Goal: Task Accomplishment & Management: Complete application form

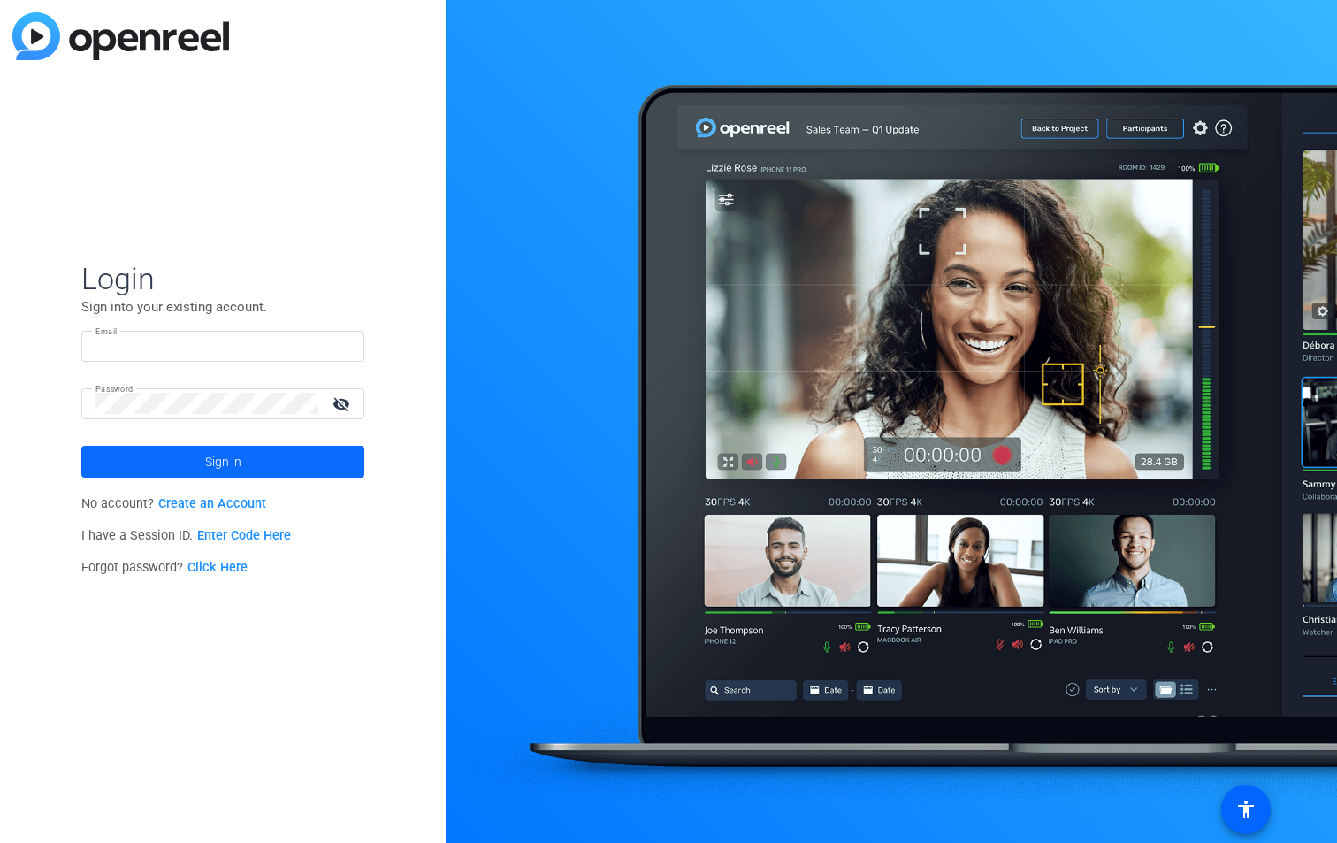
type input "[PERSON_NAME][EMAIL_ADDRESS][PERSON_NAME][DOMAIN_NAME]"
click at [265, 459] on span at bounding box center [222, 462] width 283 height 42
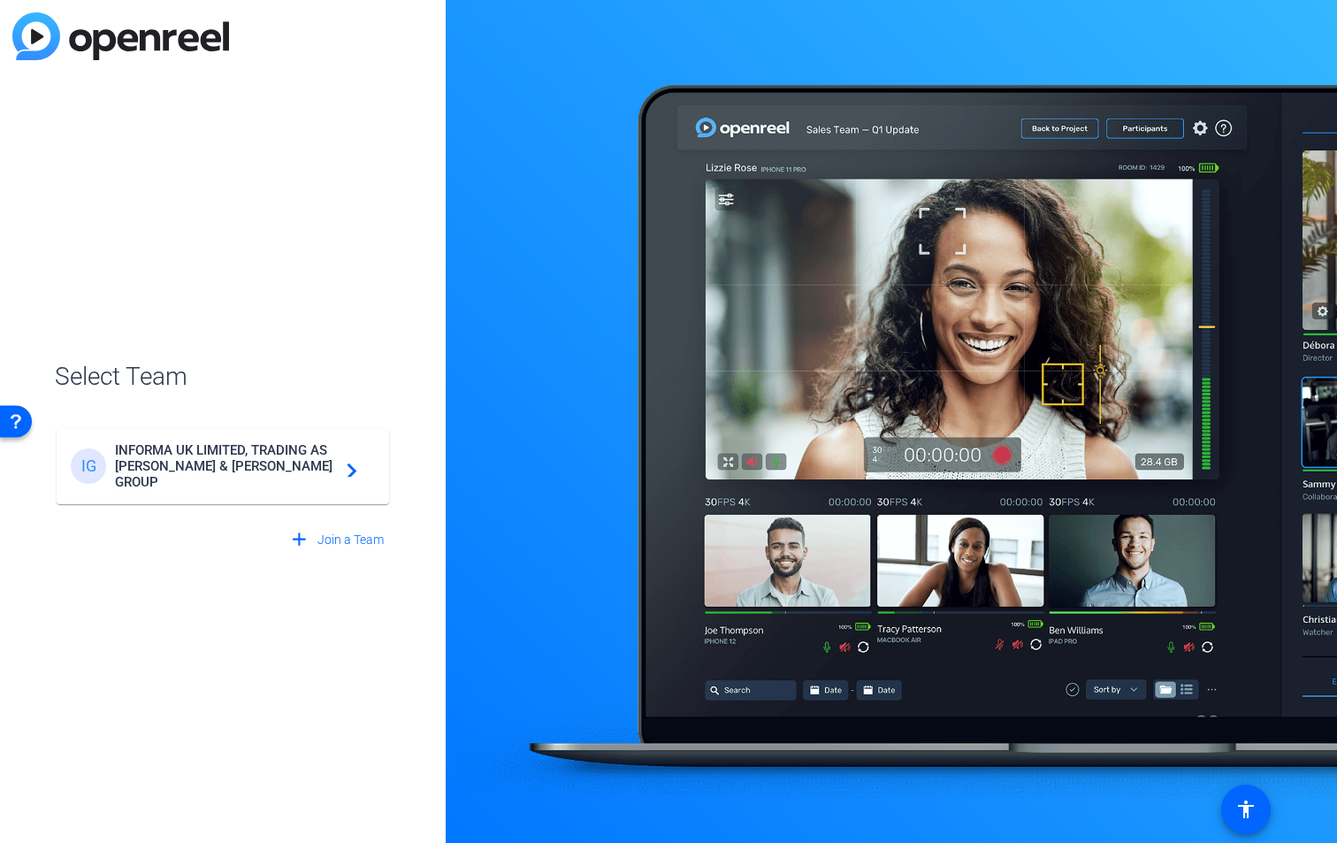
click at [265, 459] on span "INFORMA UK LIMITED, TRADING AS [PERSON_NAME] & [PERSON_NAME] GROUP" at bounding box center [225, 466] width 221 height 48
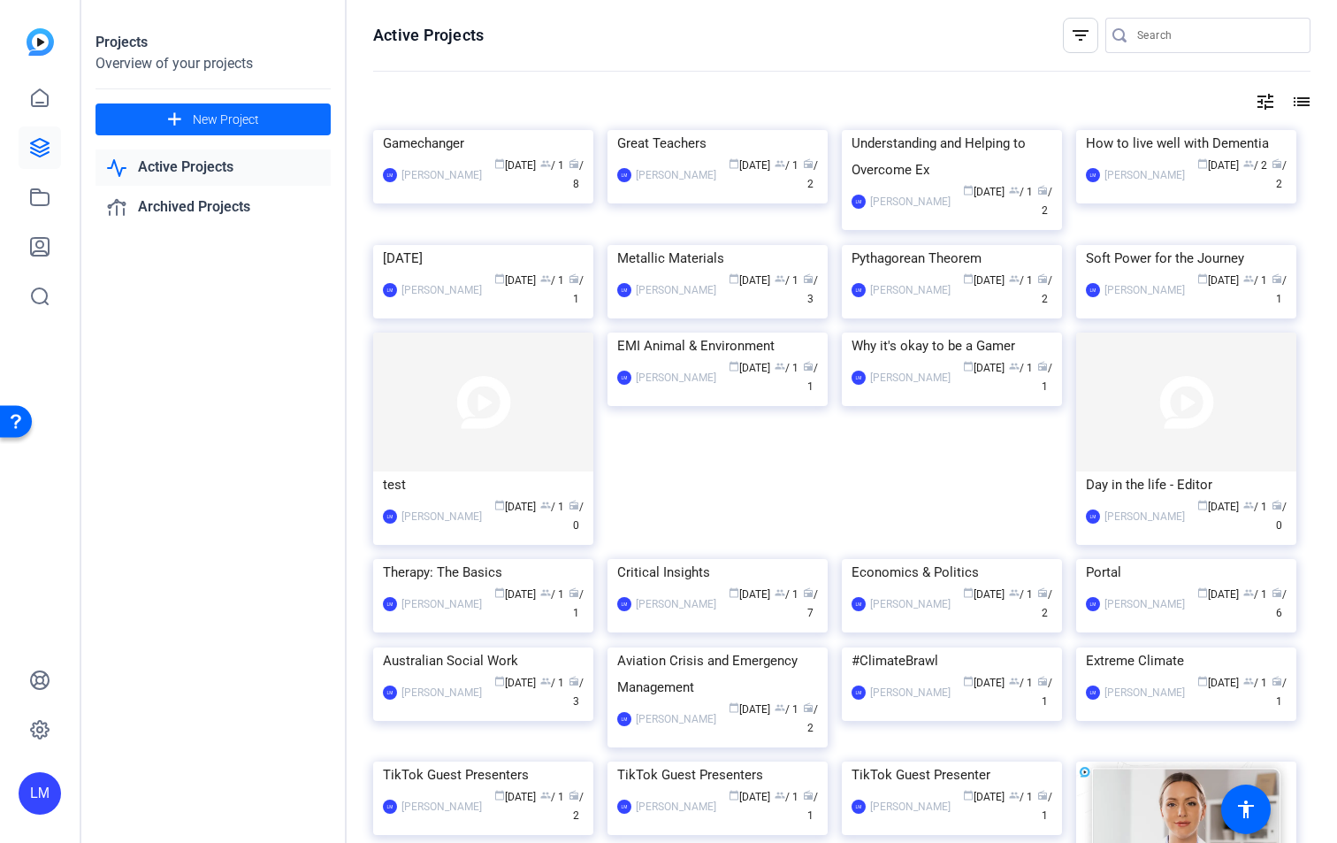
click at [234, 117] on span "New Project" at bounding box center [226, 120] width 66 height 19
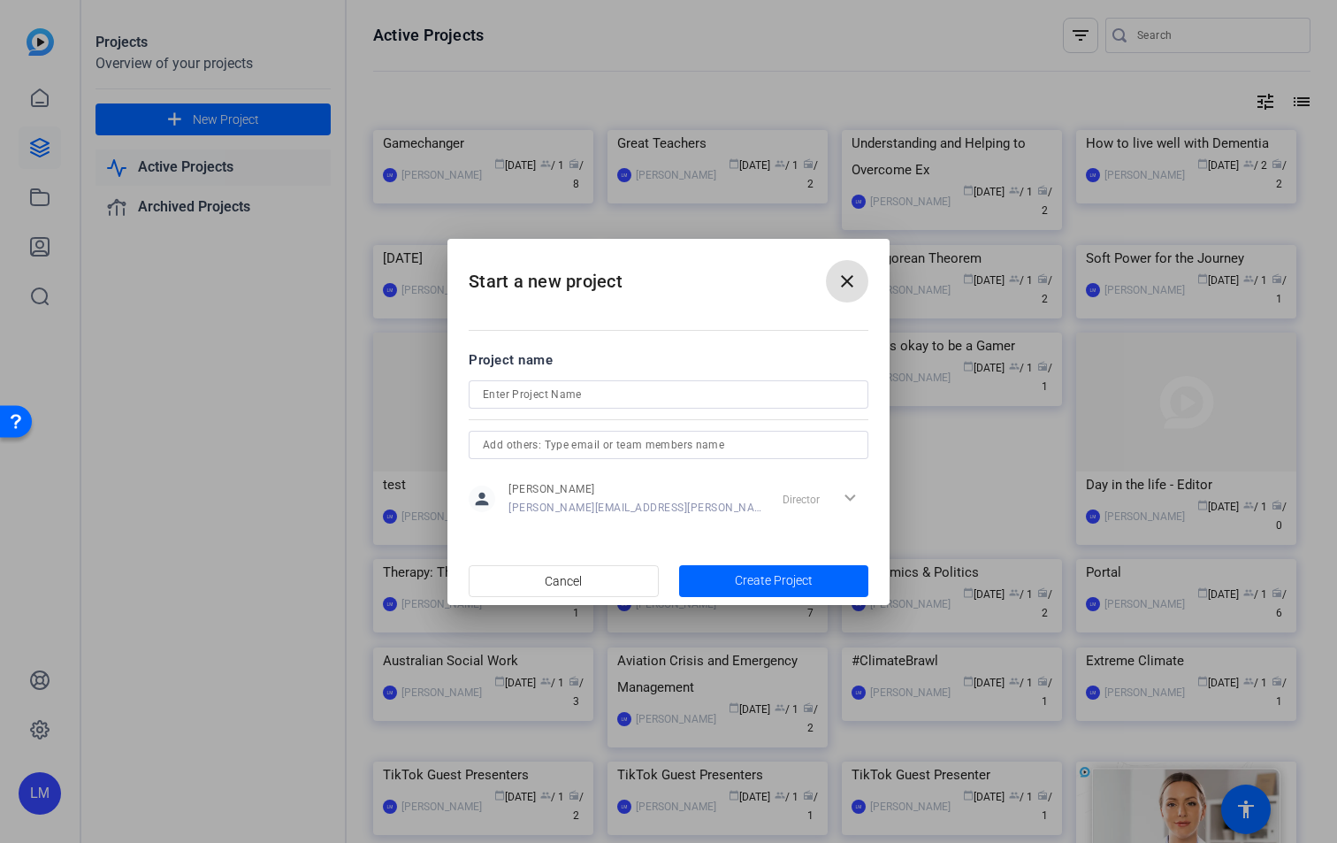
click at [536, 401] on input at bounding box center [669, 394] width 372 height 21
type input "ERPP25-5854_Tesimonials"
click at [530, 447] on input "text" at bounding box center [669, 444] width 372 height 21
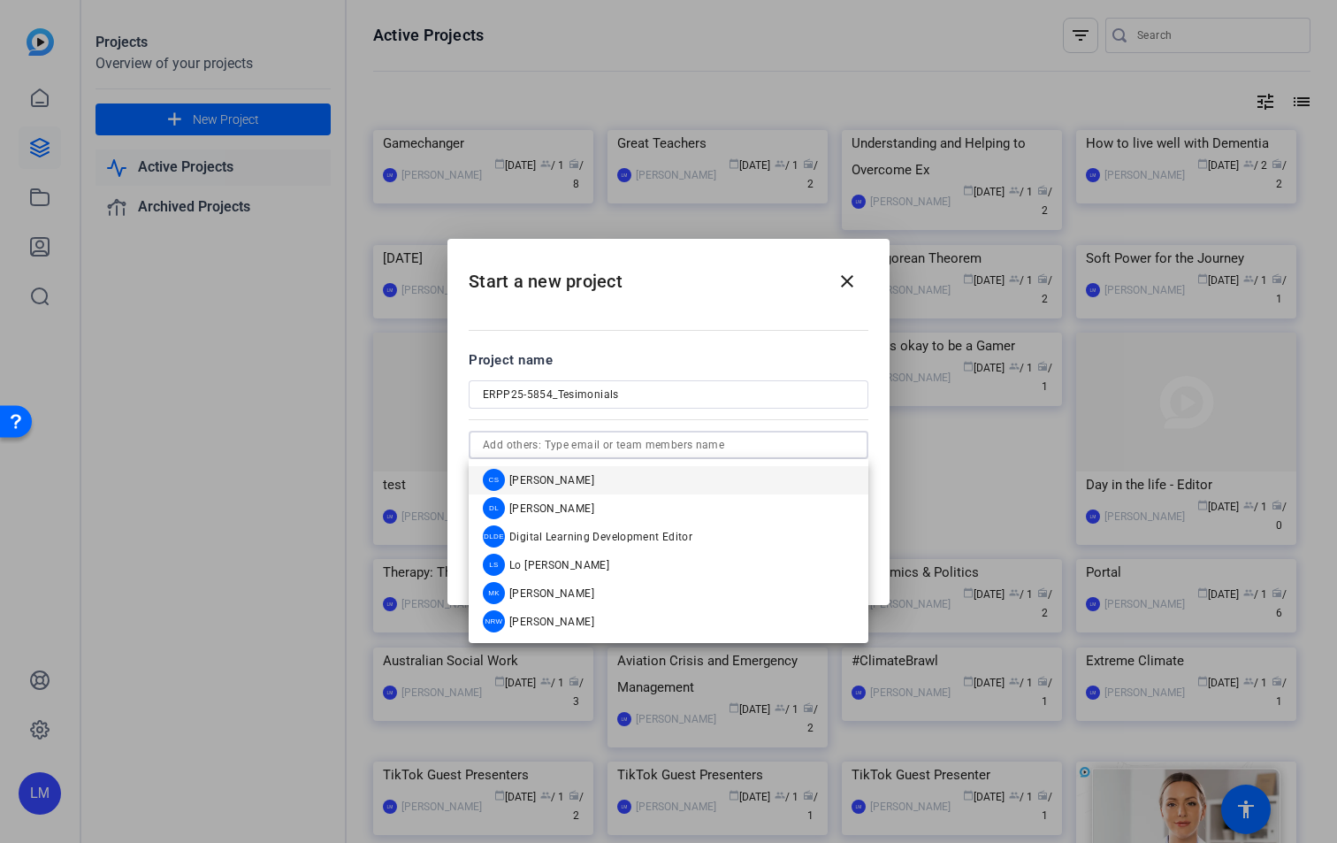
click at [530, 447] on input "text" at bounding box center [669, 444] width 372 height 21
click at [751, 298] on h2 "Start a new project close" at bounding box center [669, 275] width 442 height 72
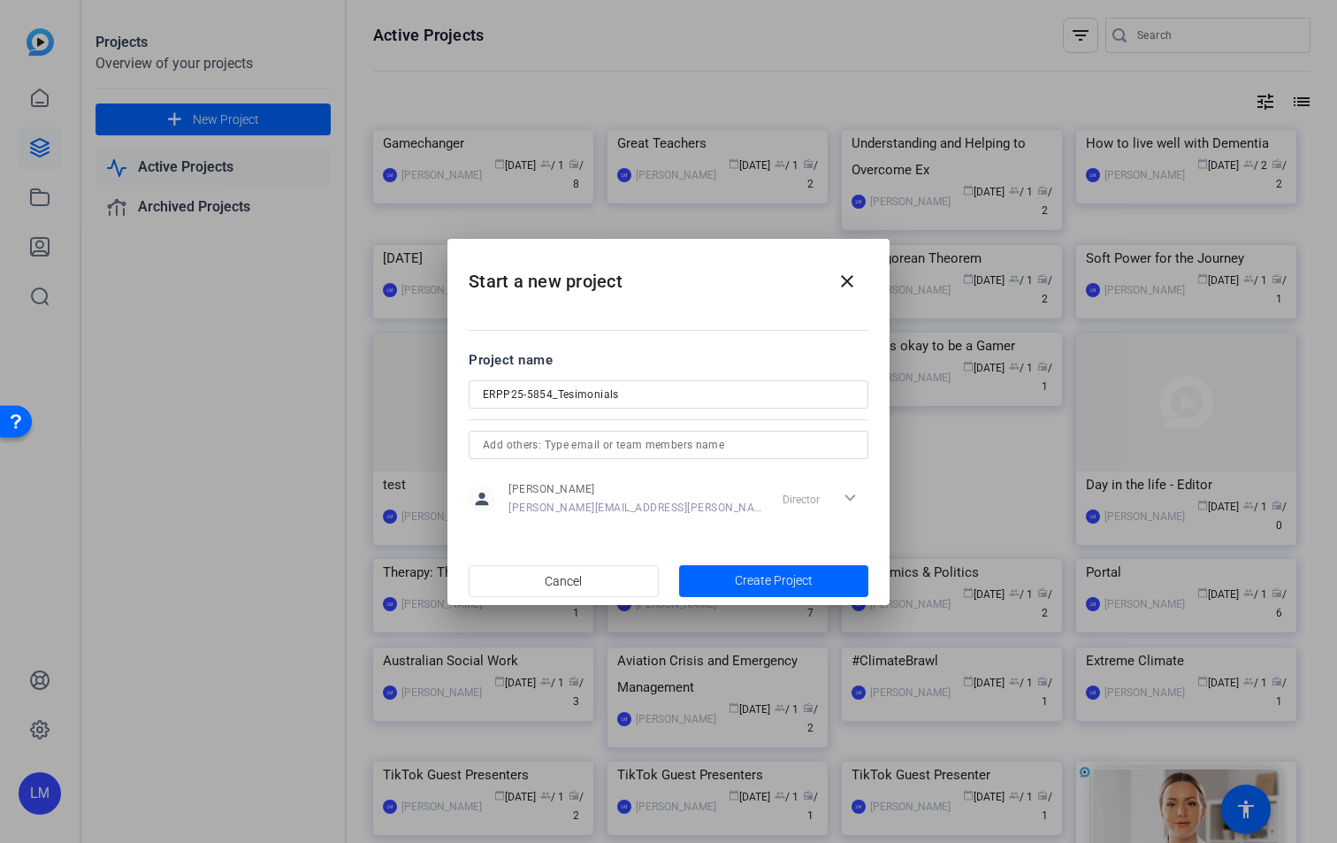
click at [593, 438] on input "text" at bounding box center [669, 444] width 372 height 21
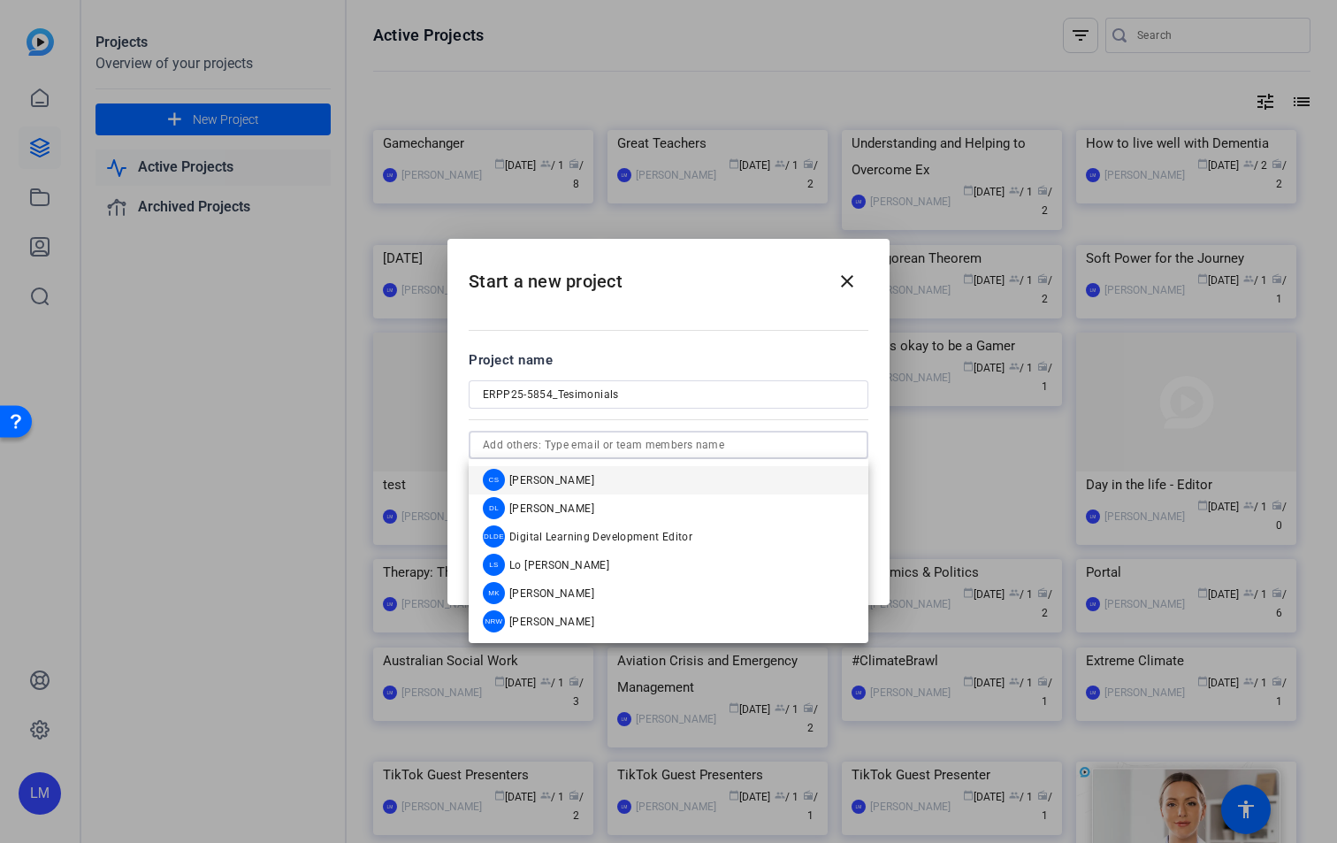
paste input "[EMAIL_ADDRESS][DOMAIN_NAME]"
type input "[EMAIL_ADDRESS][DOMAIN_NAME]"
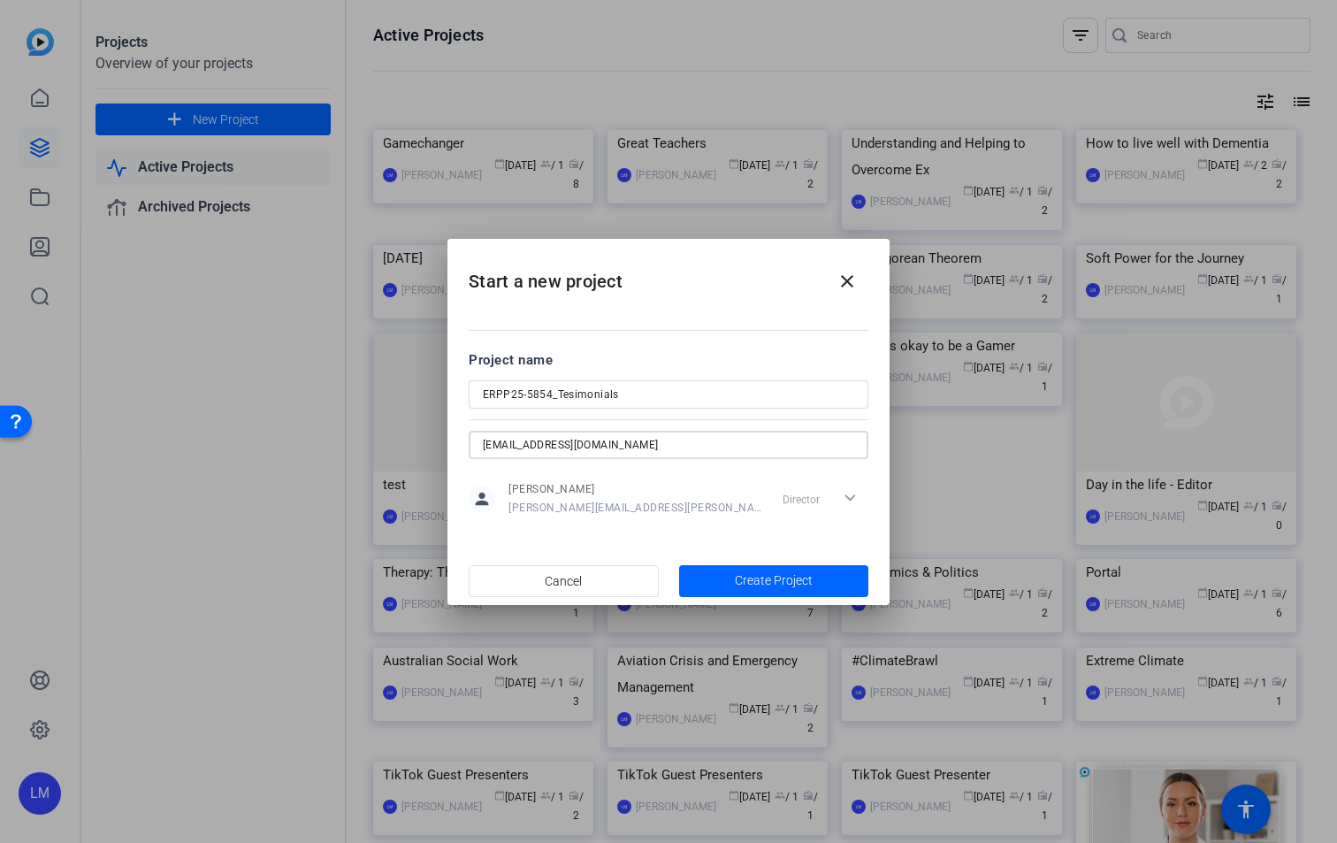
drag, startPoint x: 627, startPoint y: 441, endPoint x: 445, endPoint y: 420, distance: 183.4
click at [445, 420] on div "Start a new project close Project name ERPP25-5854_Tesimonials [EMAIL_ADDRESS][…" at bounding box center [668, 421] width 1337 height 843
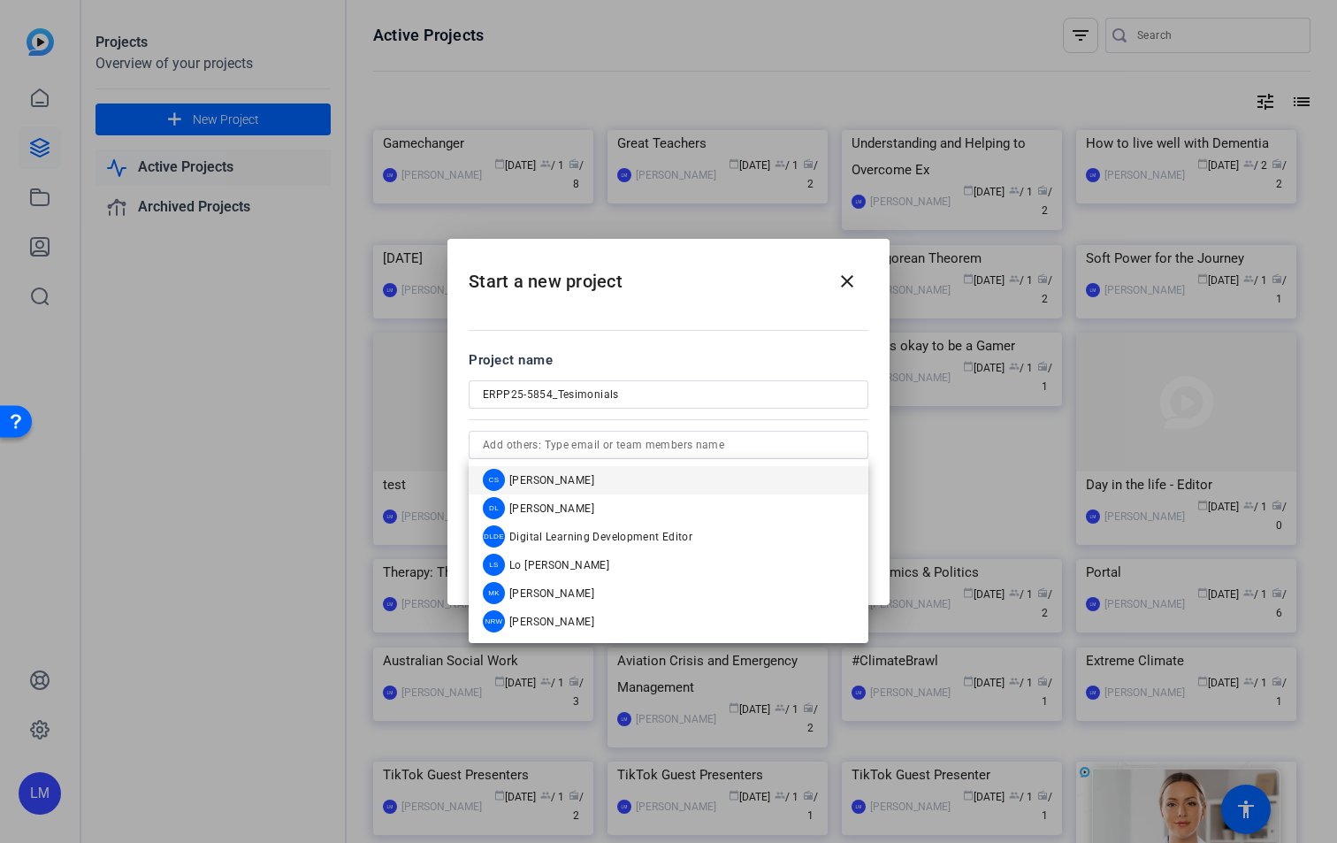
click at [761, 331] on mat-dialog-content "Project name ERPP25-5854_Tesimonials person [PERSON_NAME] [PERSON_NAME][EMAIL_A…" at bounding box center [669, 433] width 442 height 246
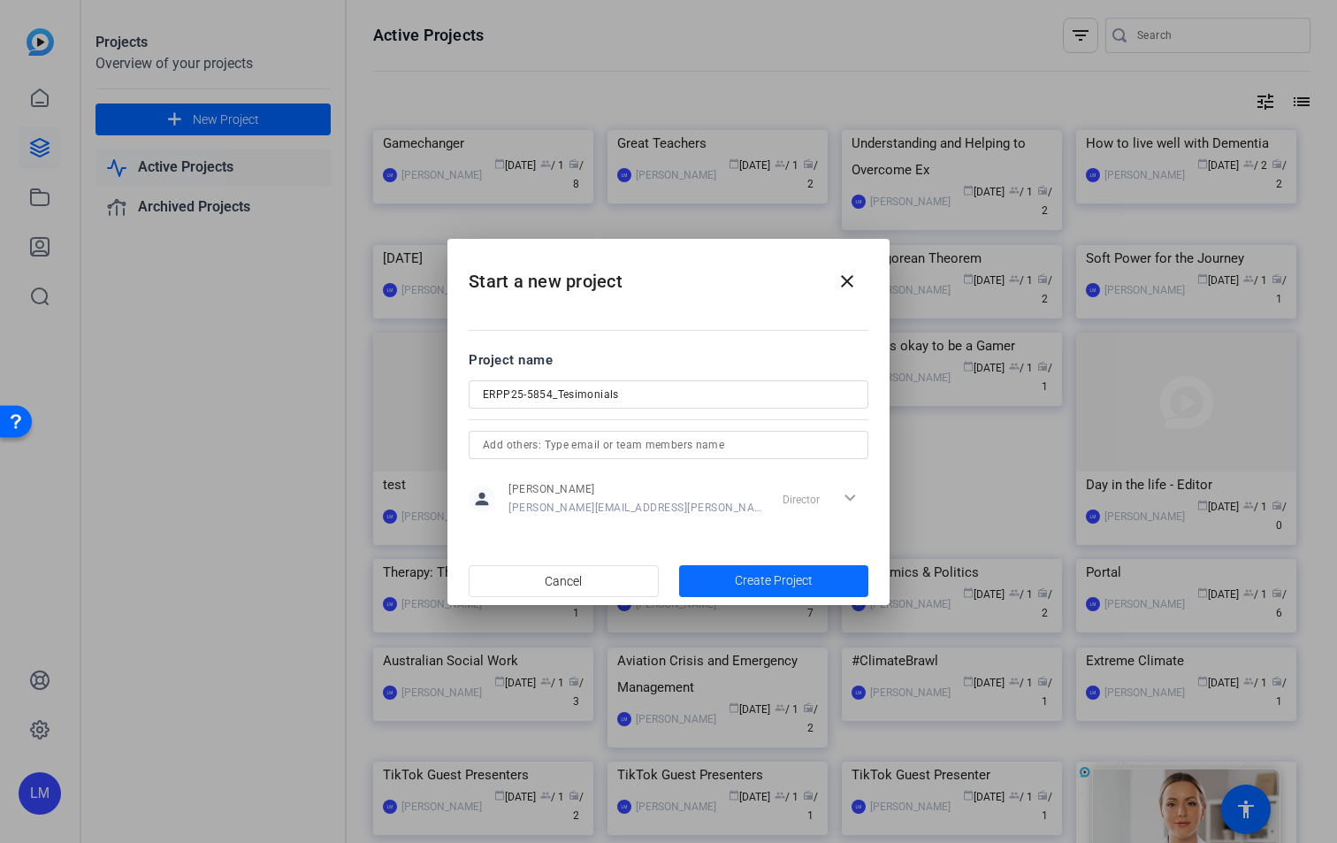
click at [809, 576] on span "Create Project" at bounding box center [774, 580] width 78 height 19
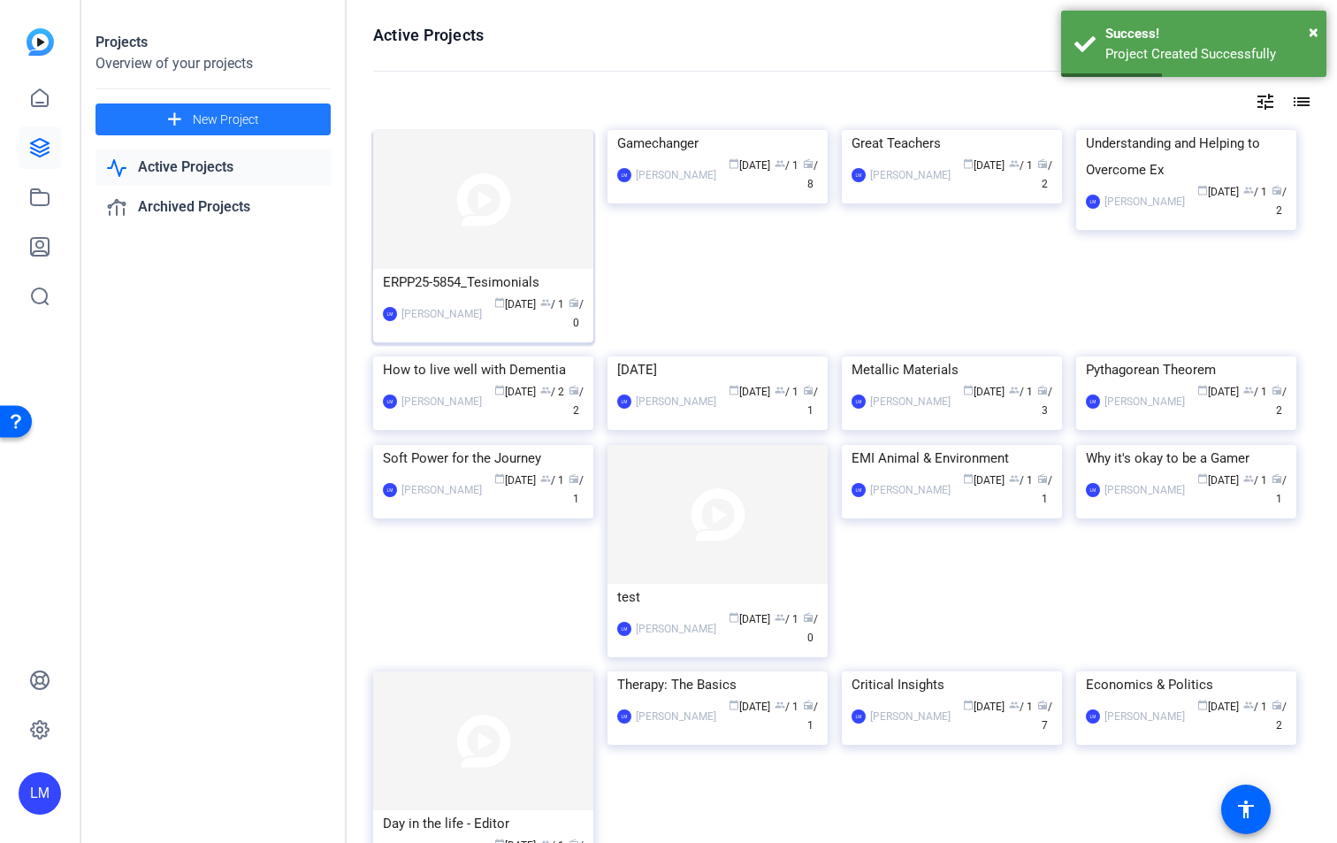
click at [524, 230] on img at bounding box center [483, 199] width 220 height 139
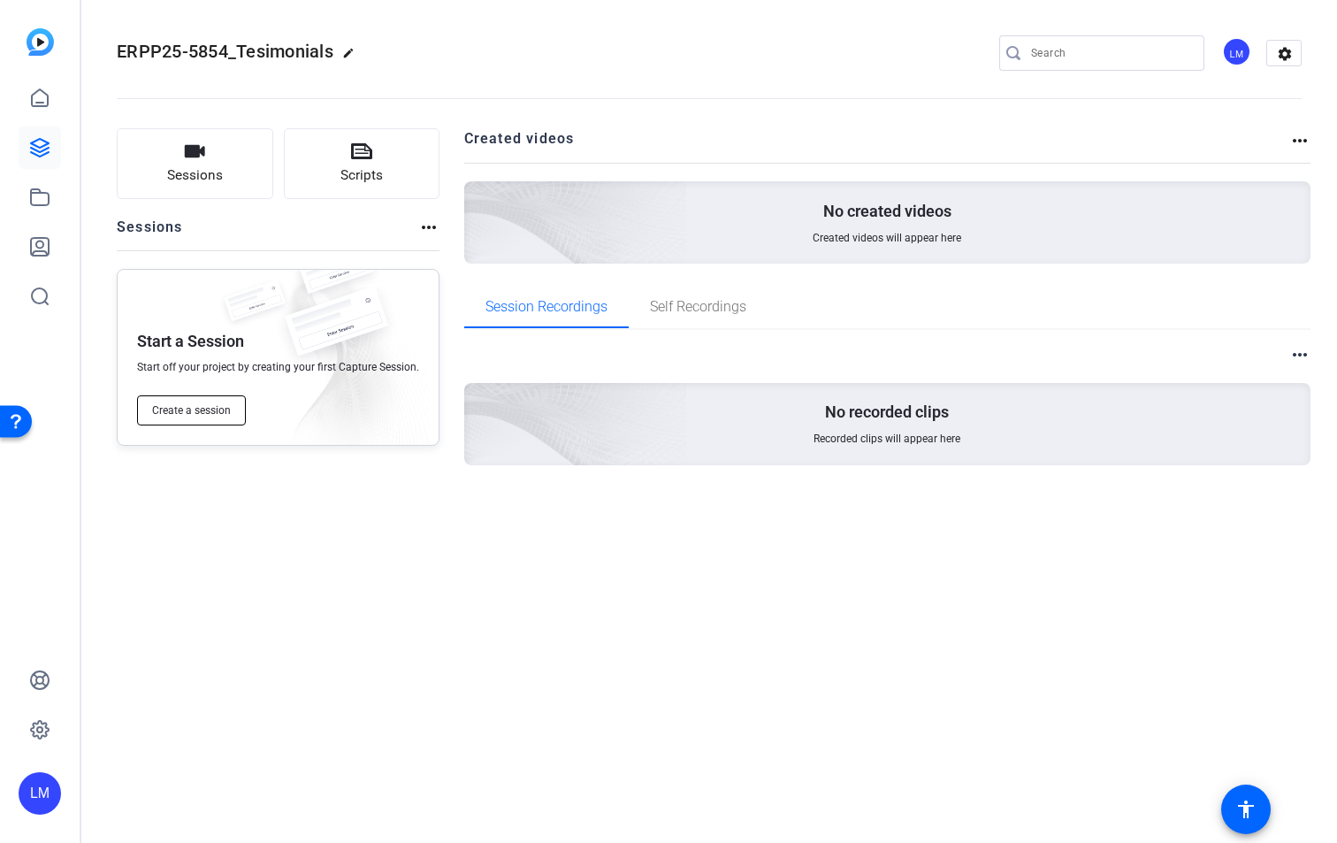
click at [161, 411] on span "Create a session" at bounding box center [191, 410] width 79 height 14
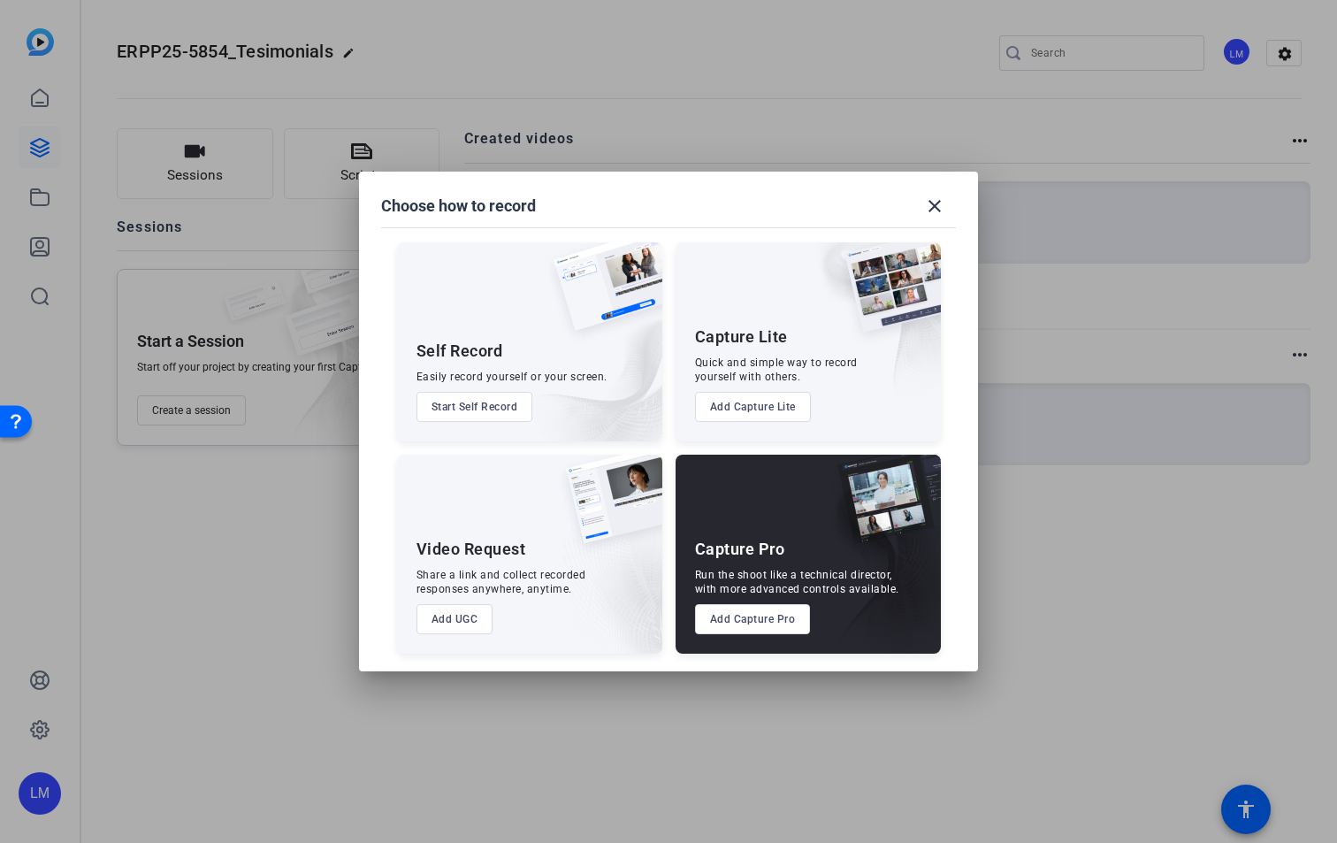
click at [761, 619] on button "Add Capture Pro" at bounding box center [753, 619] width 116 height 30
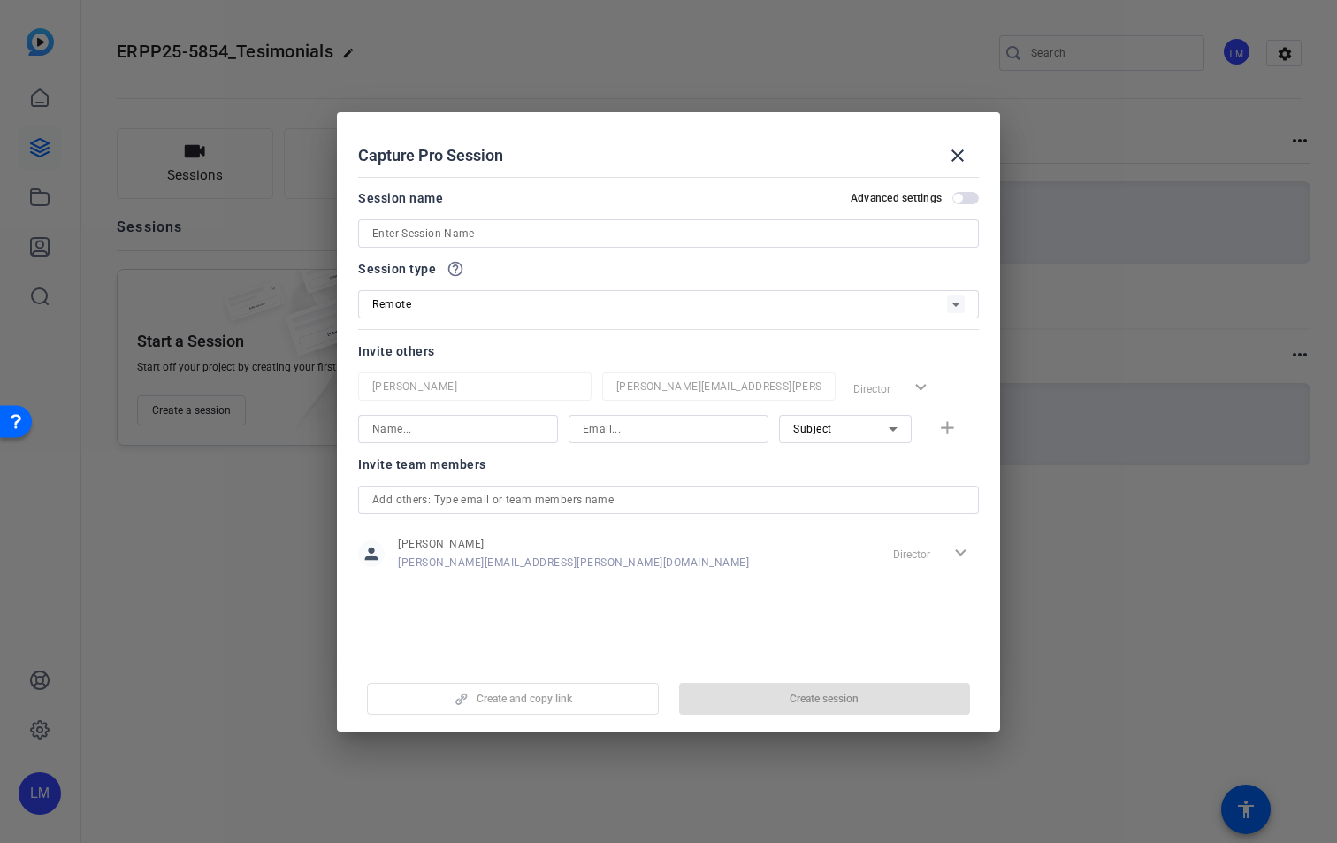
click at [438, 230] on input at bounding box center [668, 233] width 593 height 21
click at [599, 430] on div "[PERSON_NAME] [PERSON_NAME][EMAIL_ADDRESS][PERSON_NAME][DOMAIN_NAME] Director e…" at bounding box center [668, 407] width 621 height 71
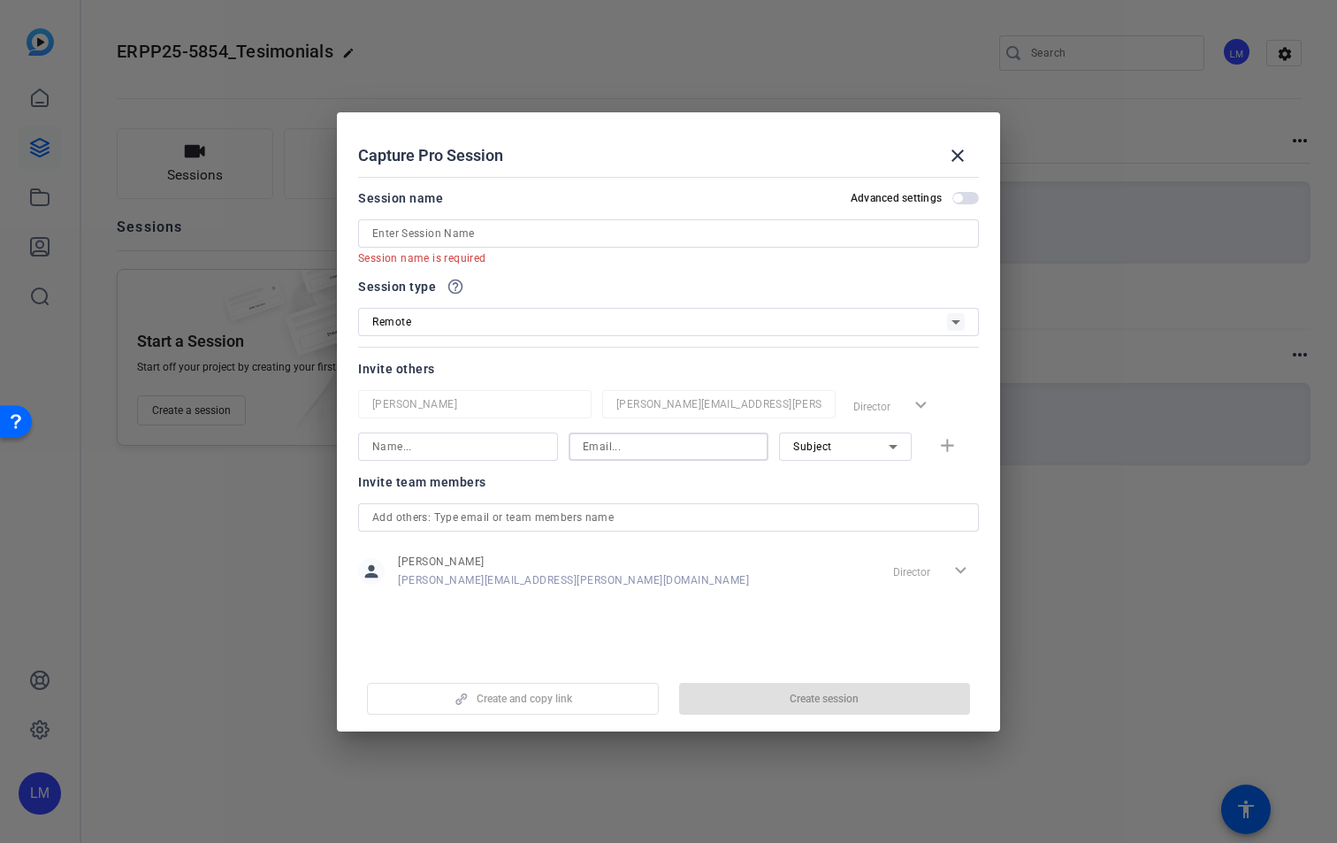
paste input "[EMAIL_ADDRESS][DOMAIN_NAME]"
type input "[EMAIL_ADDRESS][DOMAIN_NAME]"
click at [511, 442] on input at bounding box center [458, 446] width 172 height 21
type input "[PERSON_NAME]"
click at [471, 230] on input at bounding box center [668, 233] width 593 height 21
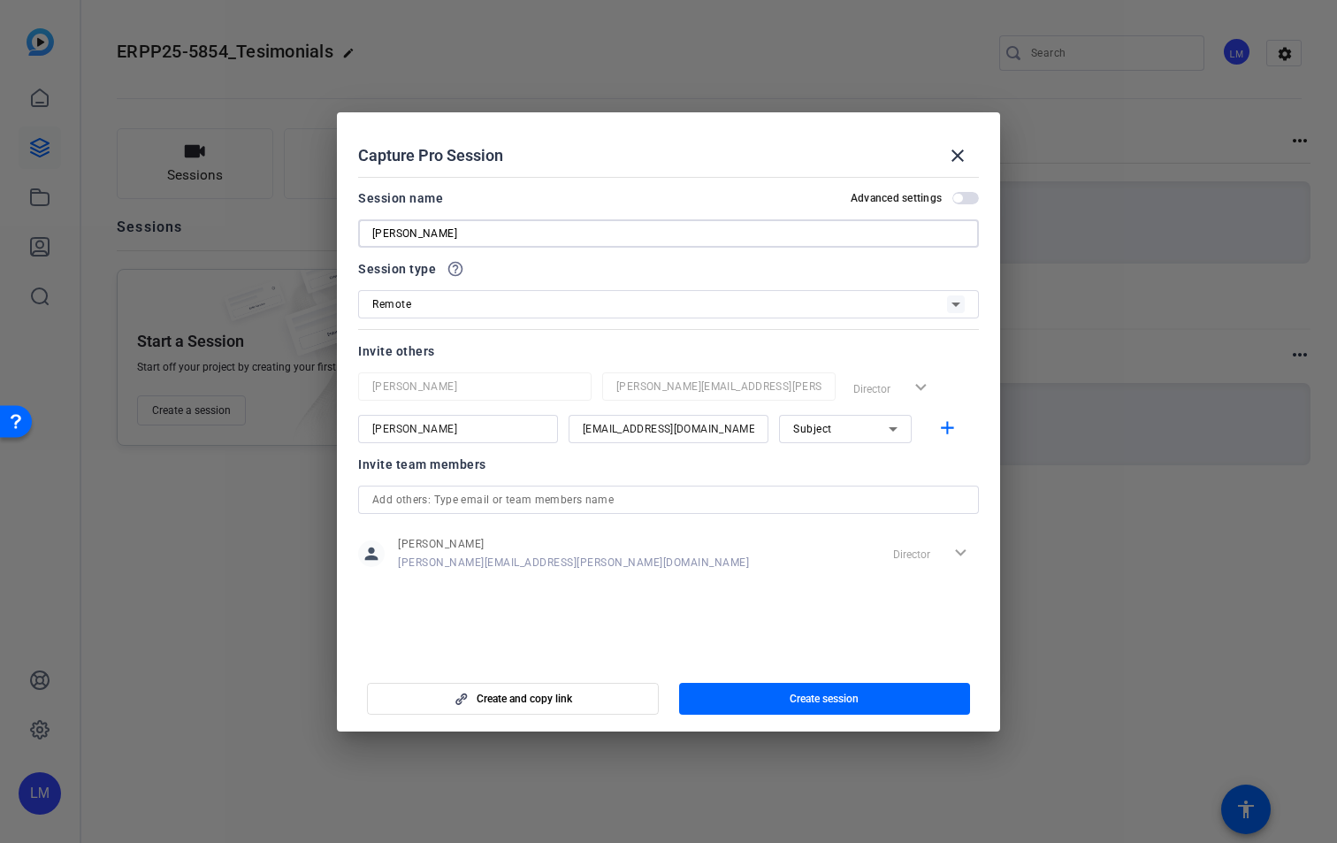
type input "[PERSON_NAME]"
click at [976, 197] on span "button" at bounding box center [966, 198] width 27 height 12
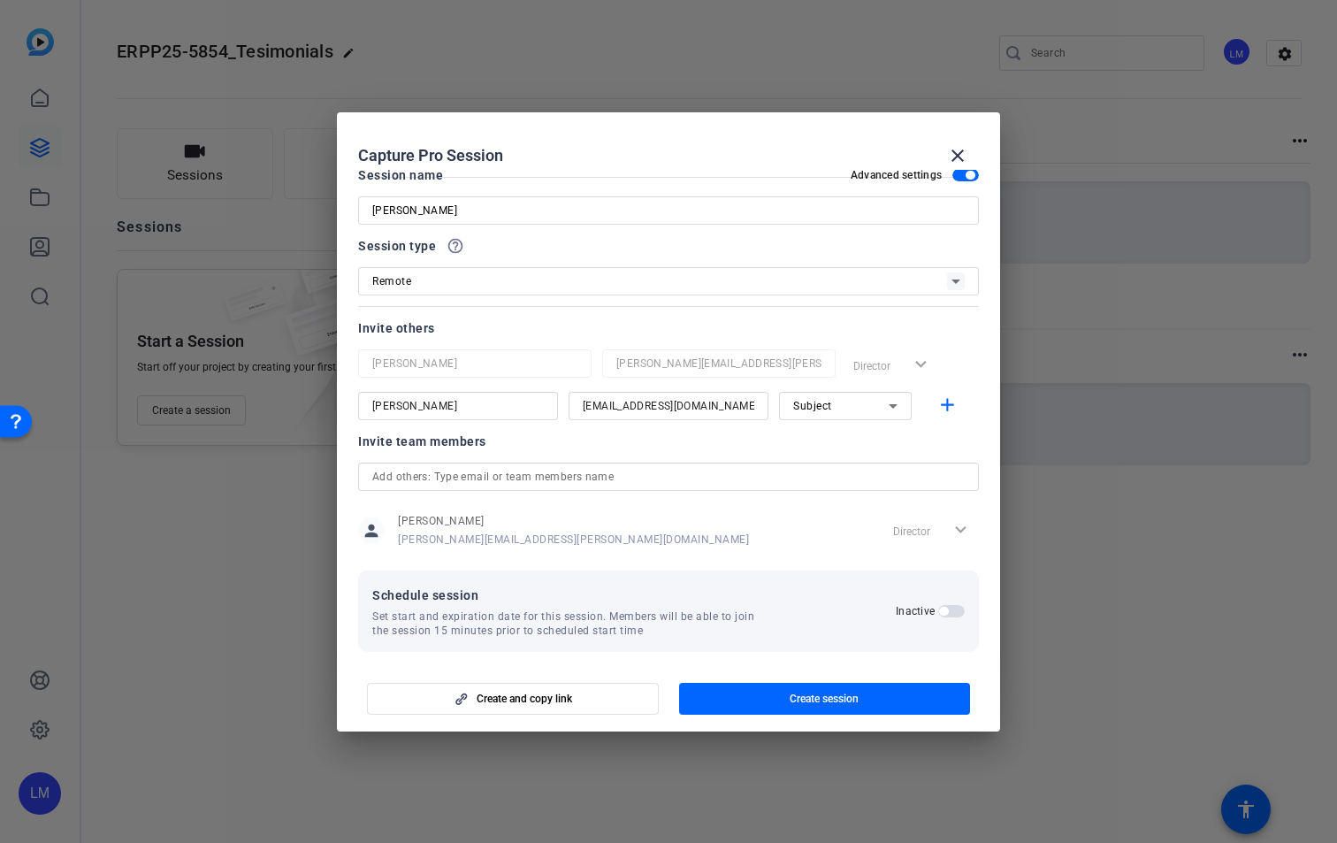
scroll to position [34, 0]
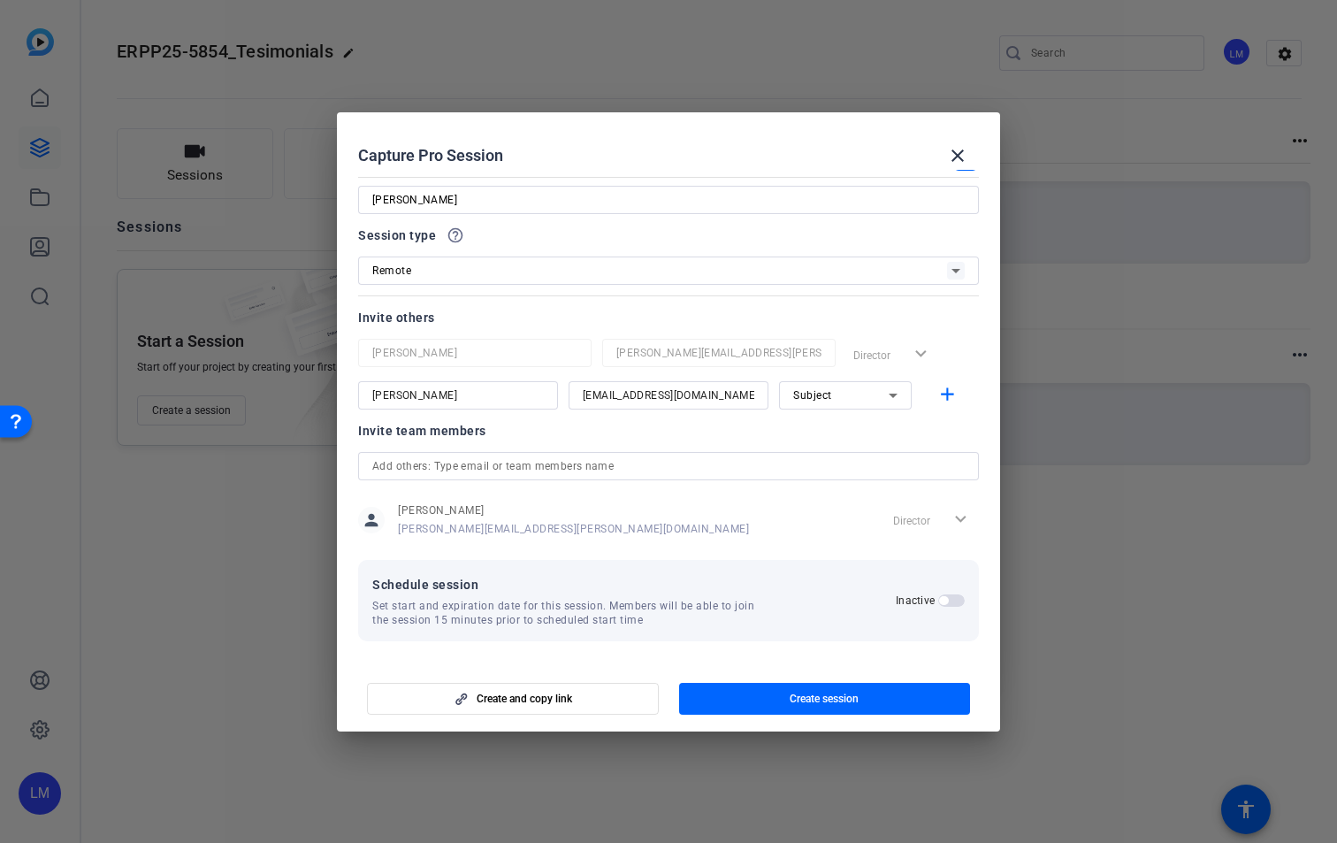
click at [950, 601] on span "button" at bounding box center [952, 600] width 27 height 12
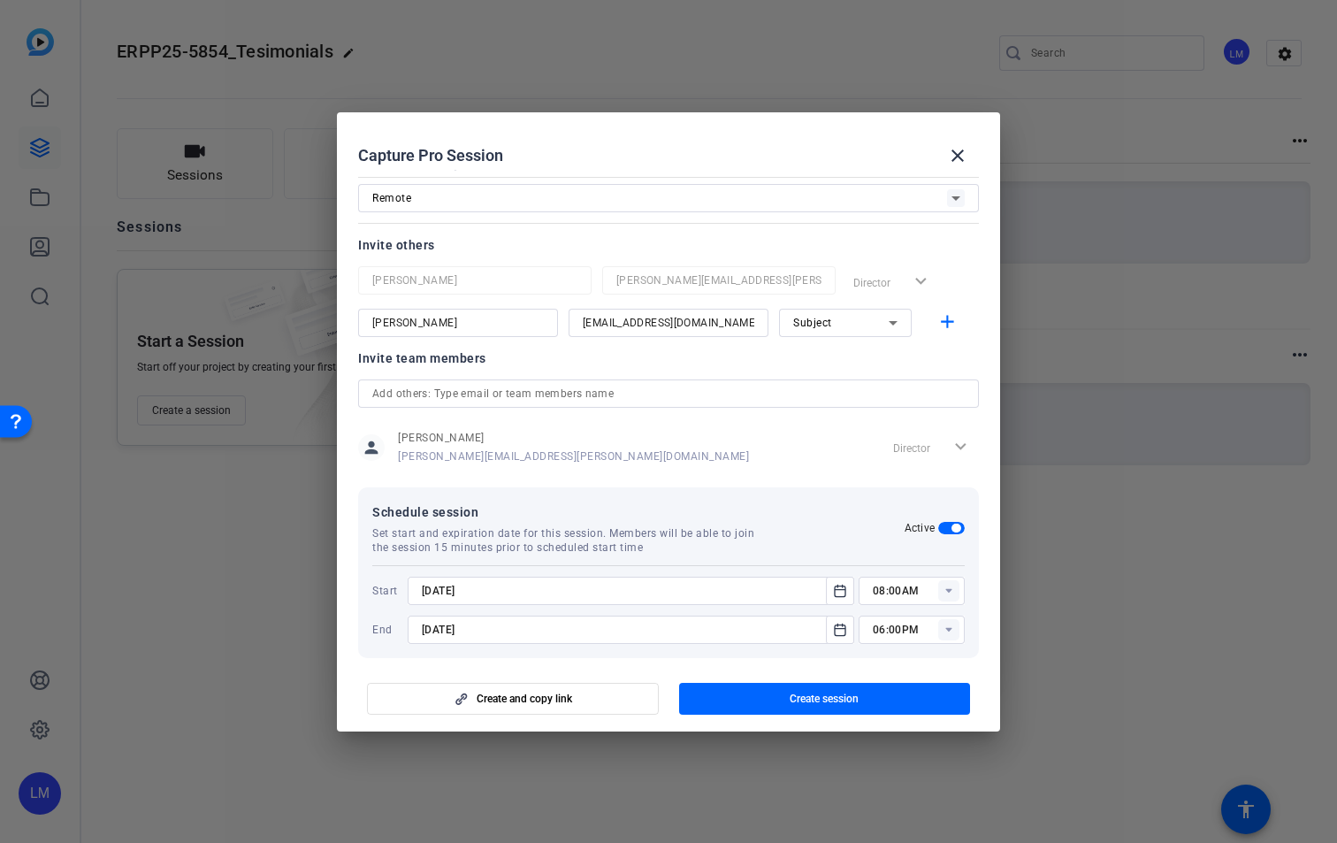
scroll to position [123, 0]
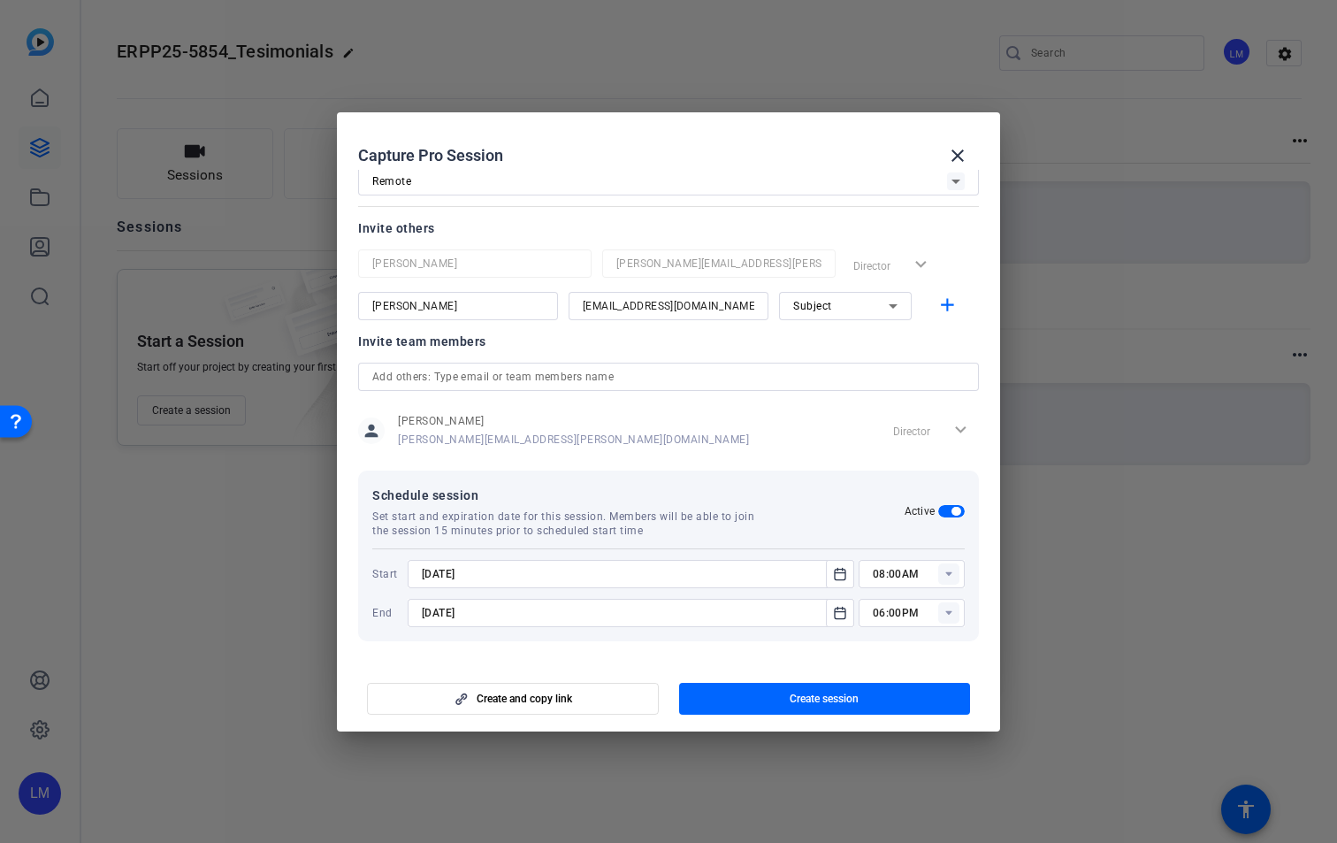
click at [443, 609] on input "[DATE]" at bounding box center [622, 612] width 401 height 21
drag, startPoint x: 444, startPoint y: 613, endPoint x: 433, endPoint y: 613, distance: 11.5
click at [433, 613] on input "[DATE]" at bounding box center [622, 612] width 401 height 21
type input "[DATE]"
click at [946, 573] on icon at bounding box center [949, 573] width 6 height 4
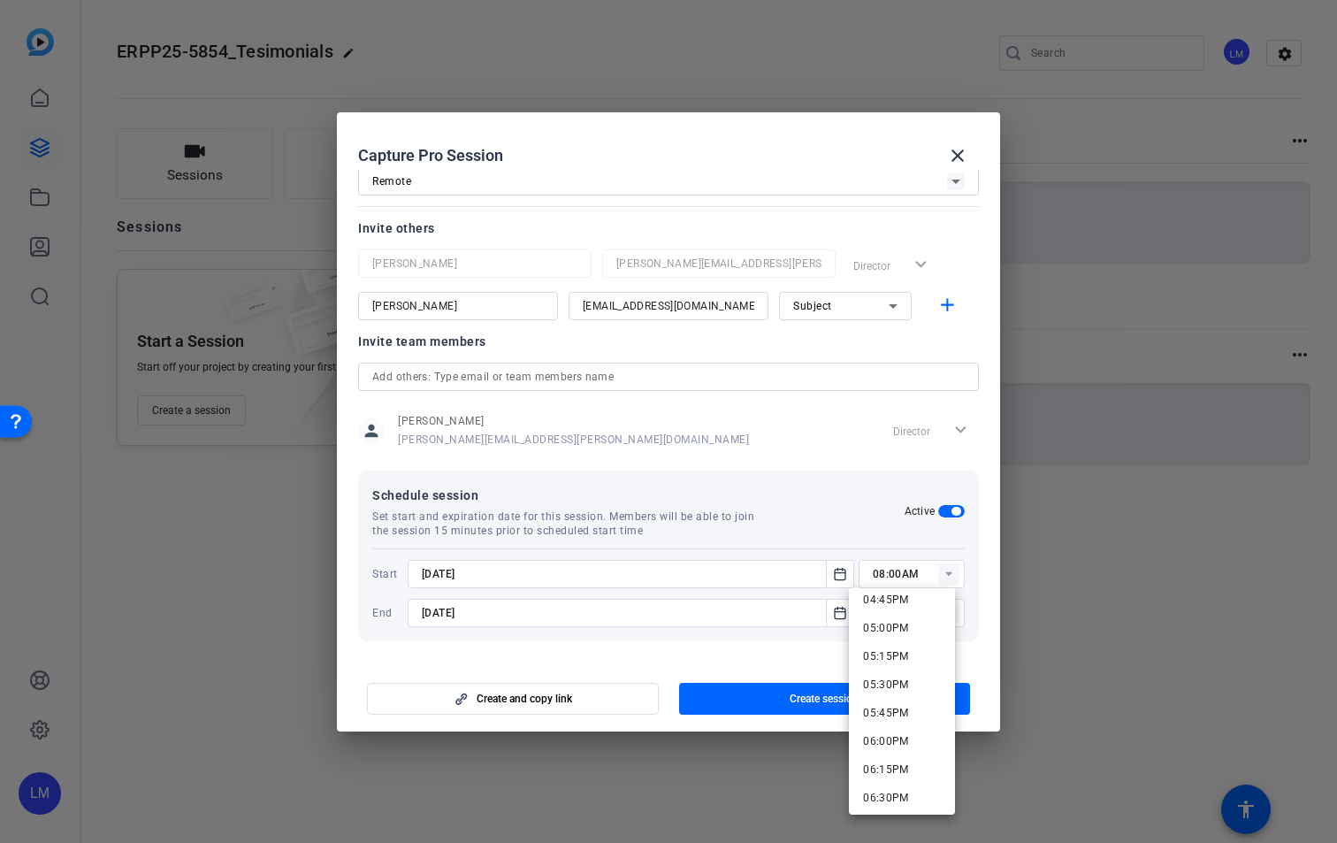
scroll to position [1905, 0]
click at [885, 656] on span "05:15PM" at bounding box center [886, 657] width 46 height 12
type input "05:15PM"
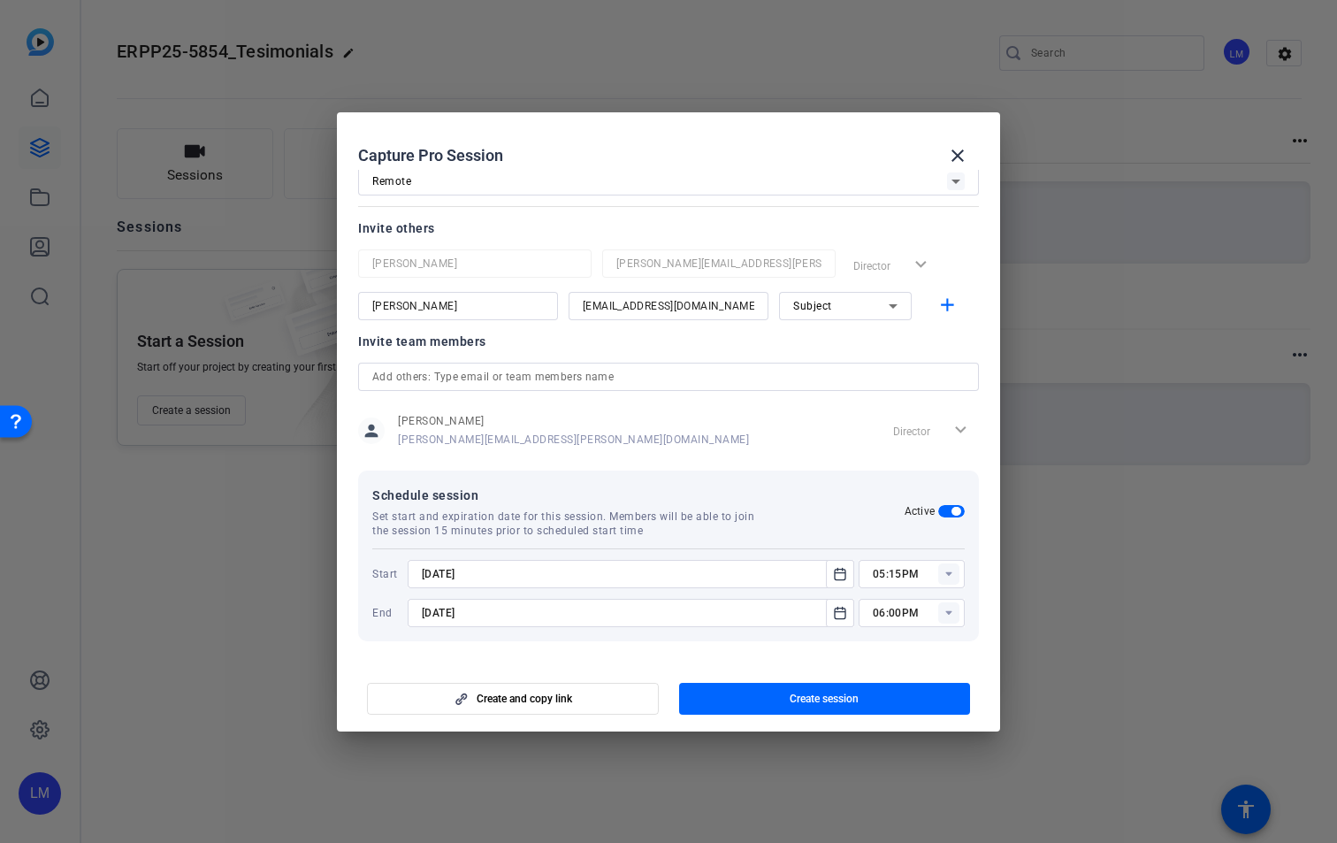
click at [940, 609] on rect at bounding box center [949, 612] width 21 height 21
click at [911, 477] on mat-option "06:30PM" at bounding box center [902, 475] width 106 height 28
type input "06:30PM"
click at [942, 572] on rect at bounding box center [949, 573] width 21 height 21
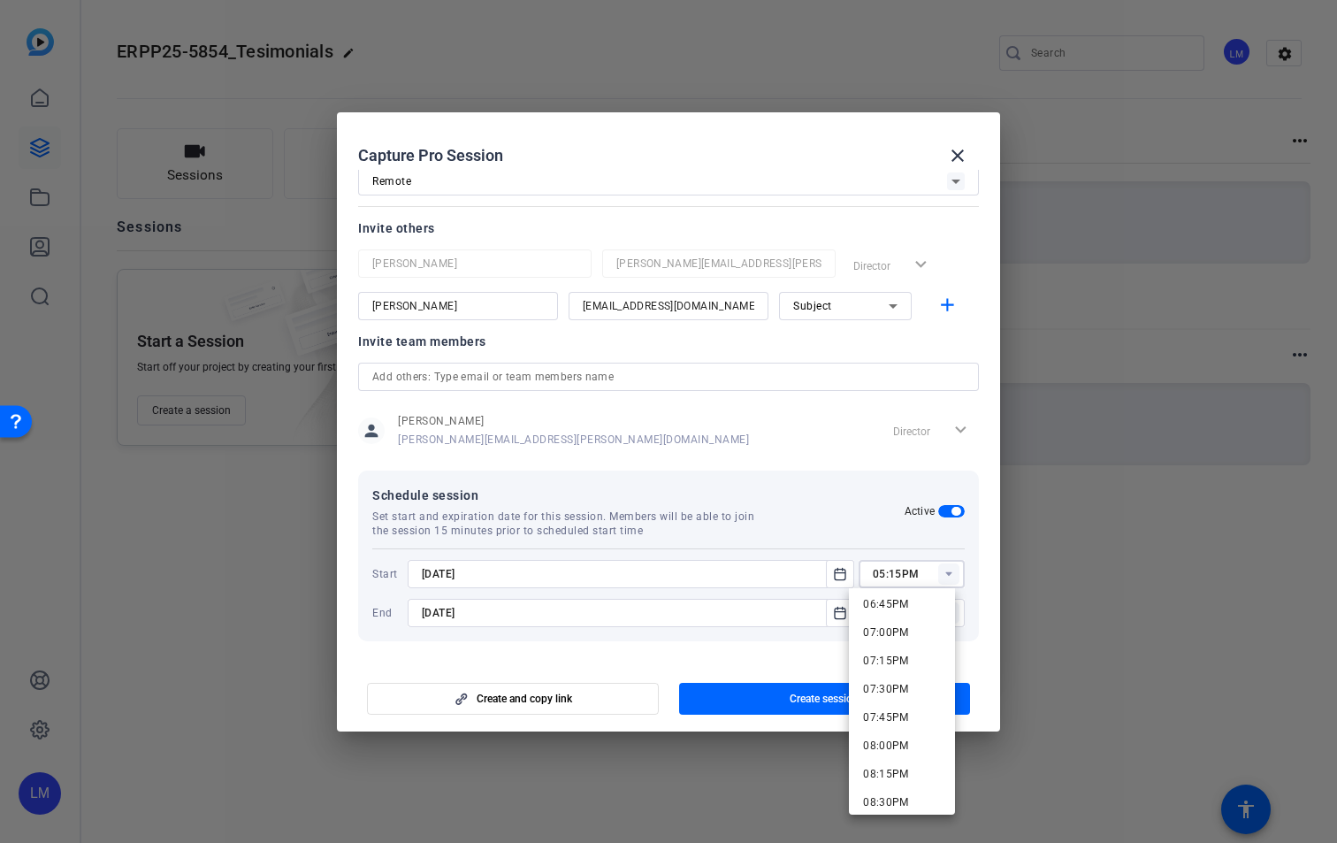
scroll to position [1973, 0]
click at [897, 613] on span "05:30PM" at bounding box center [886, 618] width 46 height 12
type input "05:30PM"
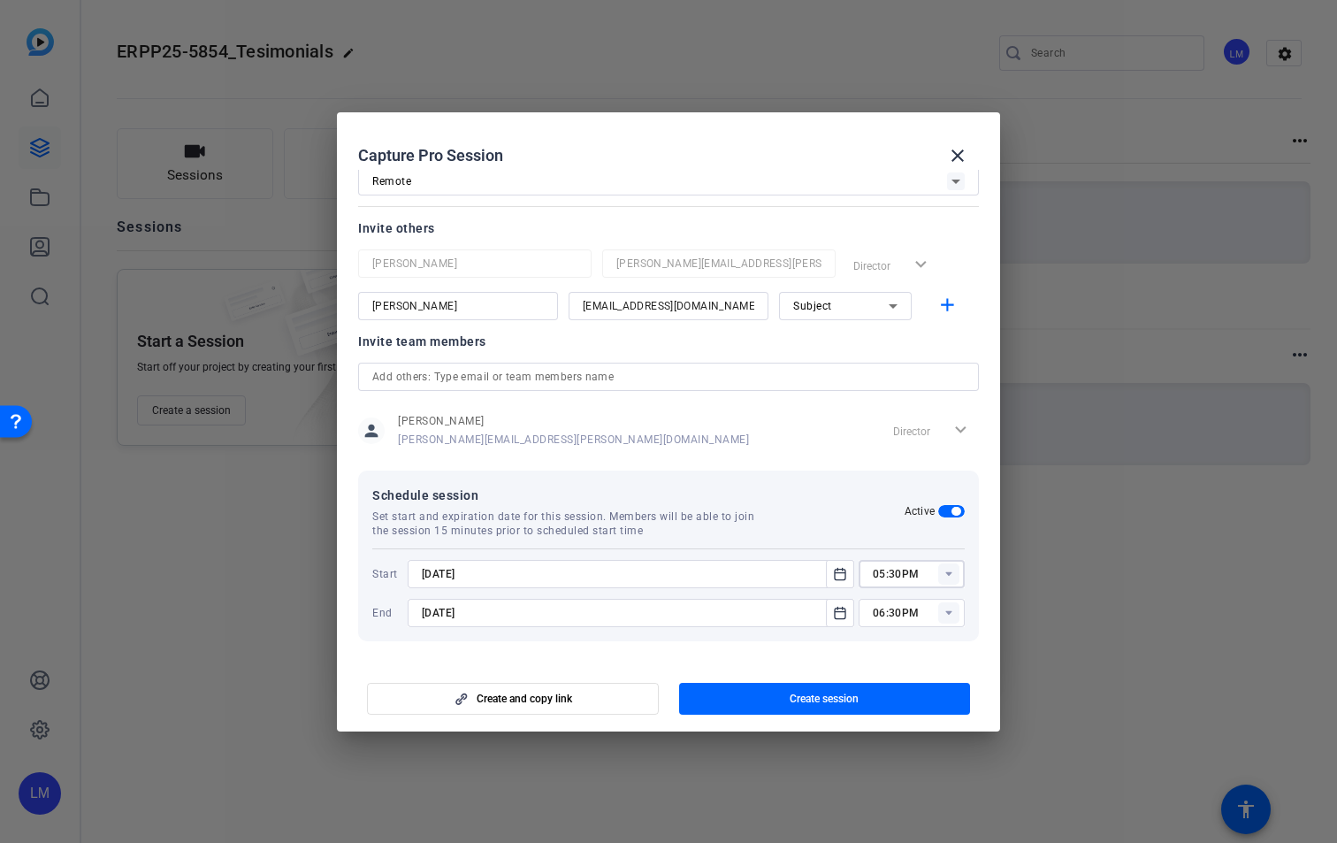
click at [939, 620] on rect at bounding box center [949, 612] width 21 height 21
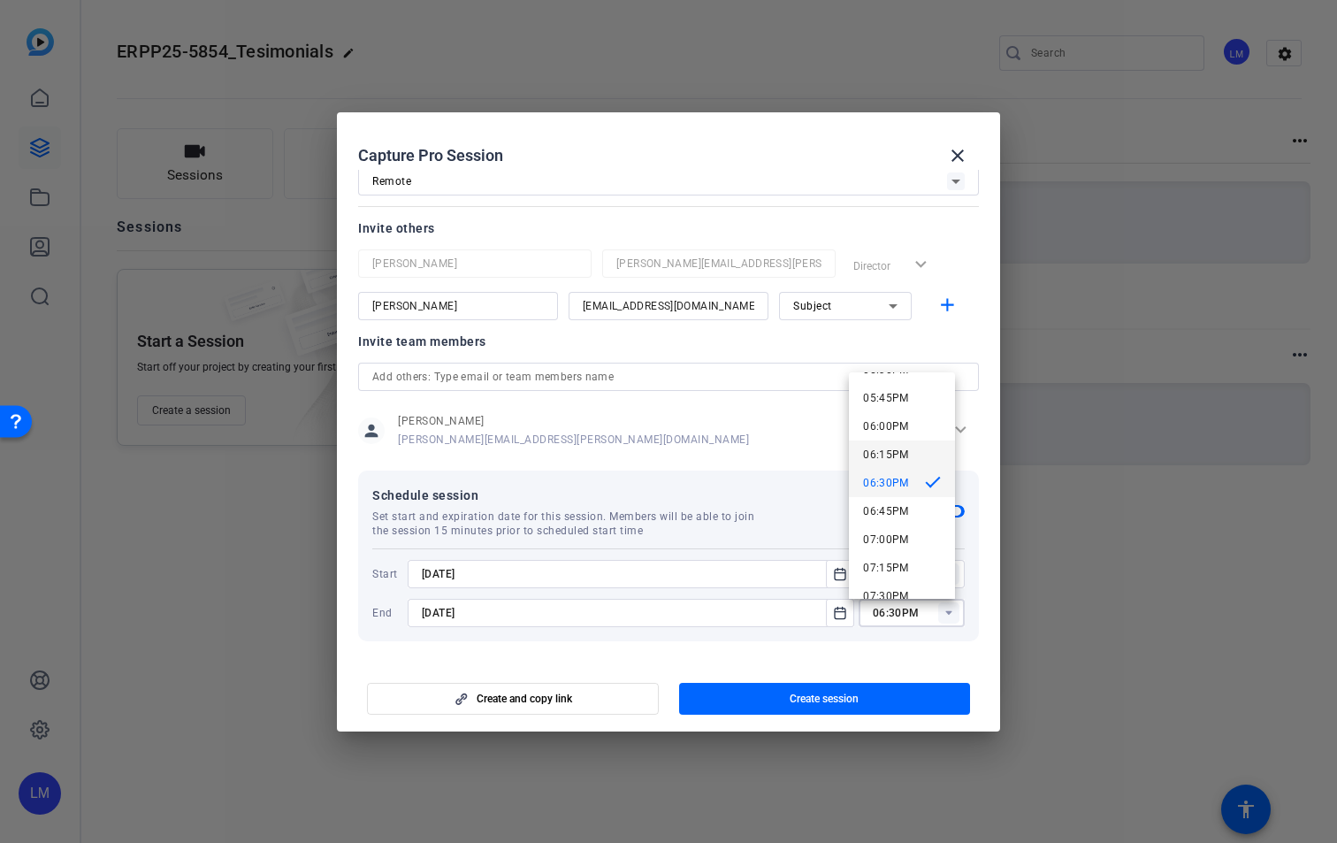
scroll to position [2017, 0]
click at [889, 502] on span "06:45PM" at bounding box center [886, 500] width 46 height 12
type input "06:45PM"
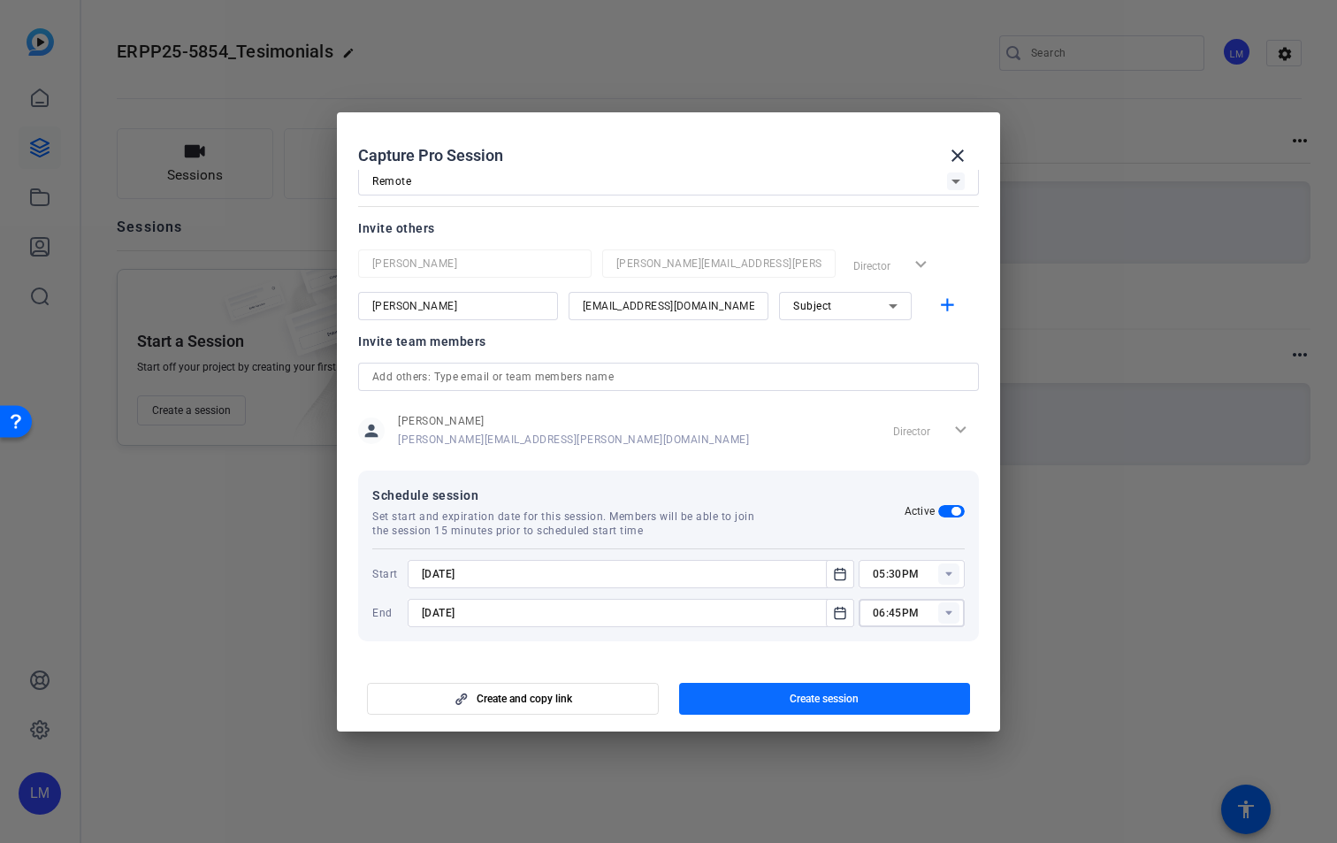
click at [871, 696] on span "button" at bounding box center [825, 699] width 292 height 42
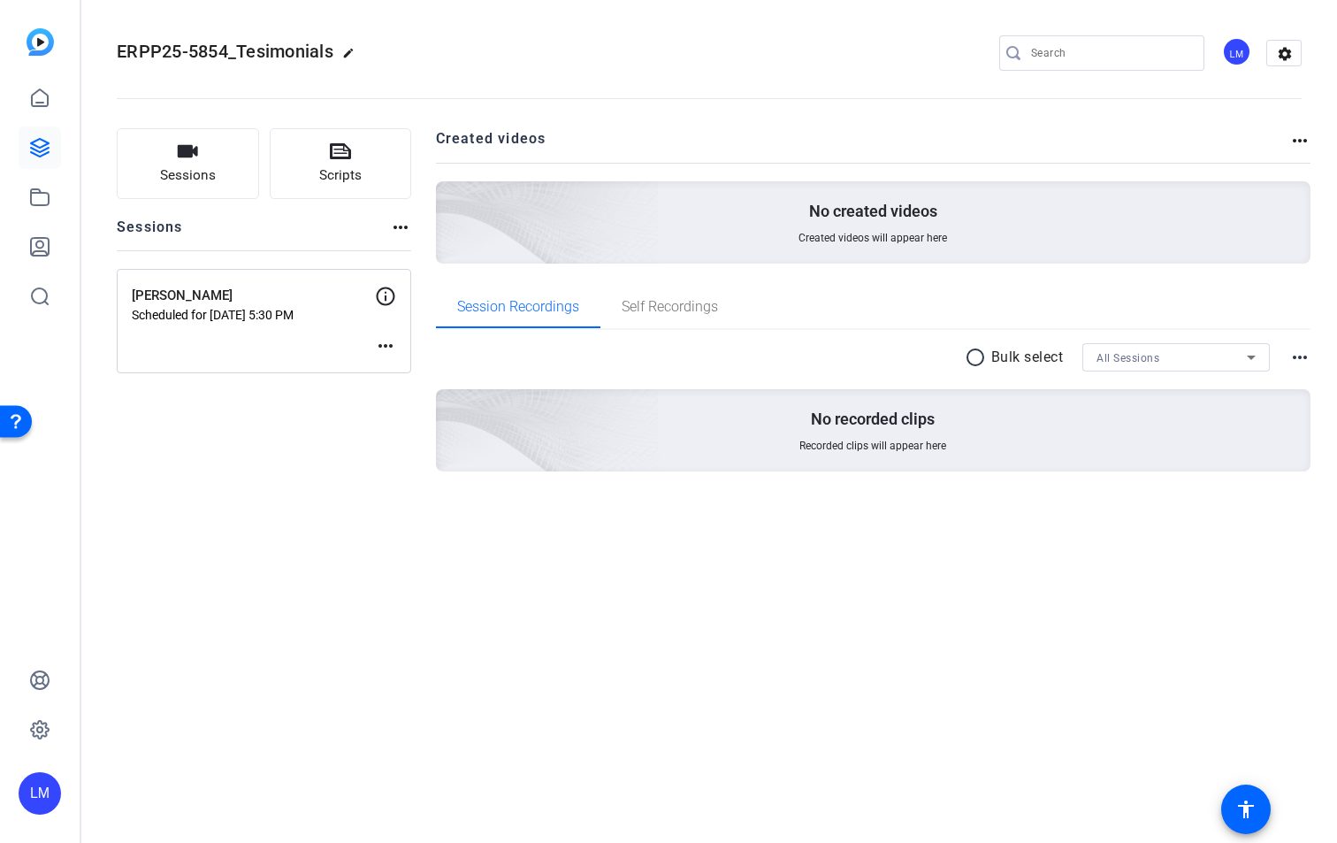
click at [397, 344] on div "[PERSON_NAME] Scheduled for [DATE] 5:30 PM more_horiz" at bounding box center [264, 321] width 295 height 104
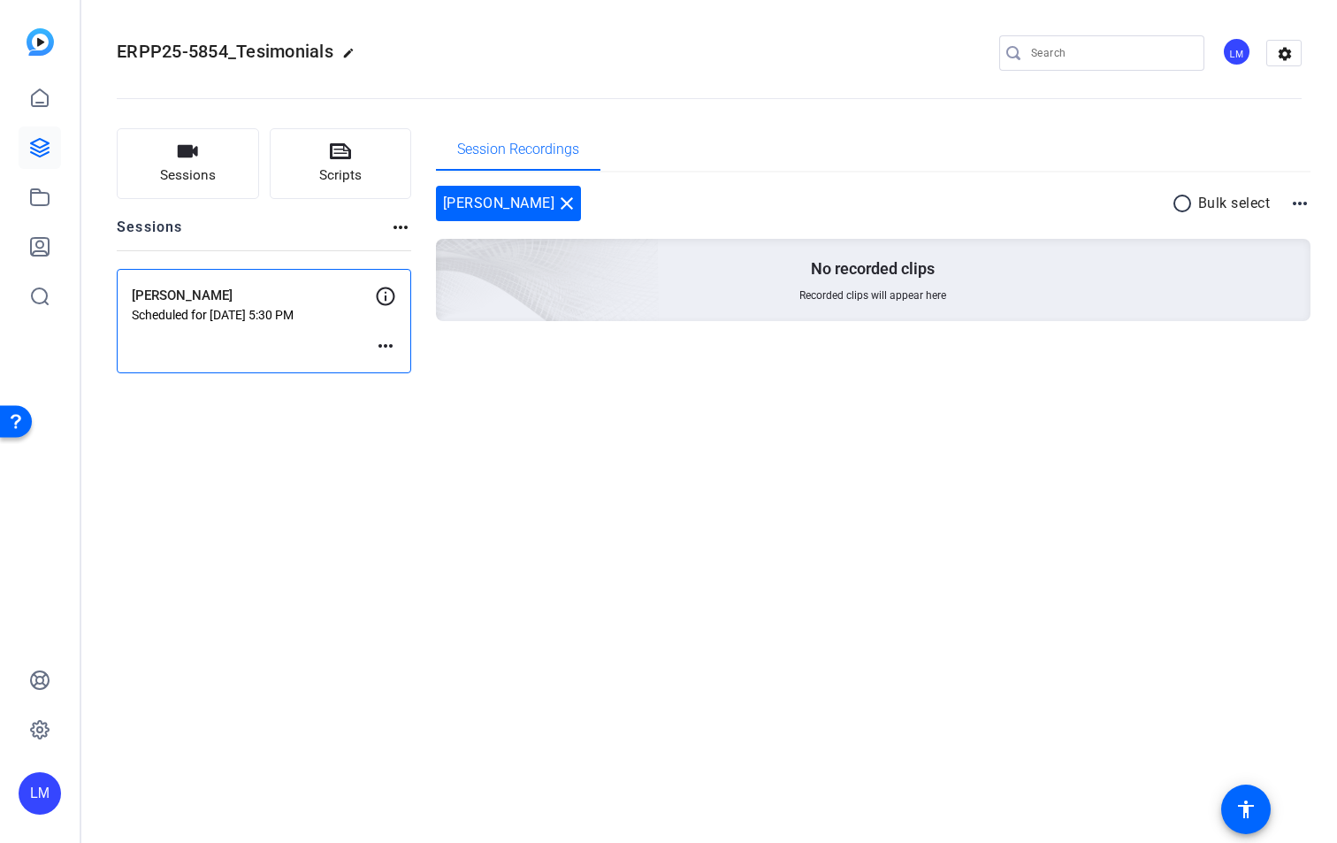
click at [318, 314] on p "Scheduled for [DATE] 5:30 PM" at bounding box center [253, 315] width 243 height 14
click at [310, 316] on p "Scheduled for [DATE] 5:30 PM" at bounding box center [253, 315] width 243 height 14
click at [195, 295] on p "[PERSON_NAME]" at bounding box center [253, 296] width 243 height 20
click at [472, 202] on div "[PERSON_NAME] close" at bounding box center [509, 203] width 146 height 35
click at [391, 348] on mat-icon "more_horiz" at bounding box center [385, 345] width 21 height 21
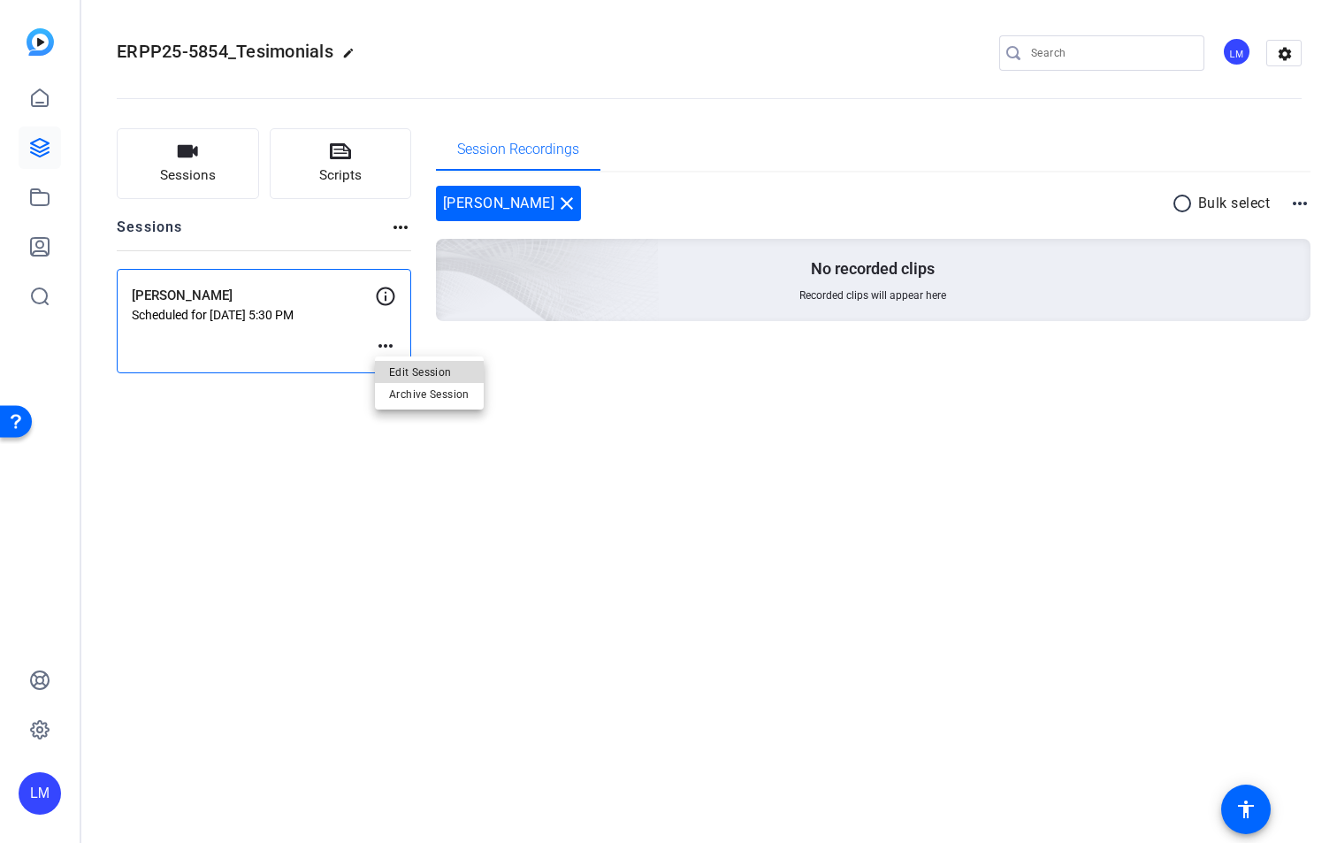
click at [411, 372] on span "Edit Session" at bounding box center [429, 372] width 80 height 21
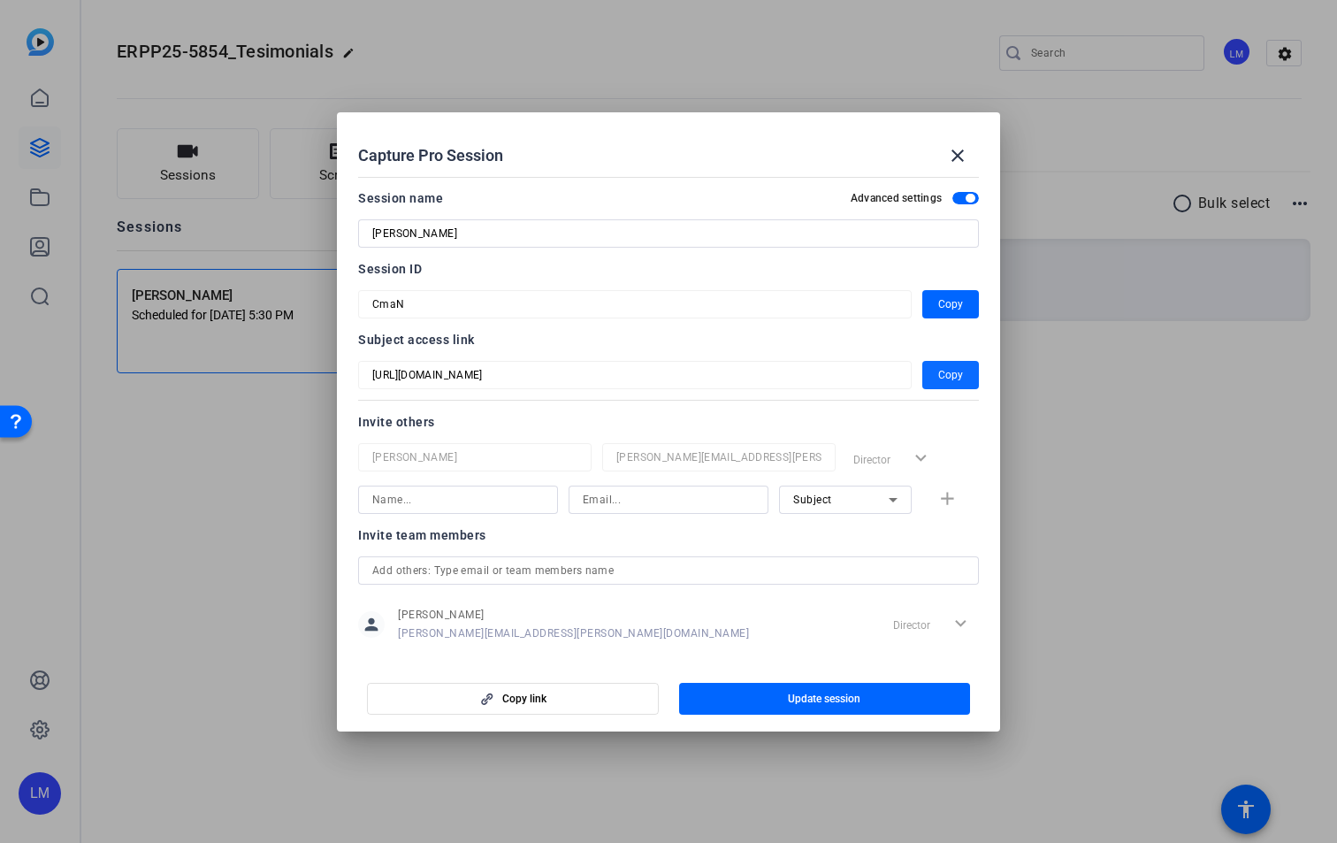
click at [954, 376] on span "button" at bounding box center [951, 375] width 57 height 42
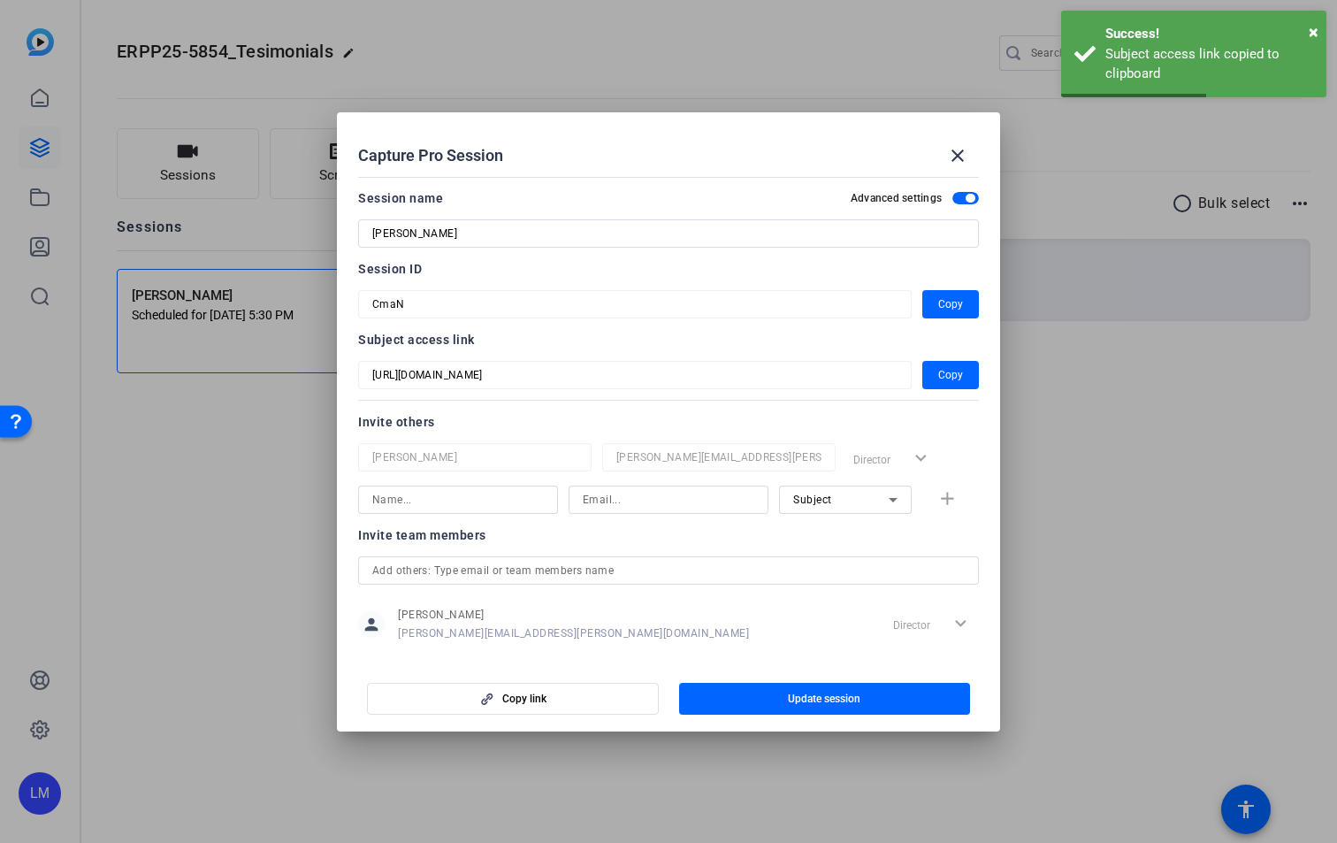
click at [169, 564] on div at bounding box center [668, 421] width 1337 height 843
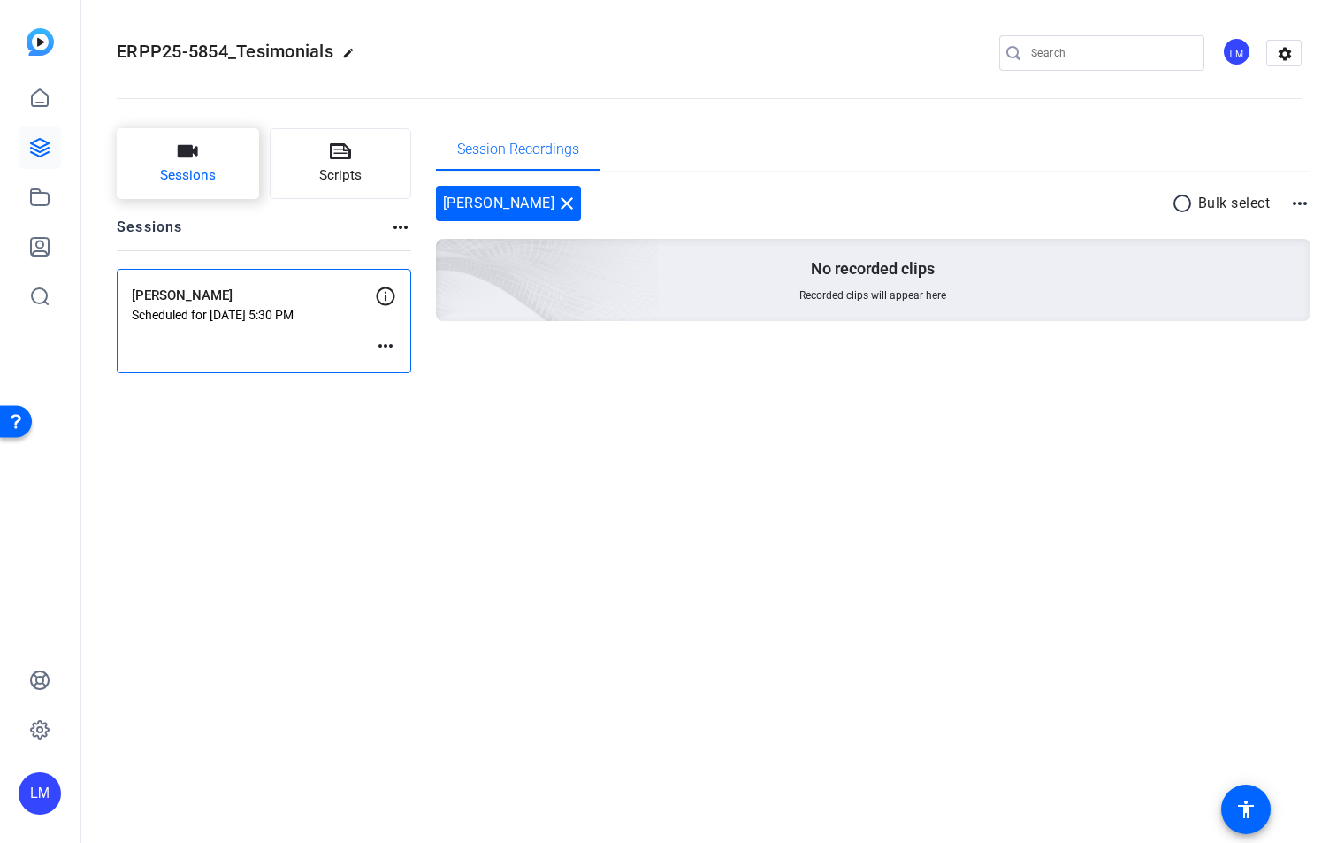
click at [203, 164] on button "Sessions" at bounding box center [188, 163] width 142 height 71
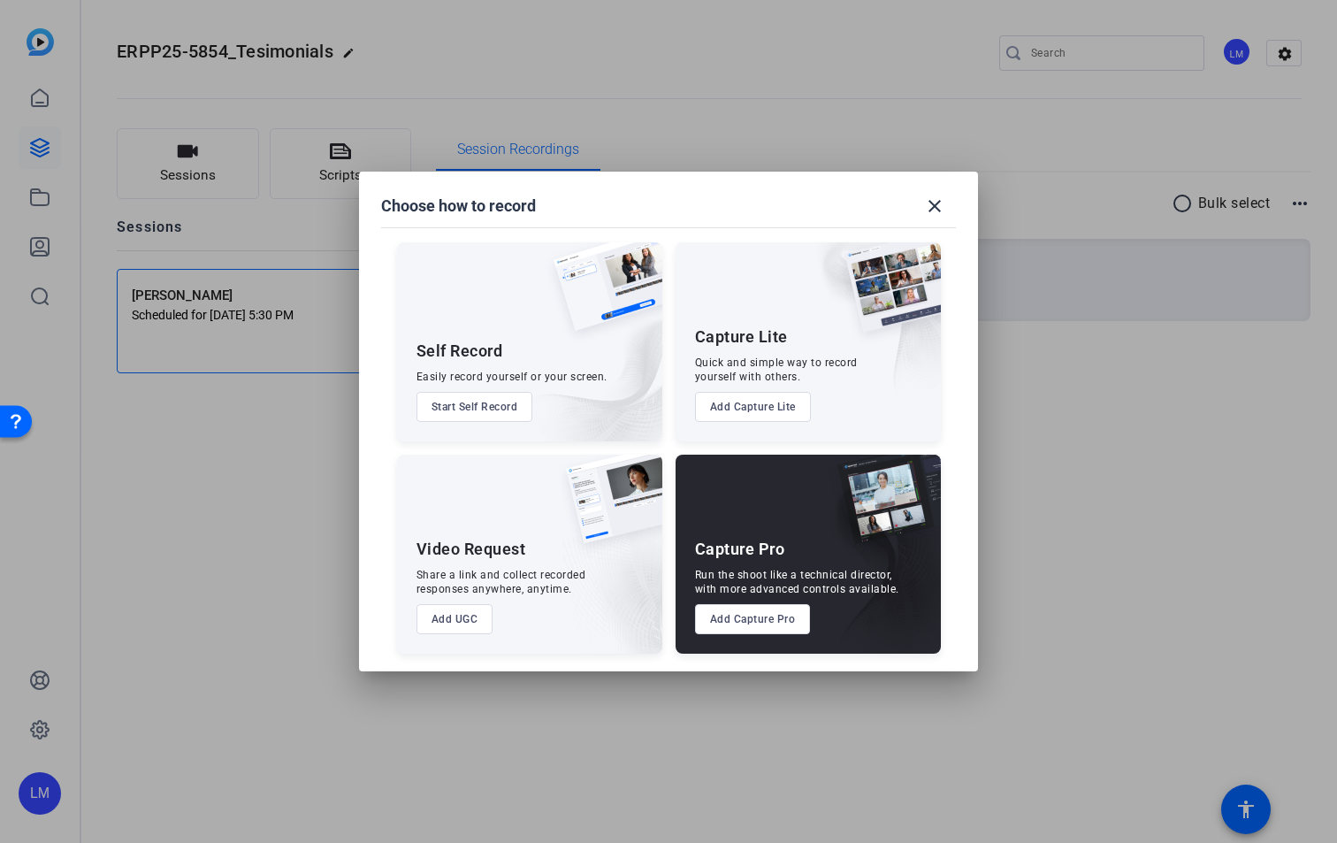
click at [760, 625] on button "Add Capture Pro" at bounding box center [753, 619] width 116 height 30
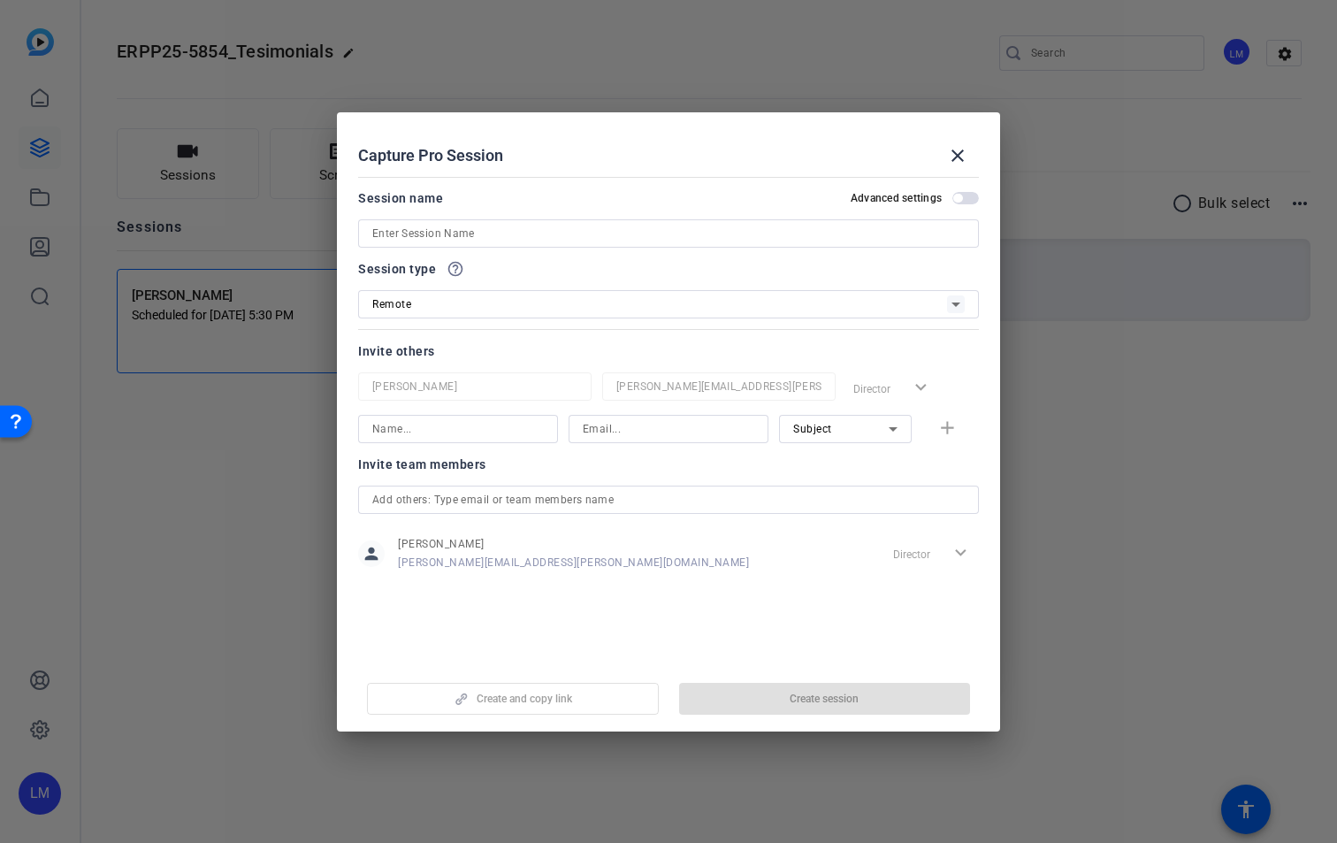
click at [512, 233] on input at bounding box center [668, 233] width 593 height 21
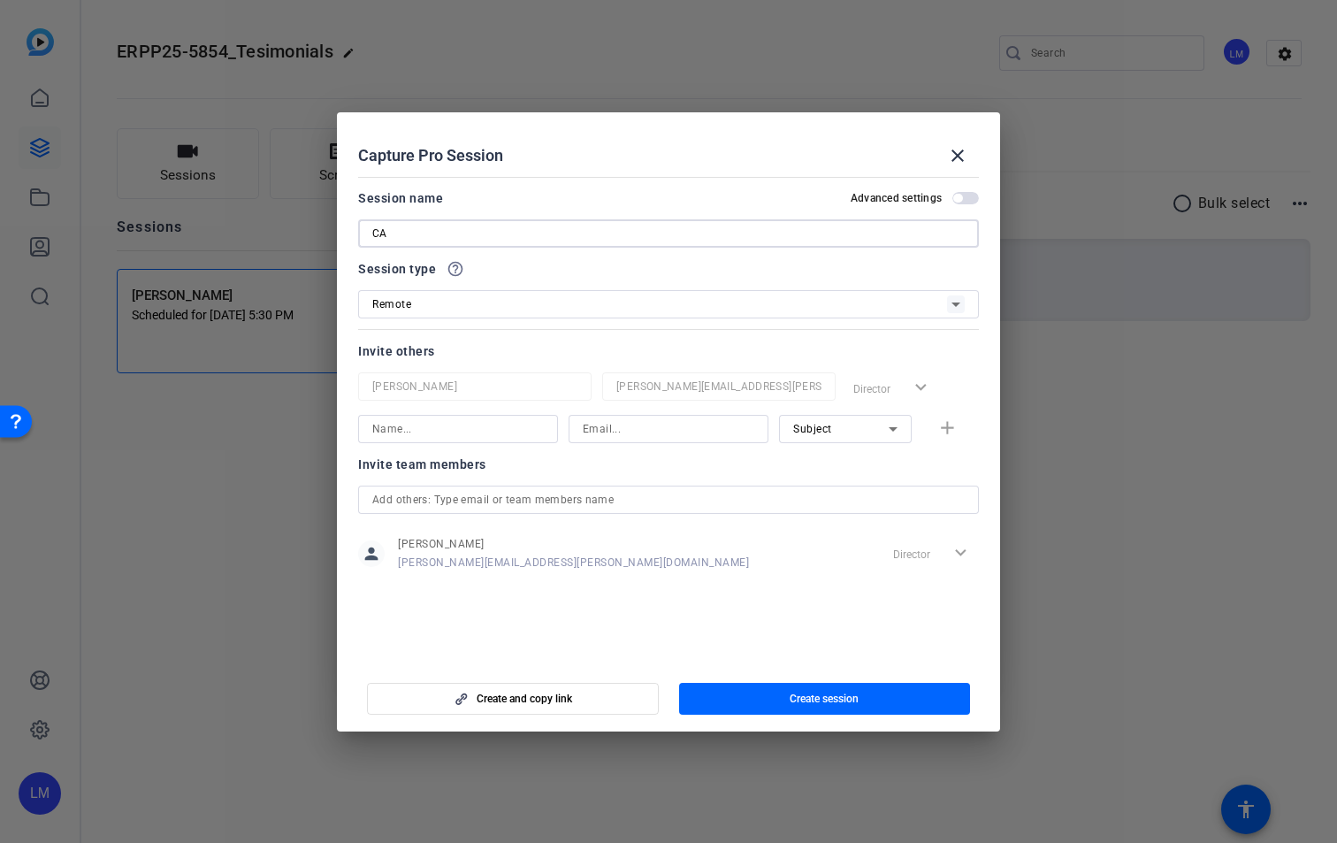
type input "C"
type input "[PERSON_NAME]"
click at [459, 425] on input at bounding box center [458, 428] width 172 height 21
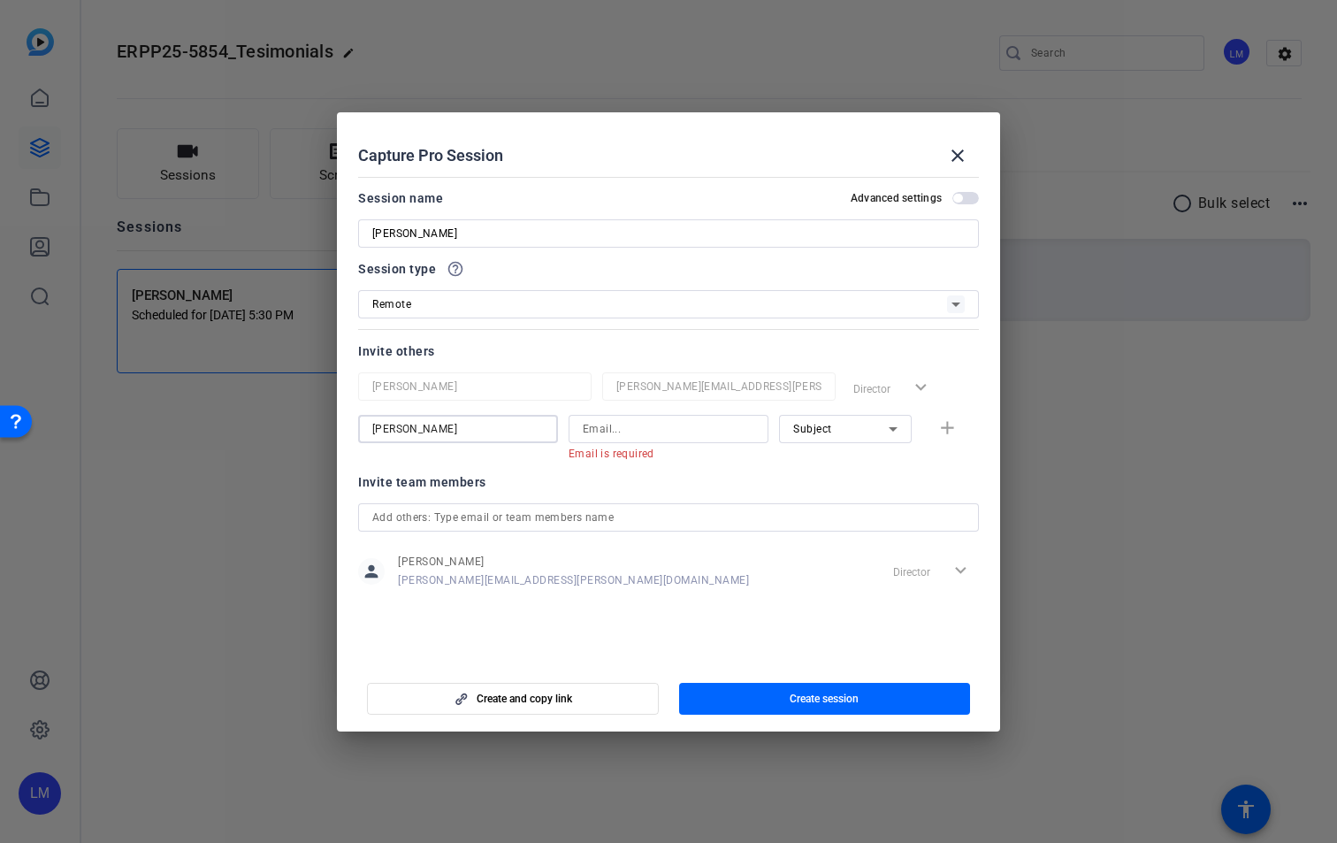
click at [463, 433] on input "[PERSON_NAME]" at bounding box center [458, 428] width 172 height 21
type input "[PERSON_NAME]"
click at [596, 433] on input at bounding box center [669, 428] width 172 height 21
paste input "[EMAIL_ADDRESS][DOMAIN_NAME]"
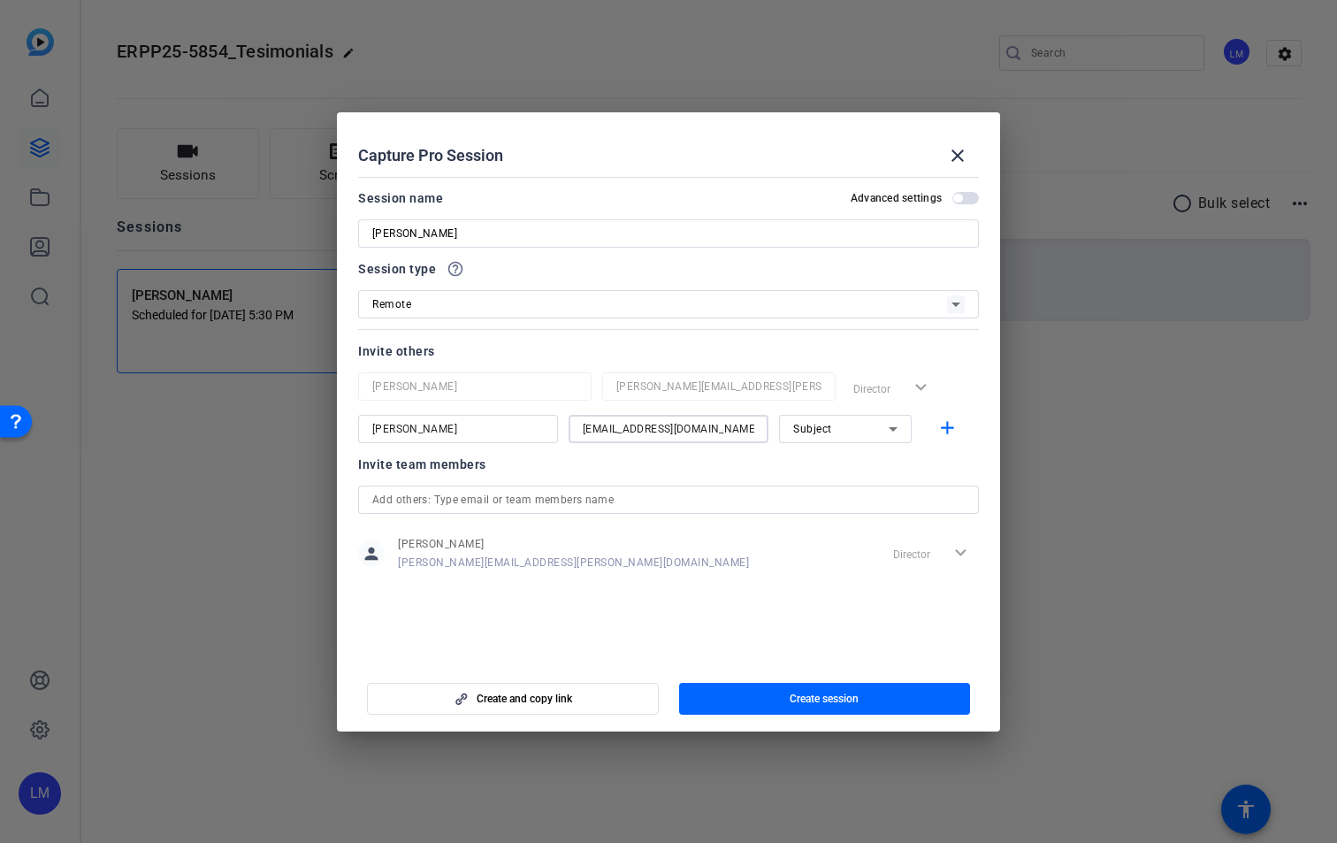
type input "[EMAIL_ADDRESS][DOMAIN_NAME]"
click at [977, 195] on span "button" at bounding box center [966, 198] width 27 height 12
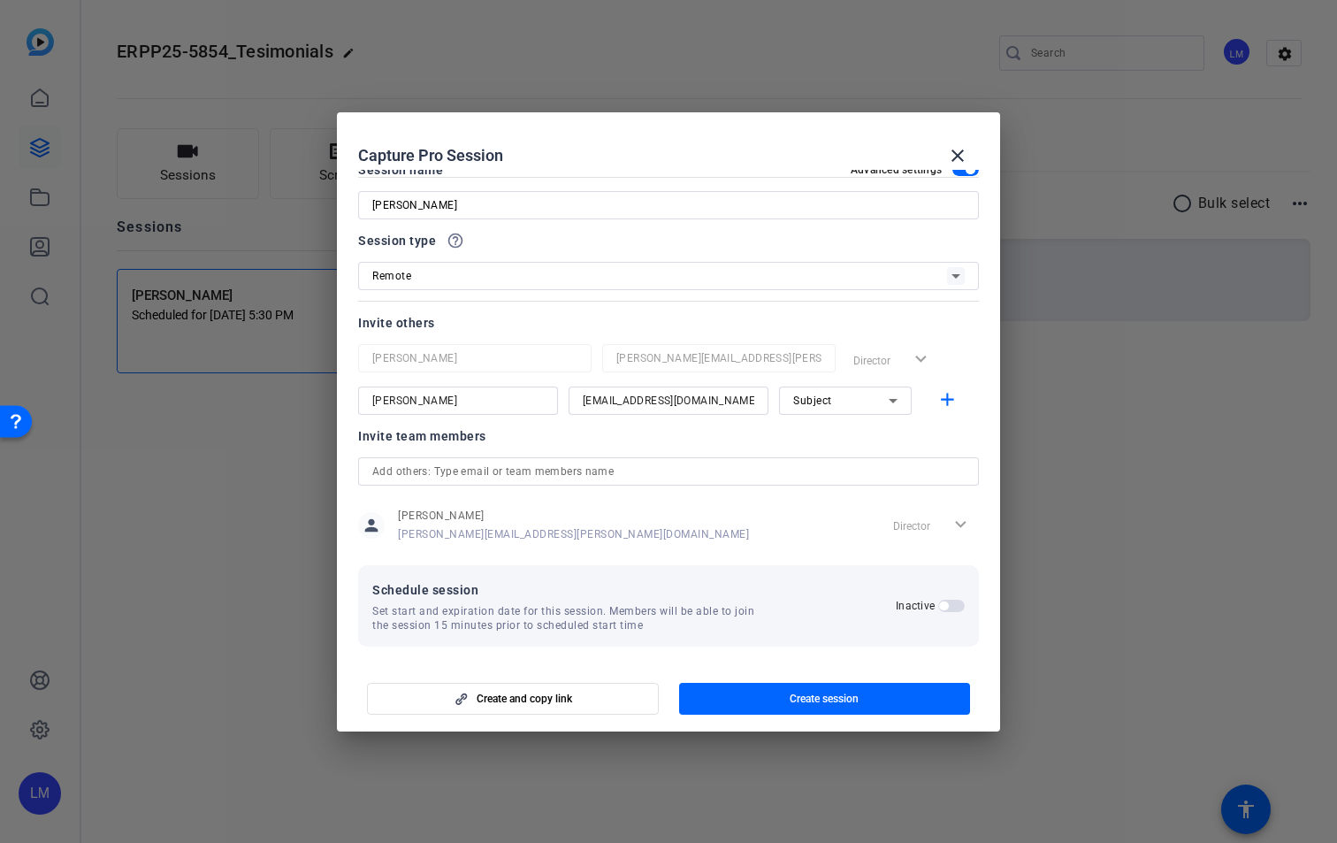
scroll to position [34, 0]
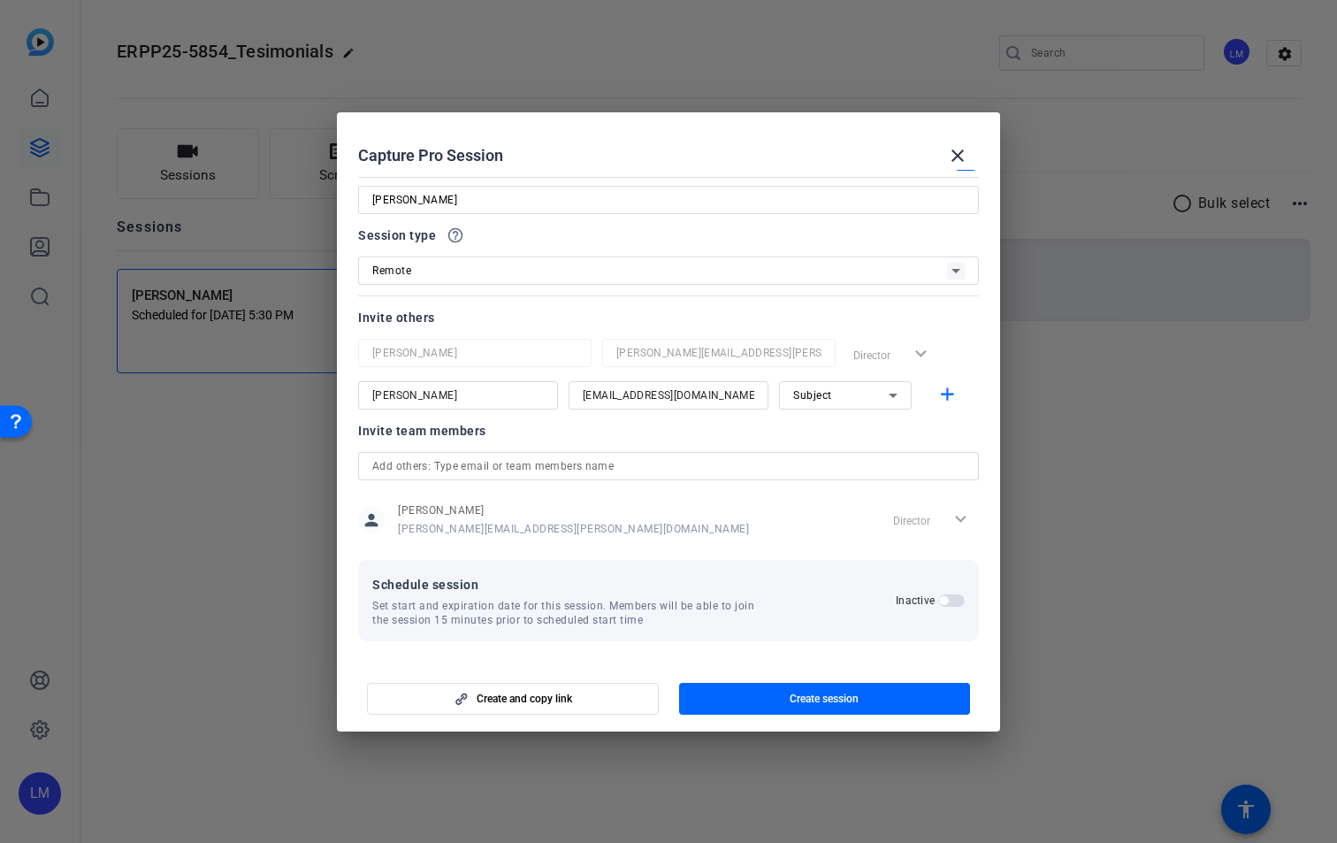
click at [955, 600] on div "Schedule session Set start and expiration date for this session. Members will b…" at bounding box center [668, 600] width 621 height 81
click at [949, 602] on span "button" at bounding box center [952, 600] width 27 height 12
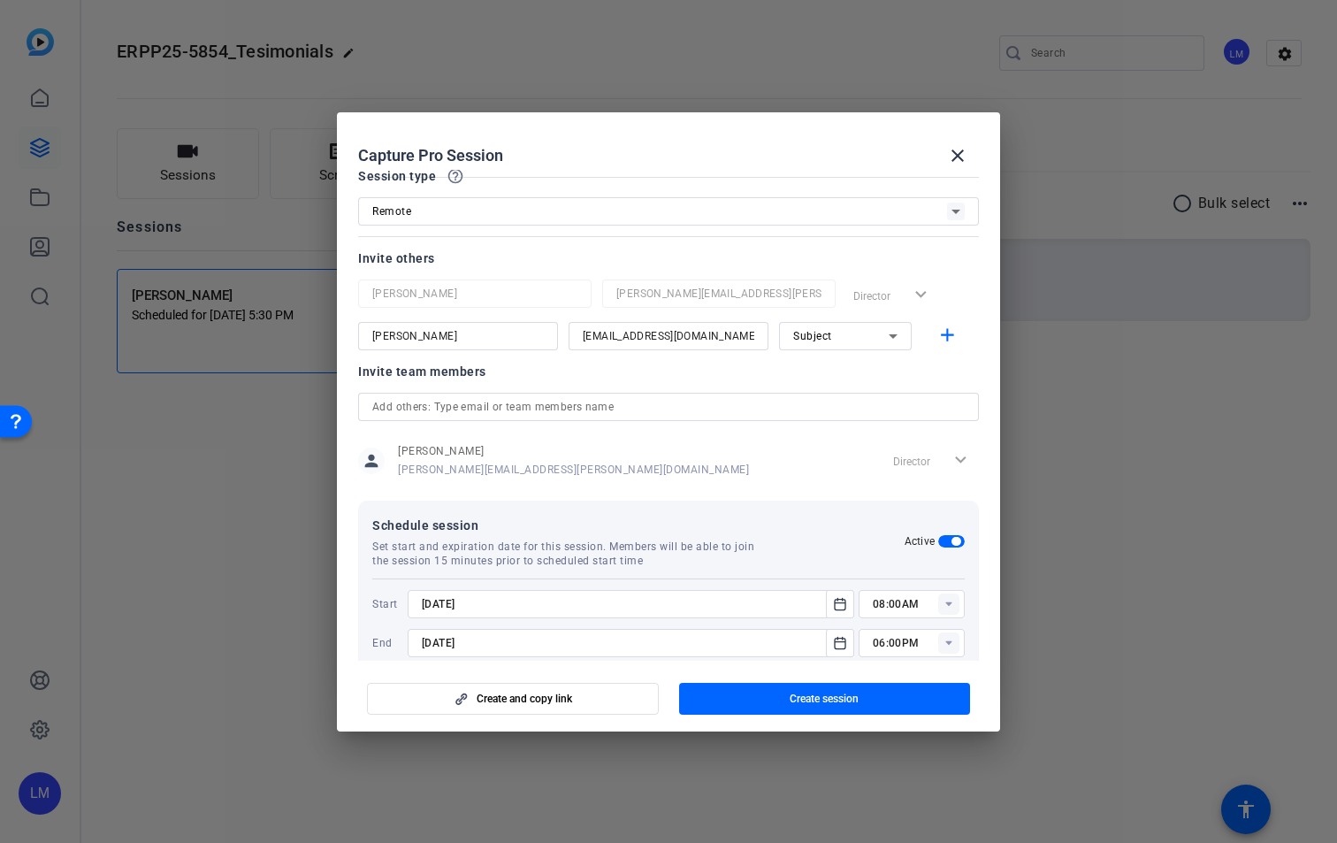
scroll to position [123, 0]
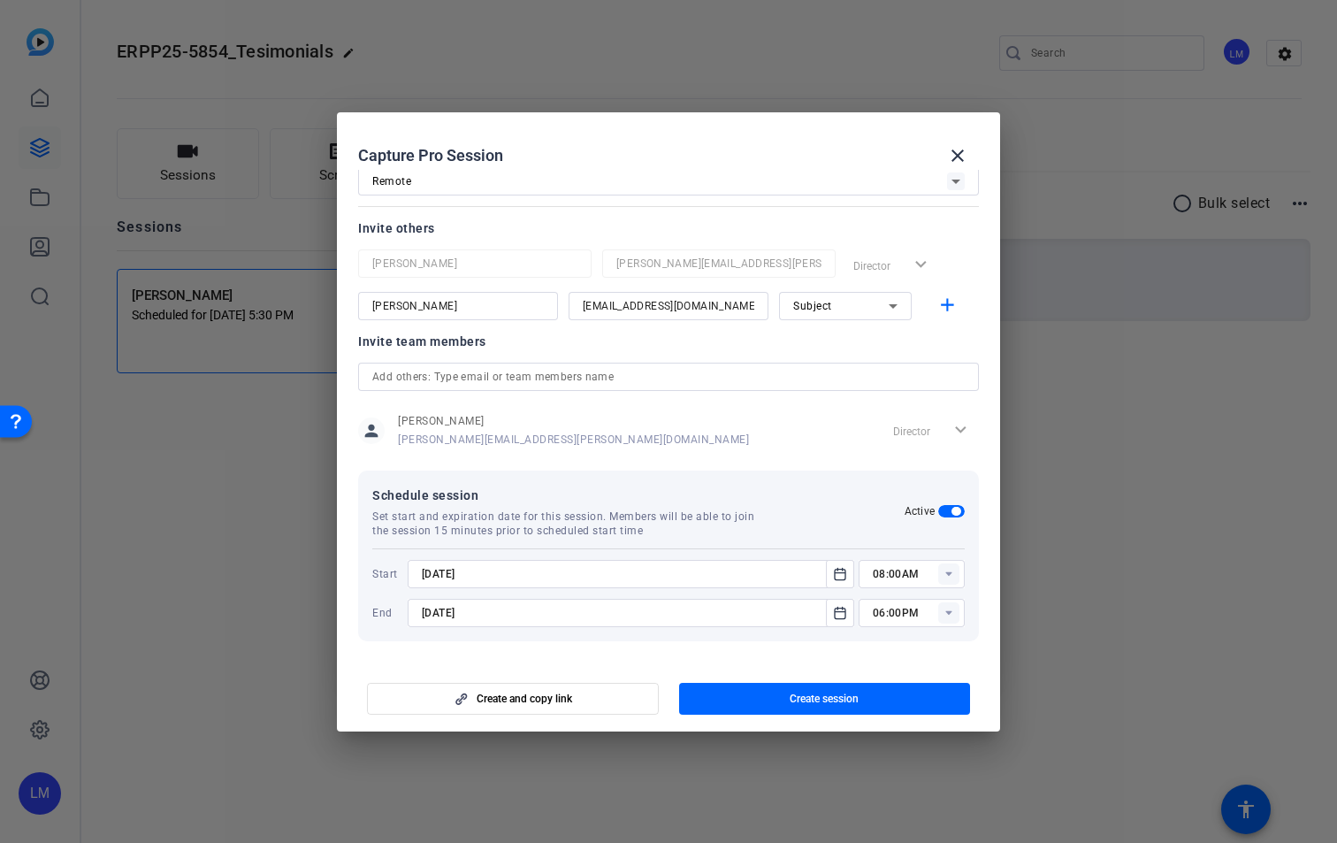
click at [444, 574] on input "[DATE]" at bounding box center [622, 573] width 401 height 21
type input "[DATE]"
click at [443, 614] on input "[DATE]" at bounding box center [622, 612] width 401 height 21
type input "[DATE]"
click at [946, 573] on icon at bounding box center [949, 573] width 6 height 4
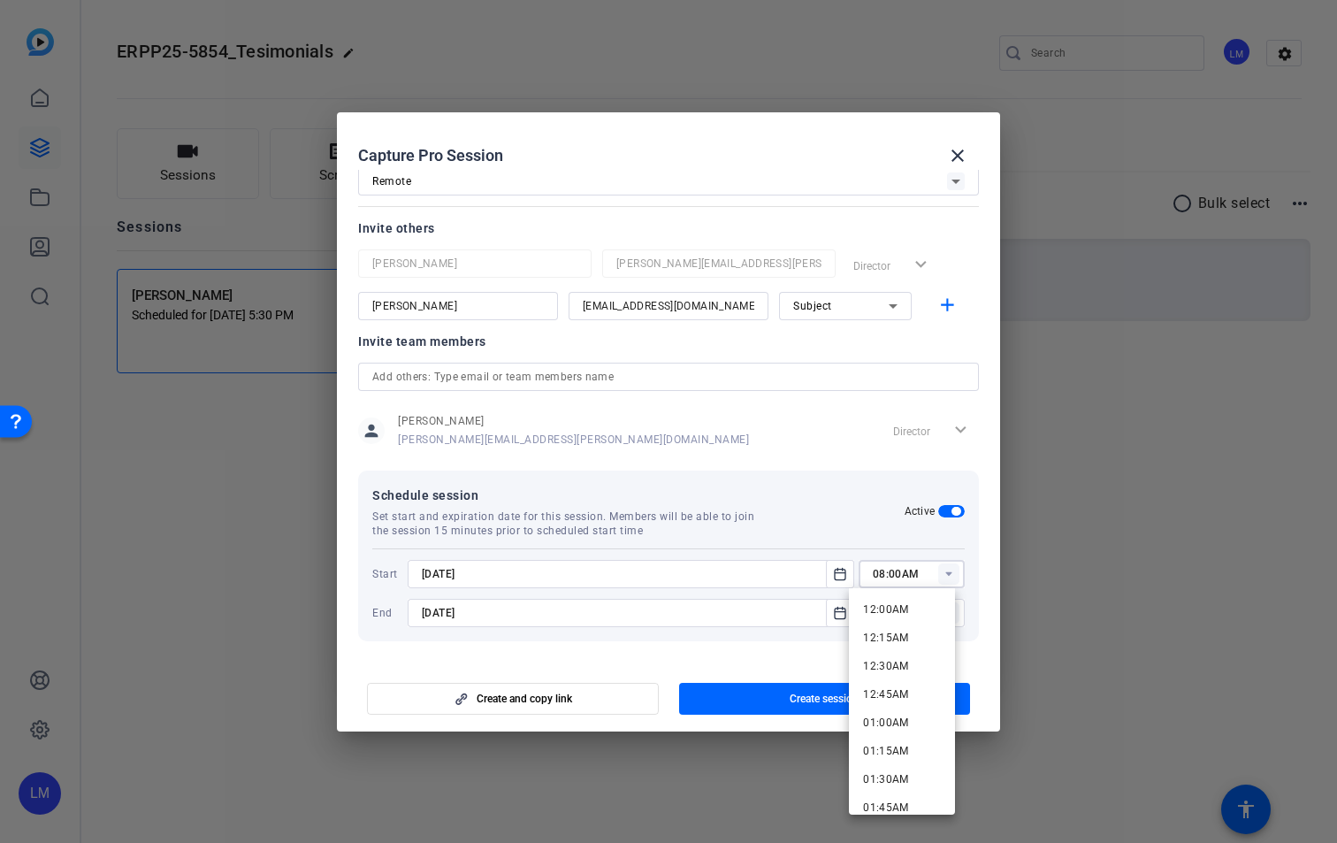
drag, startPoint x: 908, startPoint y: 570, endPoint x: 801, endPoint y: 567, distance: 106.2
click at [801, 567] on div "[DATE] 08:00AM" at bounding box center [686, 574] width 557 height 28
click at [882, 632] on span "03:30PM" at bounding box center [886, 637] width 46 height 12
type input "03:30PM"
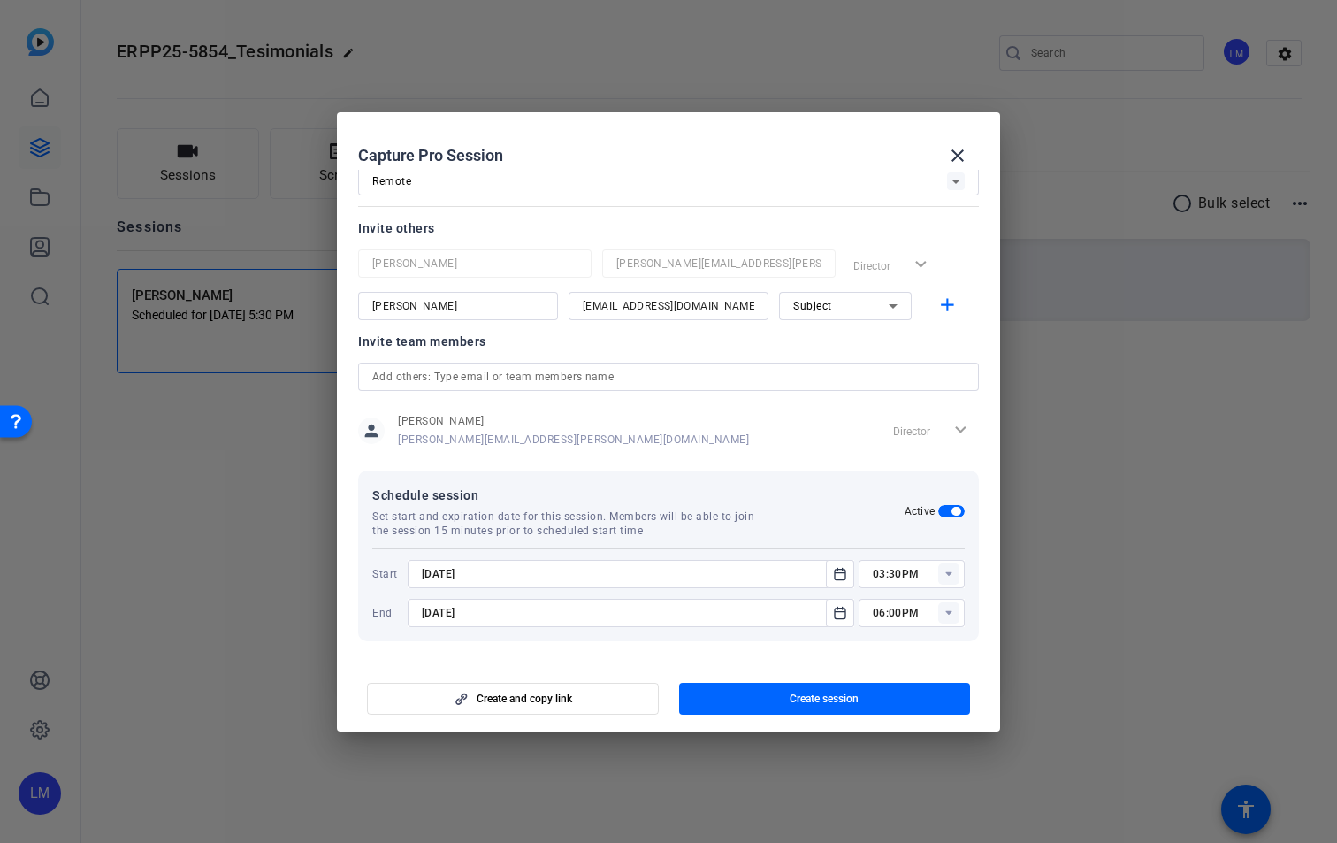
click at [944, 609] on rect at bounding box center [949, 612] width 21 height 21
click at [899, 434] on span "05:00PM" at bounding box center [886, 432] width 46 height 12
type input "05:00PM"
click at [822, 699] on span "Create session" at bounding box center [824, 699] width 69 height 14
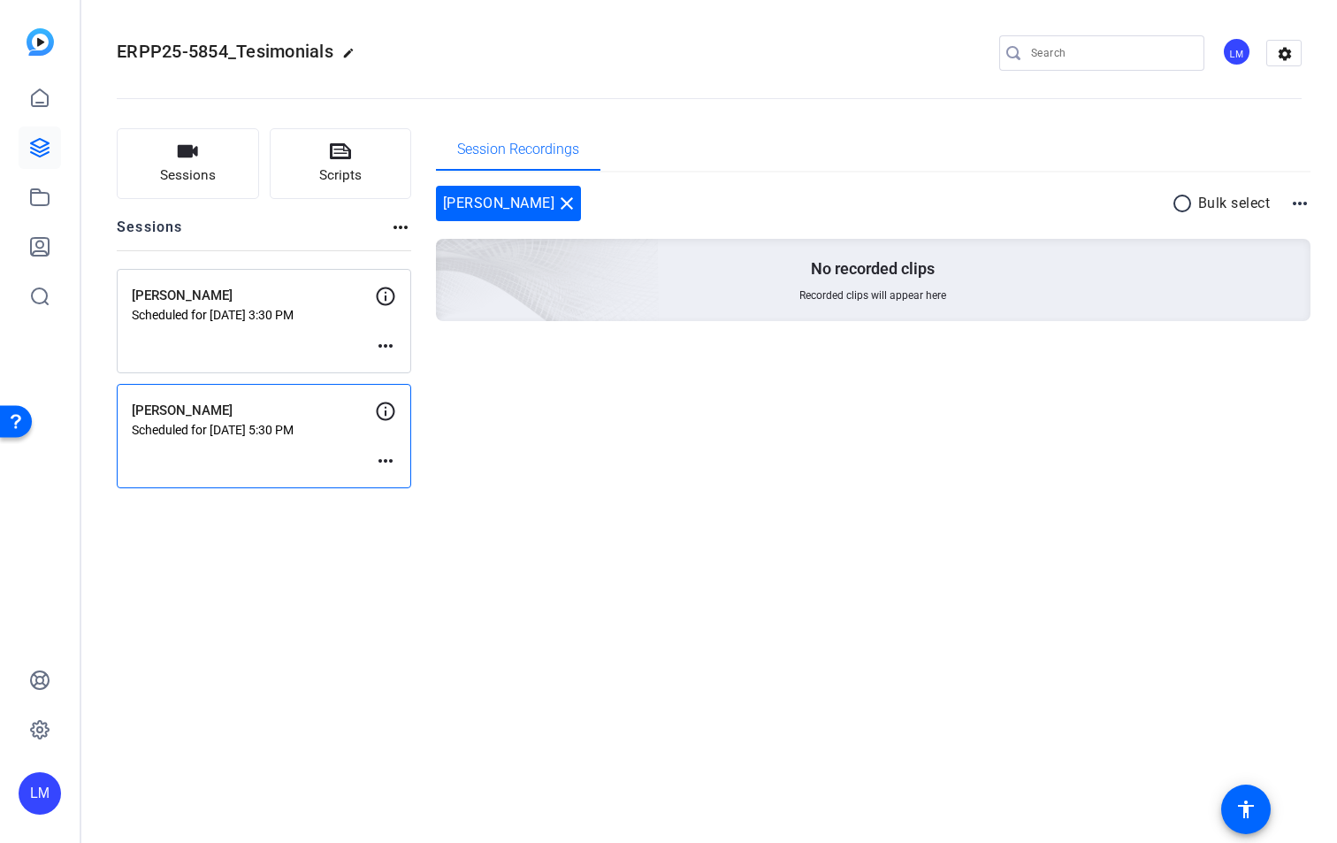
click at [388, 352] on mat-icon "more_horiz" at bounding box center [385, 345] width 21 height 21
click at [399, 366] on span "Edit Session" at bounding box center [429, 372] width 80 height 21
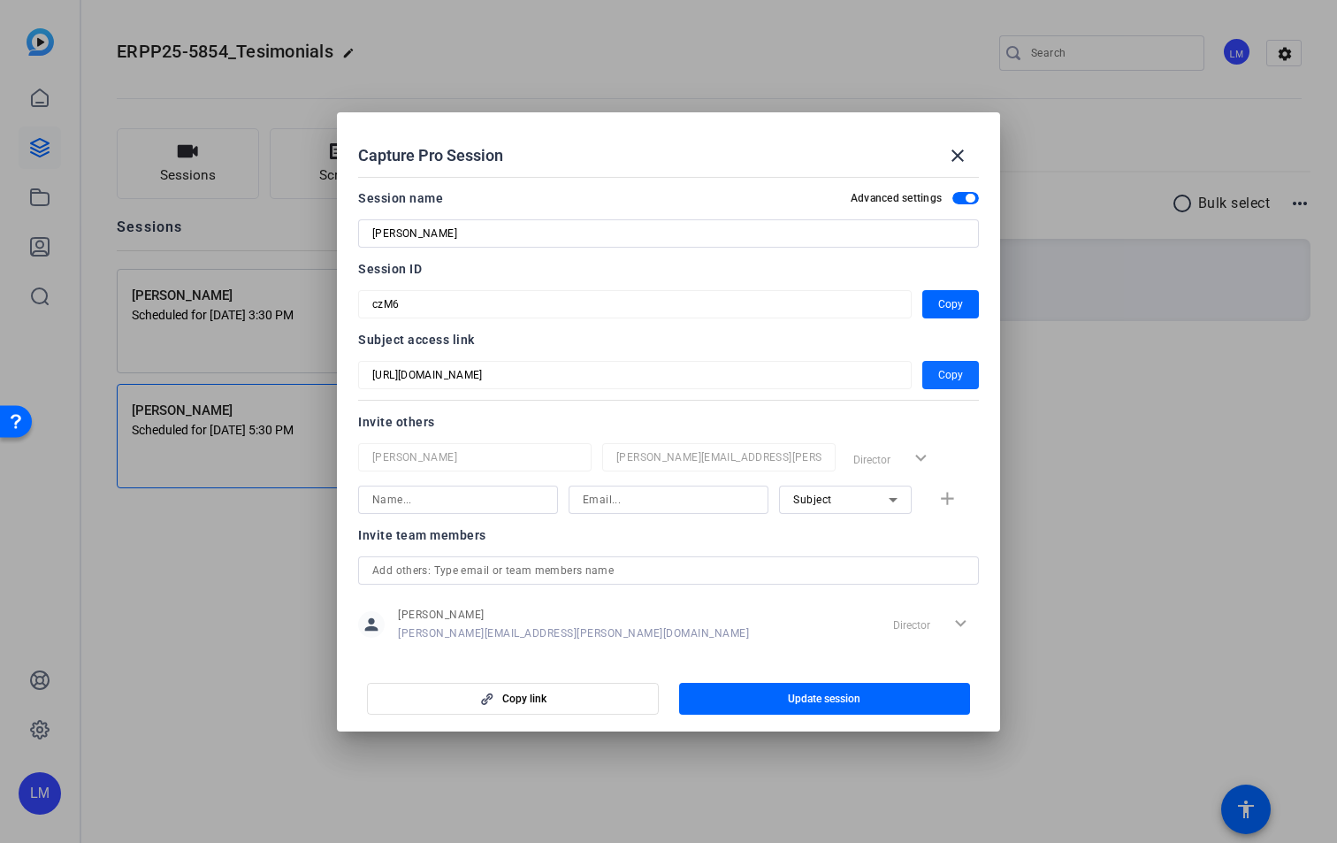
click at [955, 373] on span "button" at bounding box center [951, 375] width 57 height 42
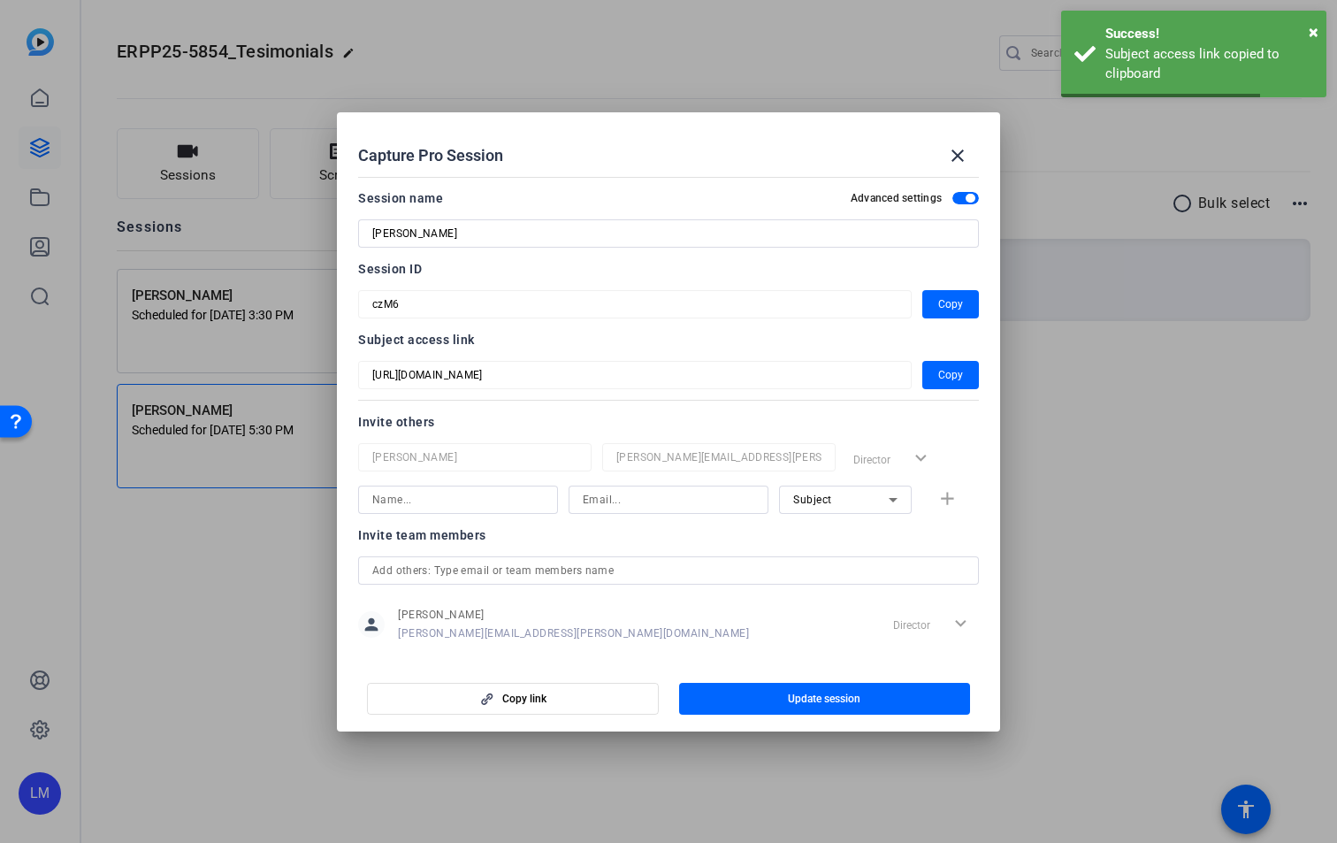
click at [218, 560] on div at bounding box center [668, 421] width 1337 height 843
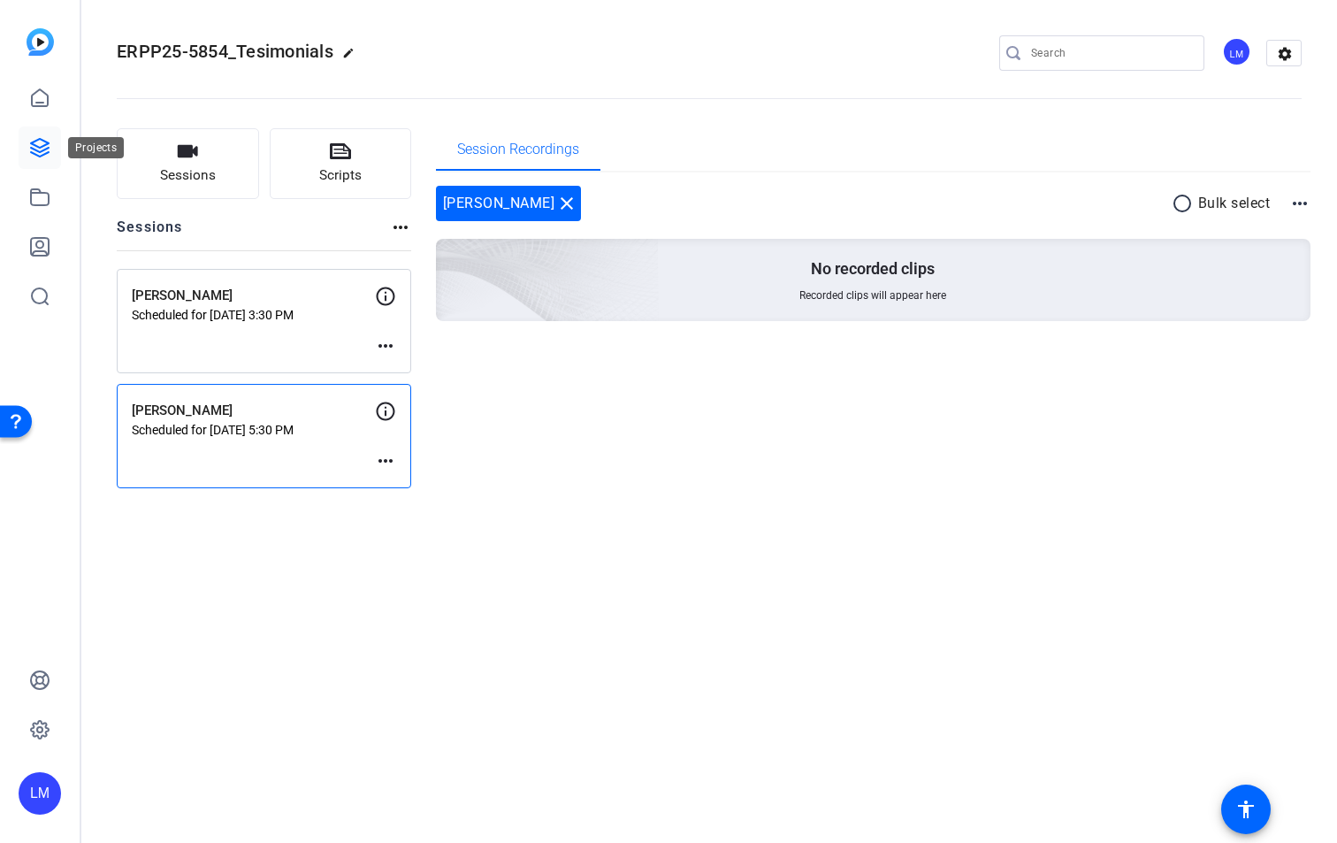
click at [45, 146] on icon at bounding box center [39, 147] width 21 height 21
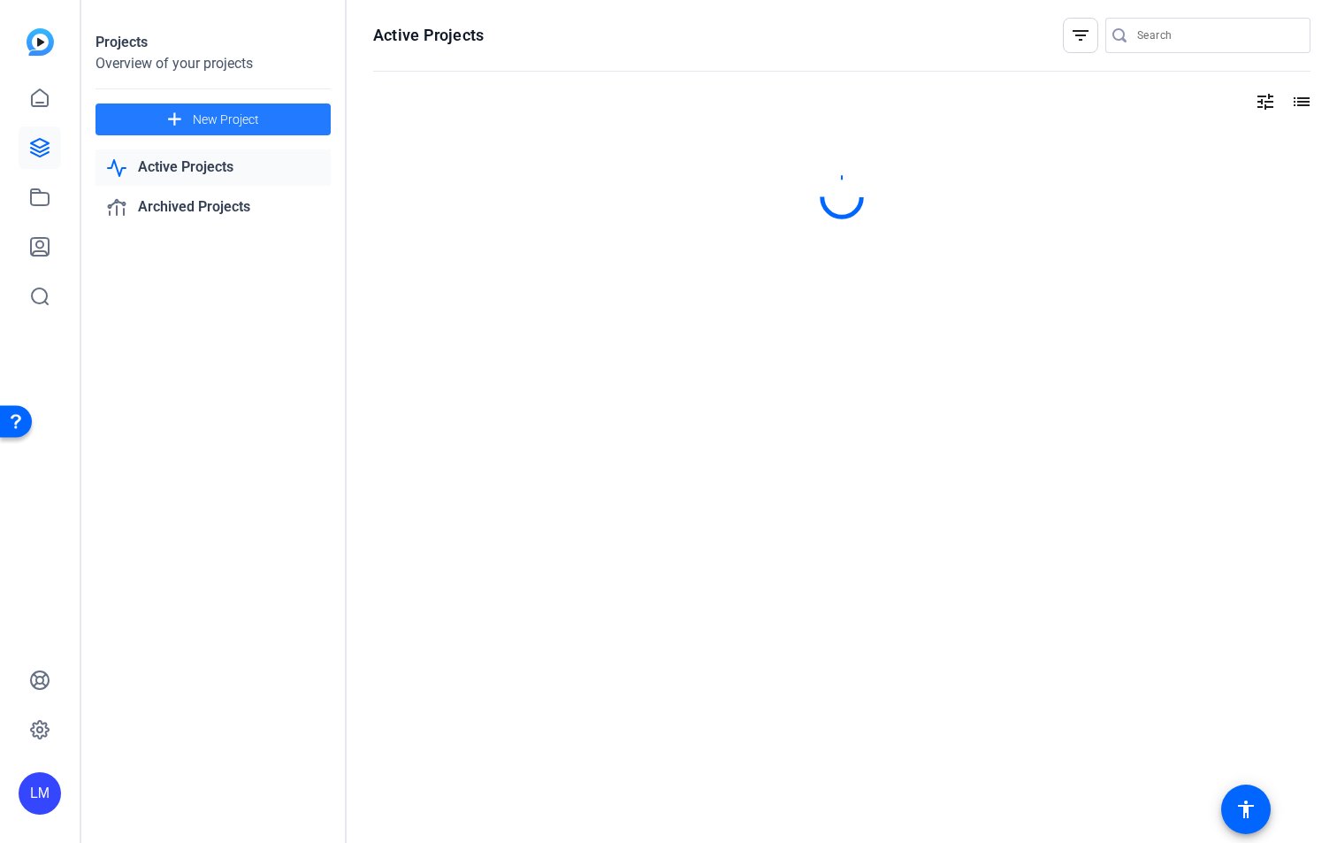
click at [209, 119] on span "New Project" at bounding box center [226, 120] width 66 height 19
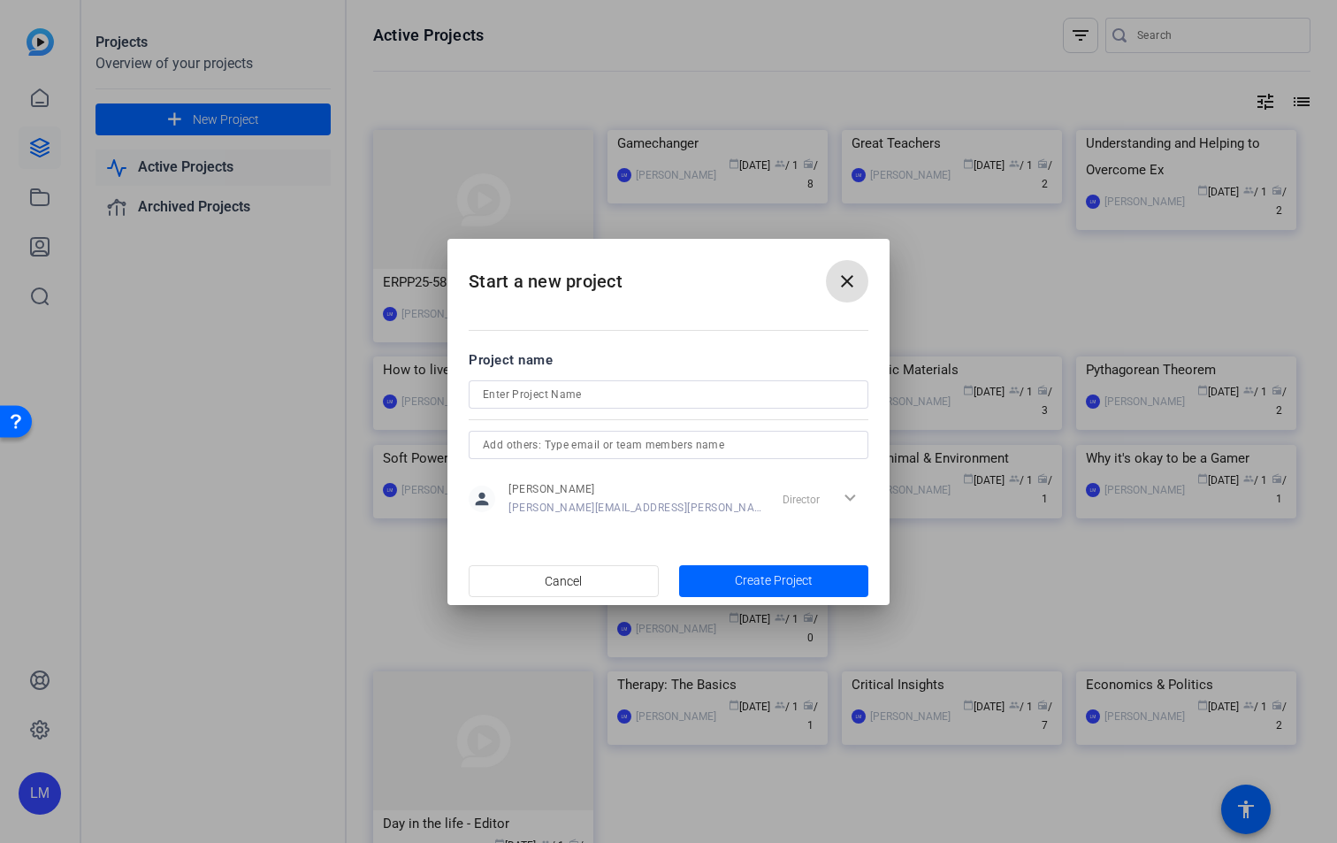
click at [524, 395] on input at bounding box center [669, 394] width 372 height 21
type input "LCE25-5340_Empowering Women in STEM"
click at [764, 586] on span "Create Project" at bounding box center [774, 580] width 78 height 19
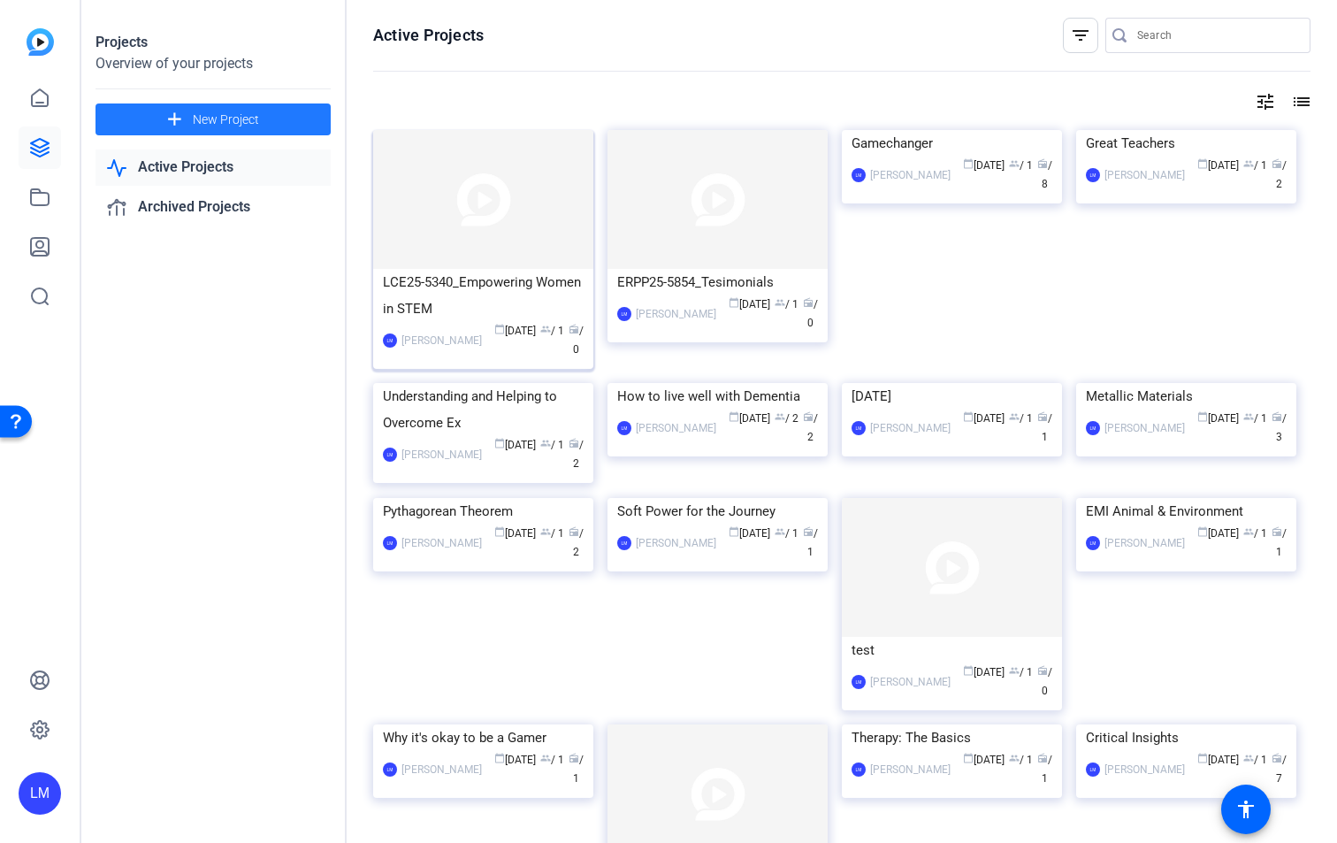
click at [506, 202] on img at bounding box center [483, 199] width 220 height 139
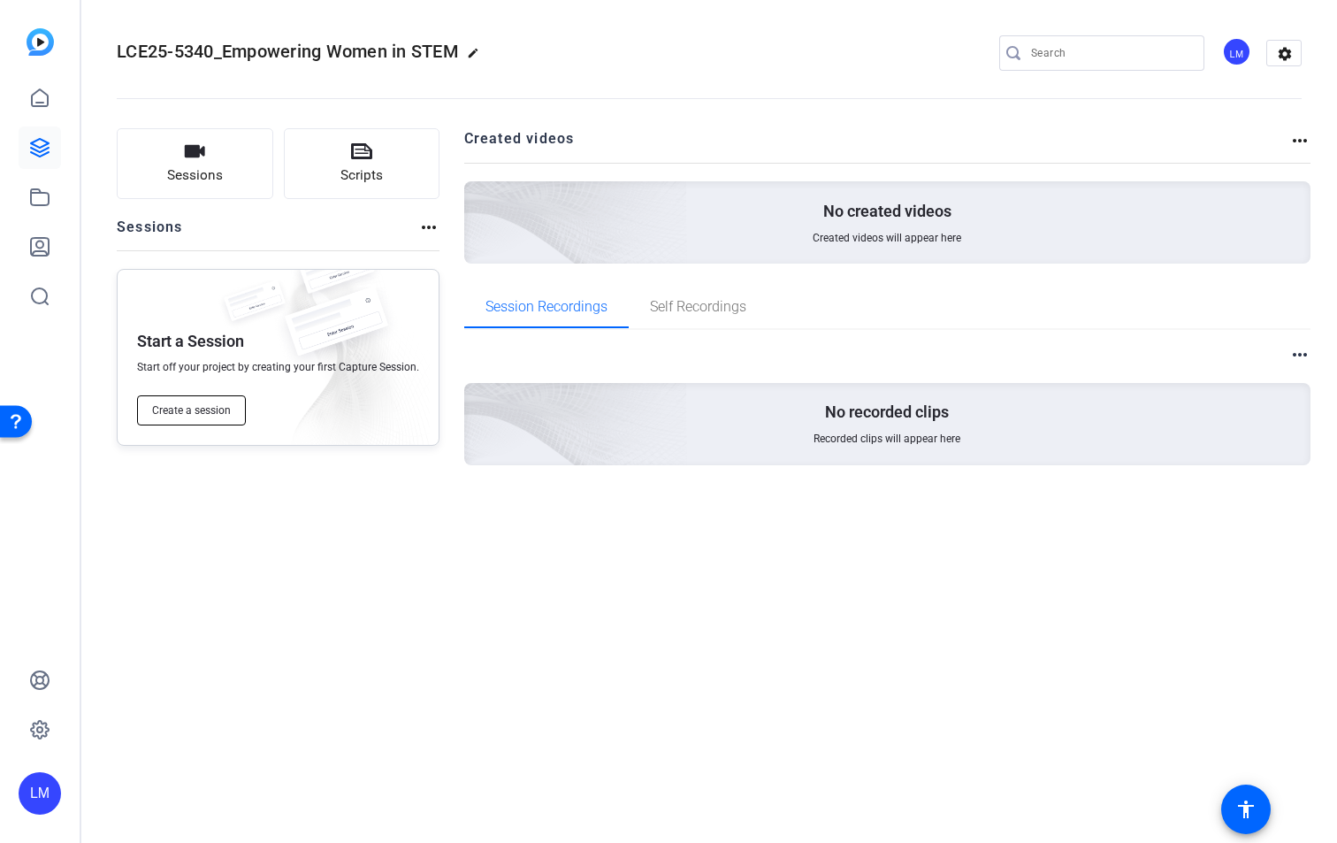
click at [187, 410] on span "Create a session" at bounding box center [191, 410] width 79 height 14
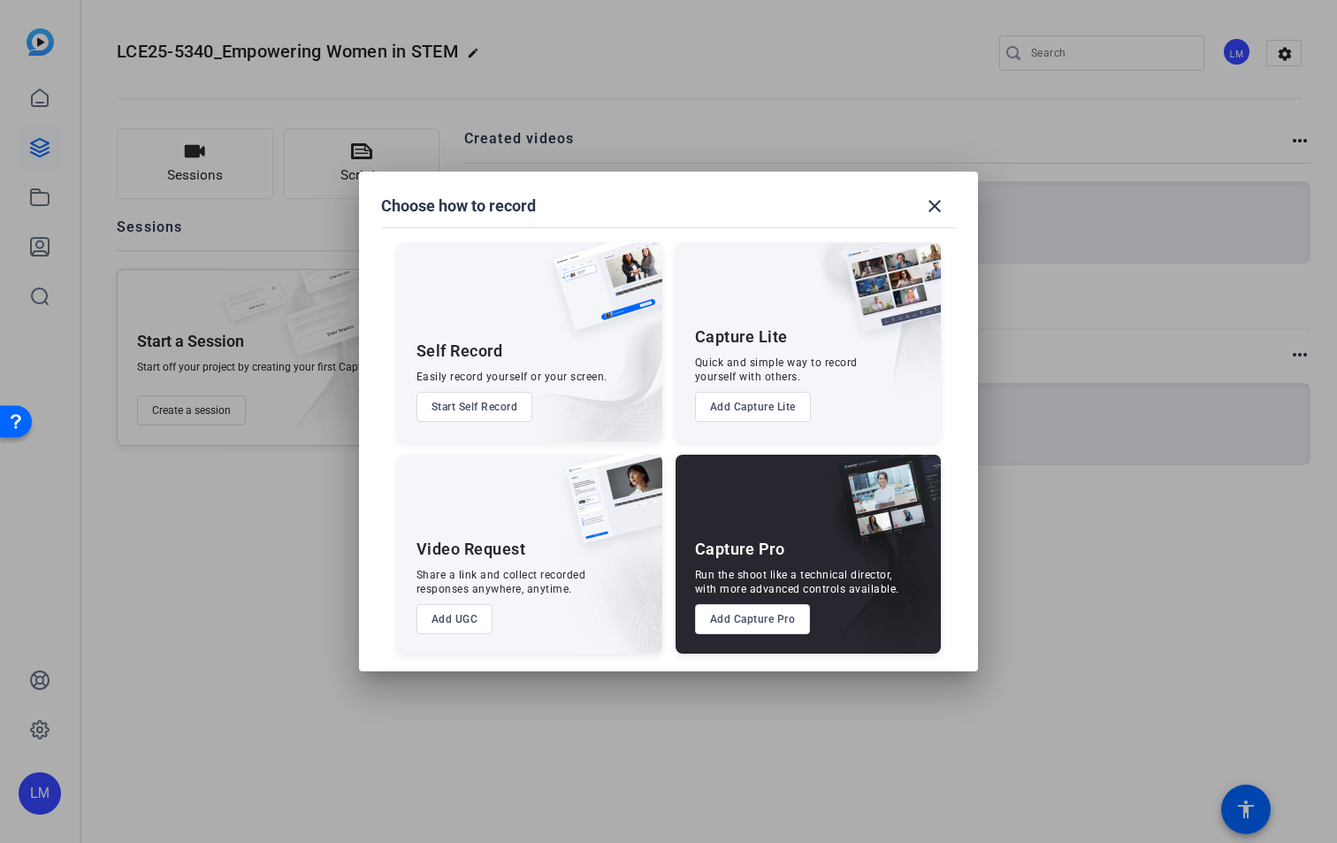
click at [760, 622] on button "Add Capture Pro" at bounding box center [753, 619] width 116 height 30
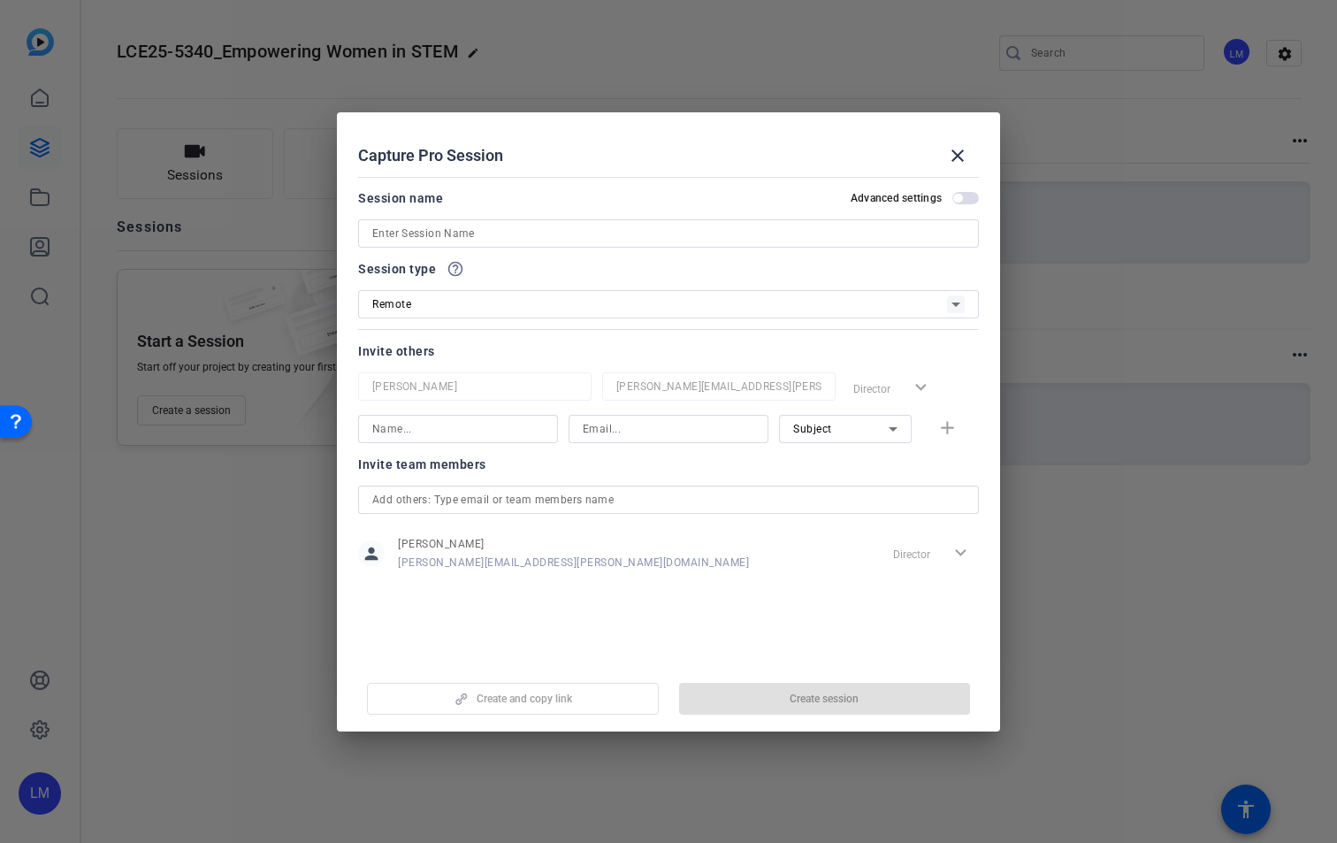
click at [453, 236] on input at bounding box center [668, 233] width 593 height 21
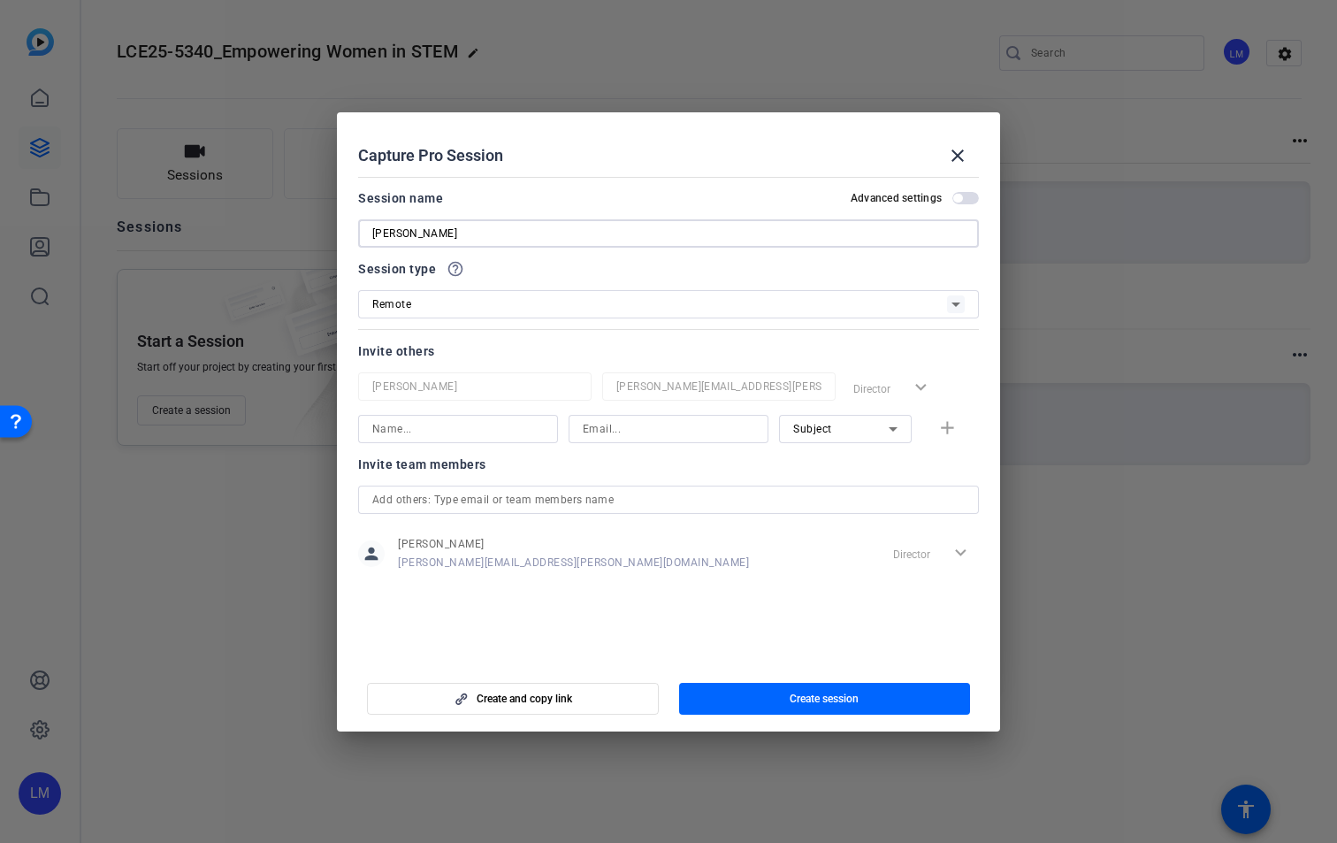
type input "[PERSON_NAME]"
click at [455, 429] on input at bounding box center [458, 428] width 172 height 21
type input "[PERSON_NAME]"
paste input "[URL][DOMAIN_NAME]"
type input "[URL][DOMAIN_NAME]"
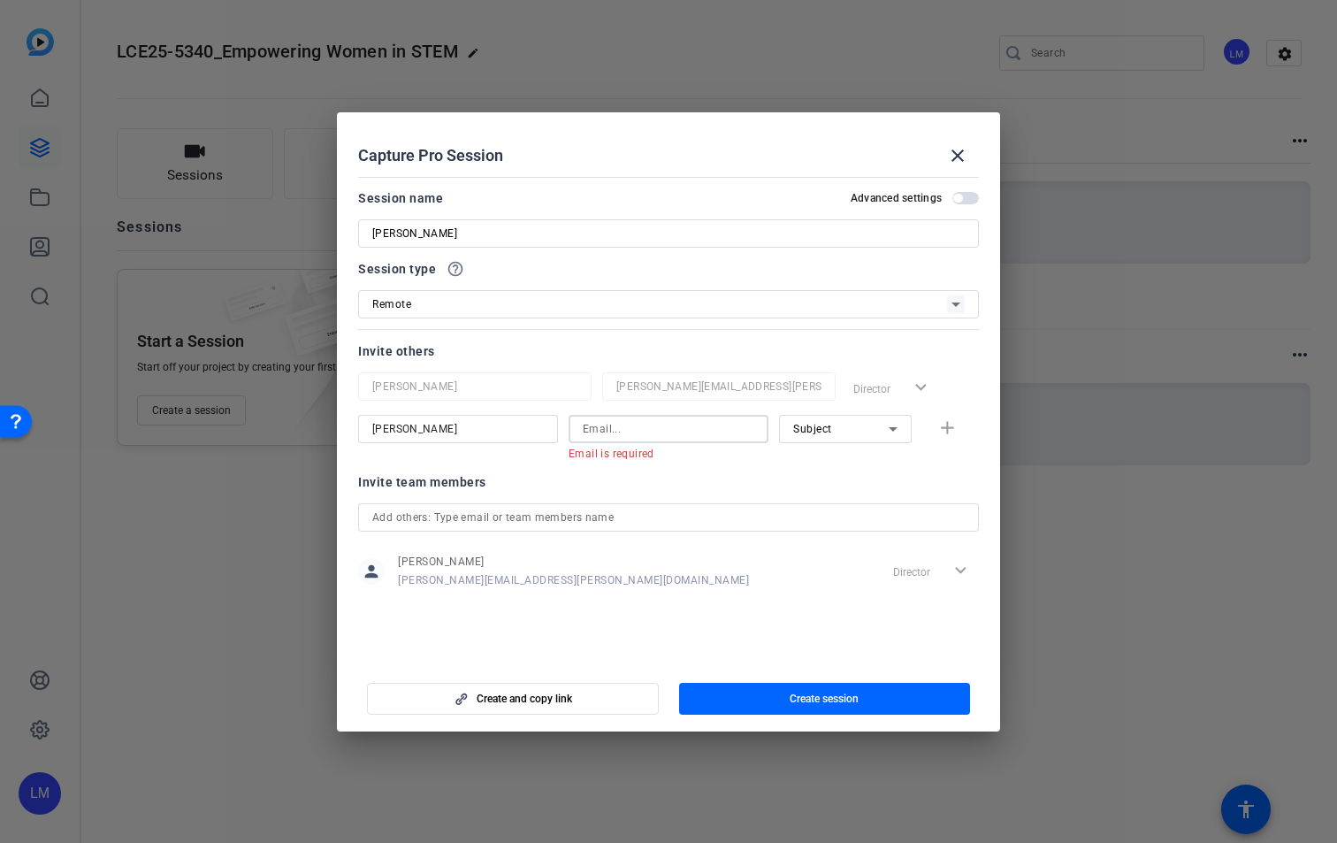
paste input "[EMAIL_ADDRESS][DOMAIN_NAME]"
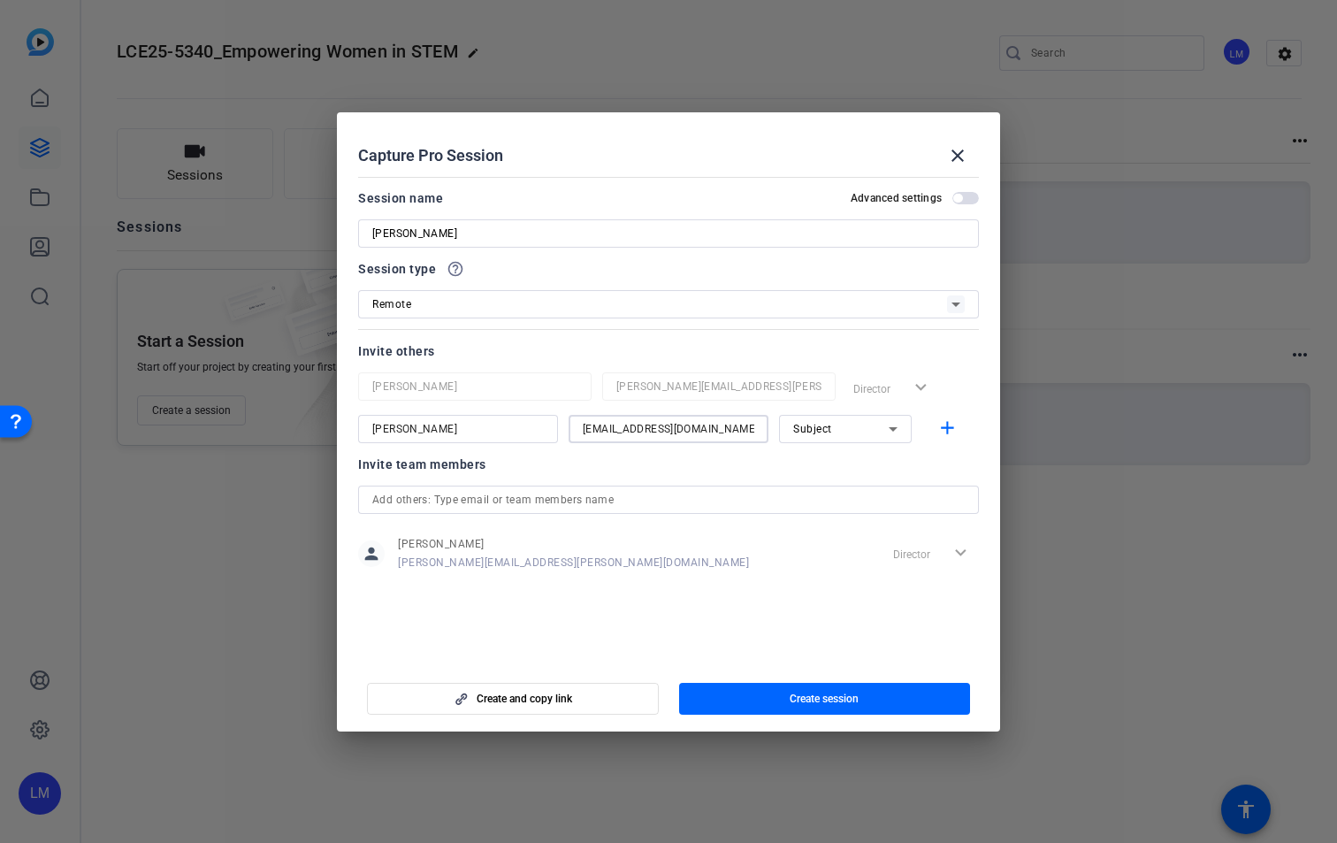
type input "[EMAIL_ADDRESS][DOMAIN_NAME]"
click at [971, 197] on span "button" at bounding box center [966, 198] width 27 height 12
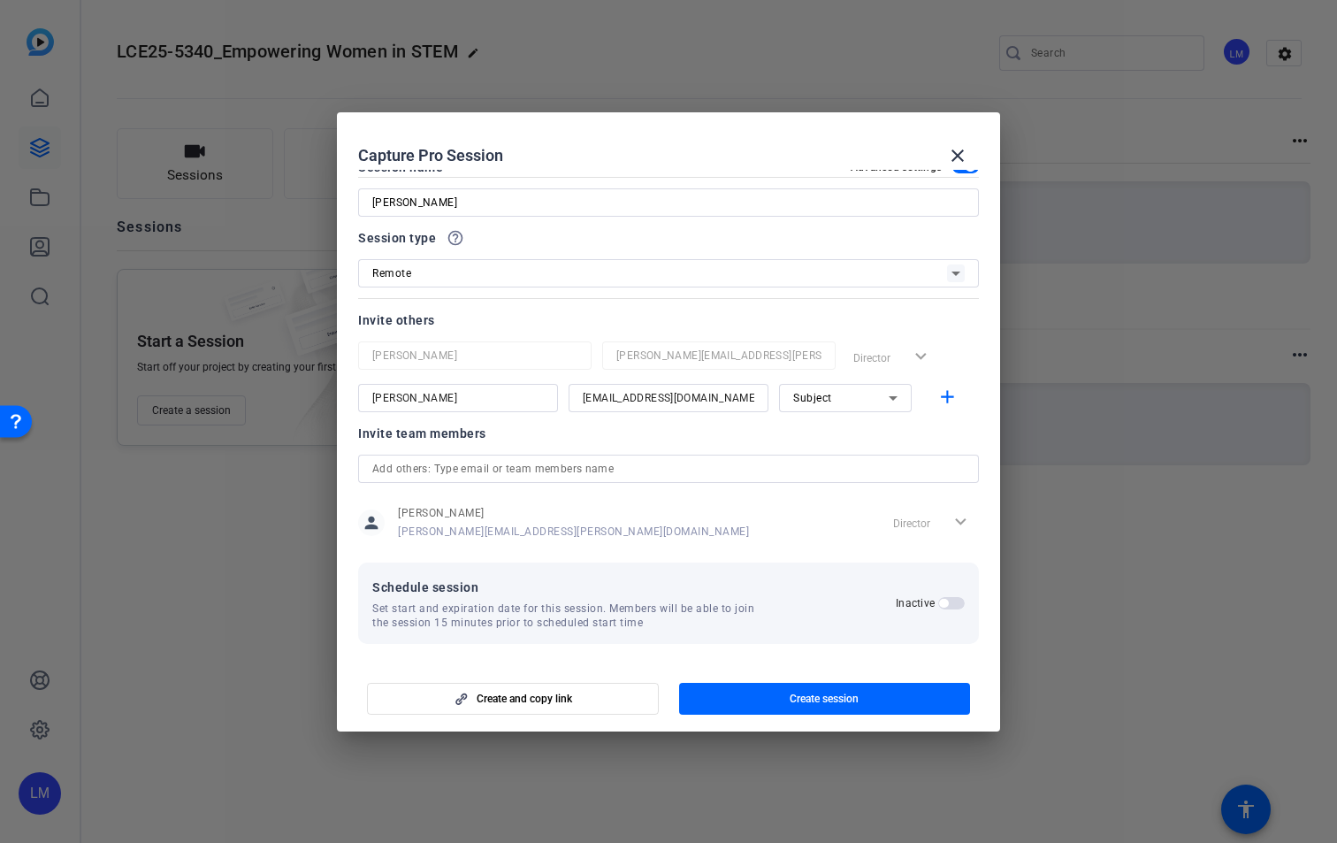
scroll to position [34, 0]
click at [951, 603] on span "button" at bounding box center [952, 600] width 27 height 12
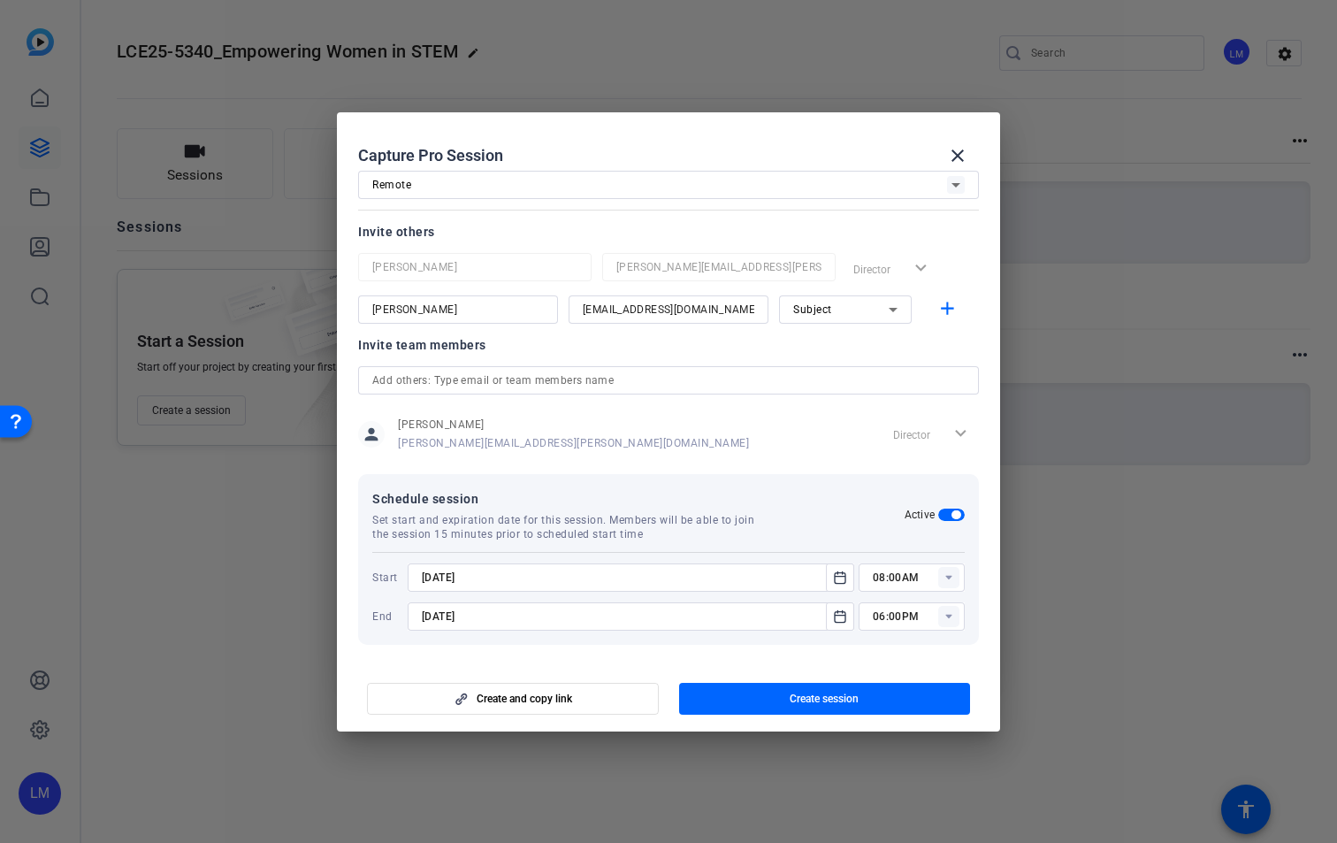
scroll to position [123, 0]
click at [444, 573] on input "[DATE]" at bounding box center [622, 573] width 401 height 21
type input "[DATE]"
click at [443, 615] on input "[DATE]" at bounding box center [622, 612] width 401 height 21
type input "[DATE]"
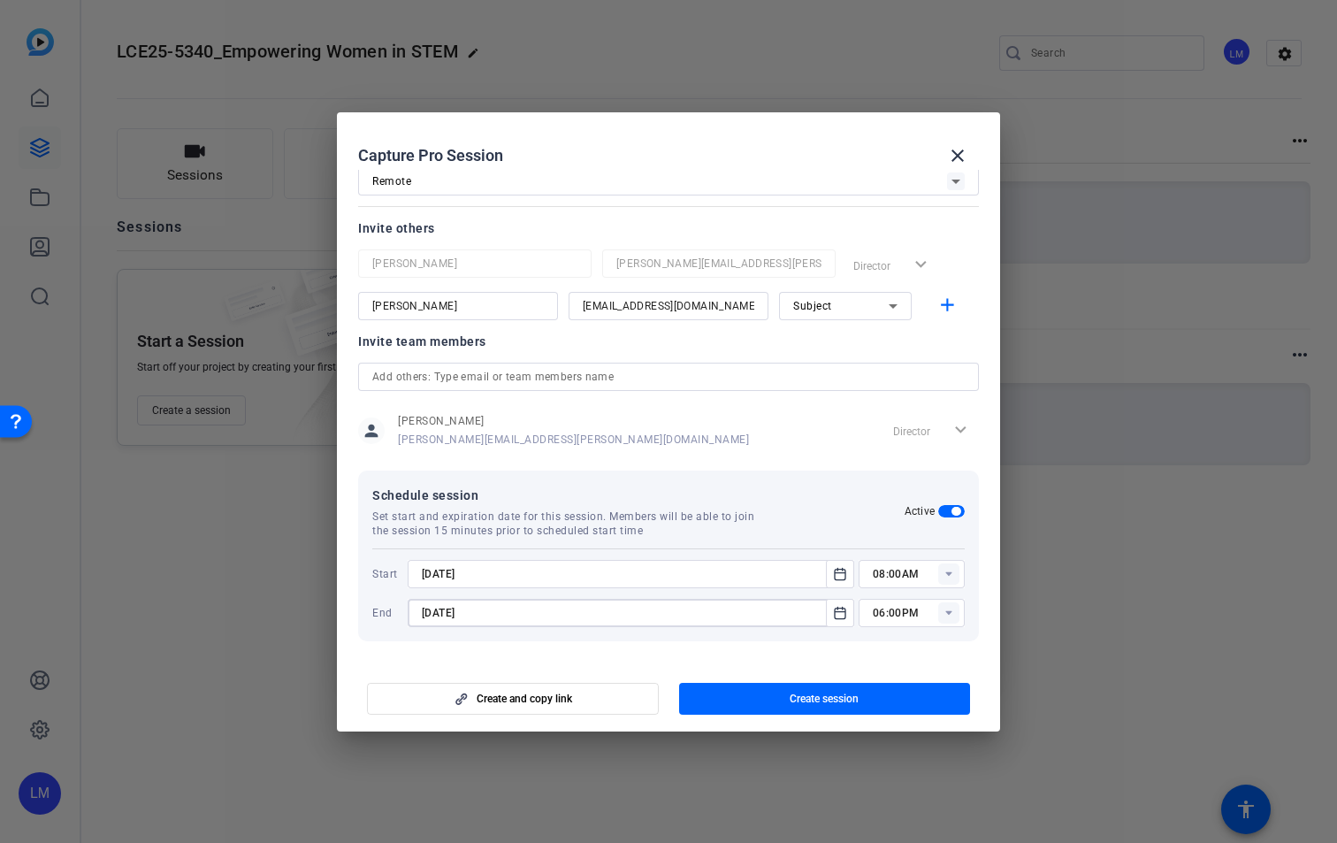
click at [939, 576] on rect at bounding box center [949, 573] width 21 height 21
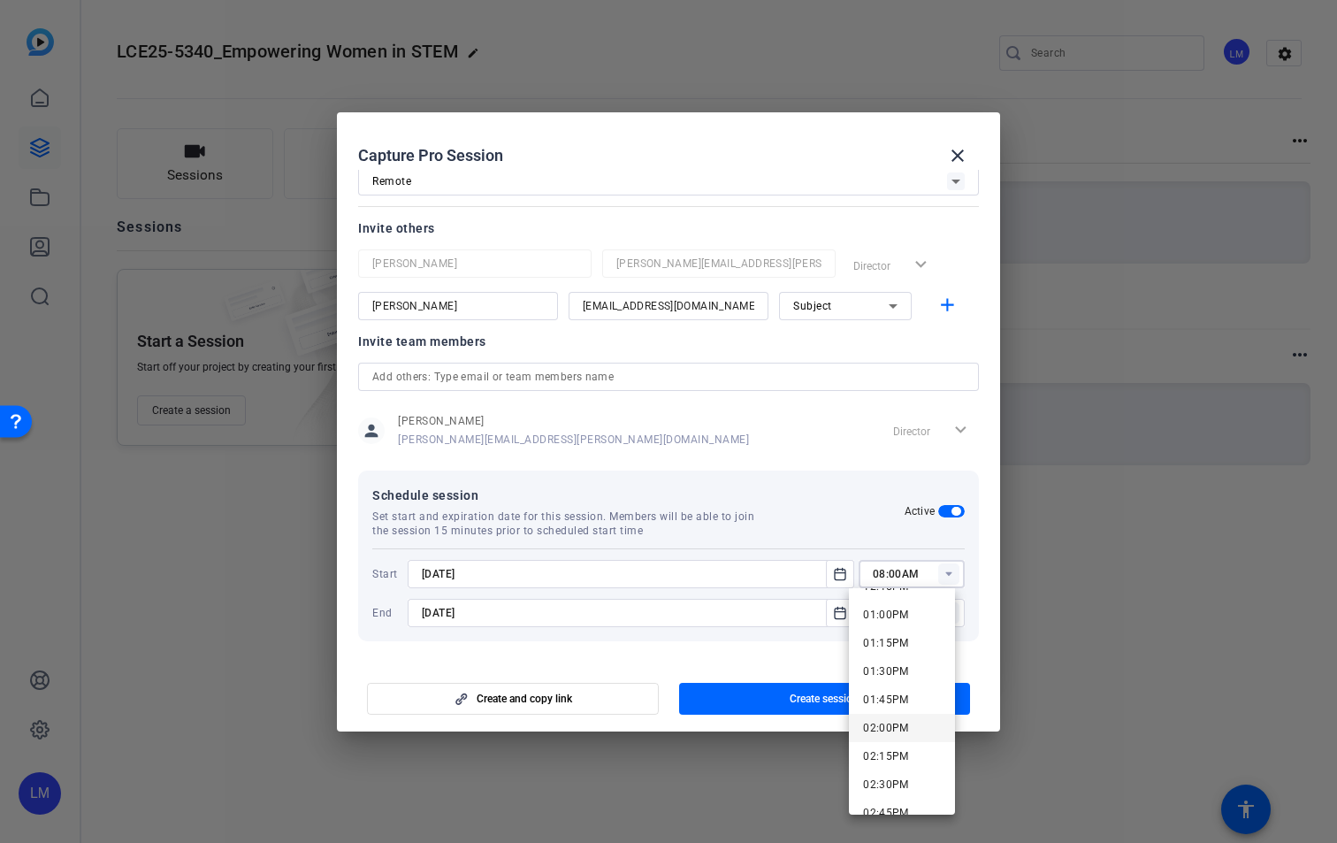
scroll to position [1467, 0]
click at [894, 728] on span "02:00PM" at bounding box center [886, 727] width 46 height 12
type input "02:00PM"
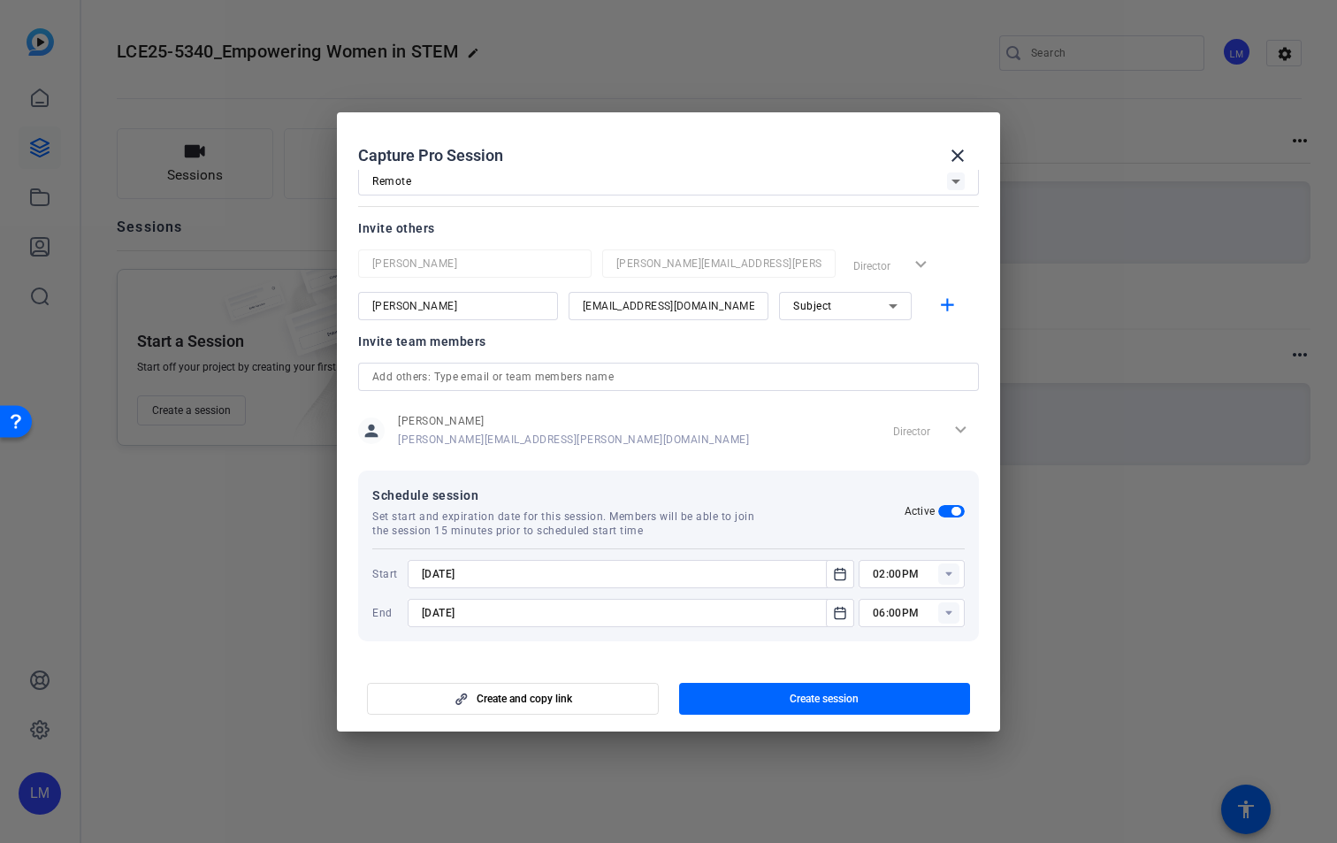
click at [946, 613] on icon at bounding box center [949, 612] width 6 height 4
click at [921, 583] on mat-option "03:30PM" at bounding box center [902, 591] width 106 height 28
type input "03:30PM"
click at [846, 692] on span "Create session" at bounding box center [824, 699] width 69 height 14
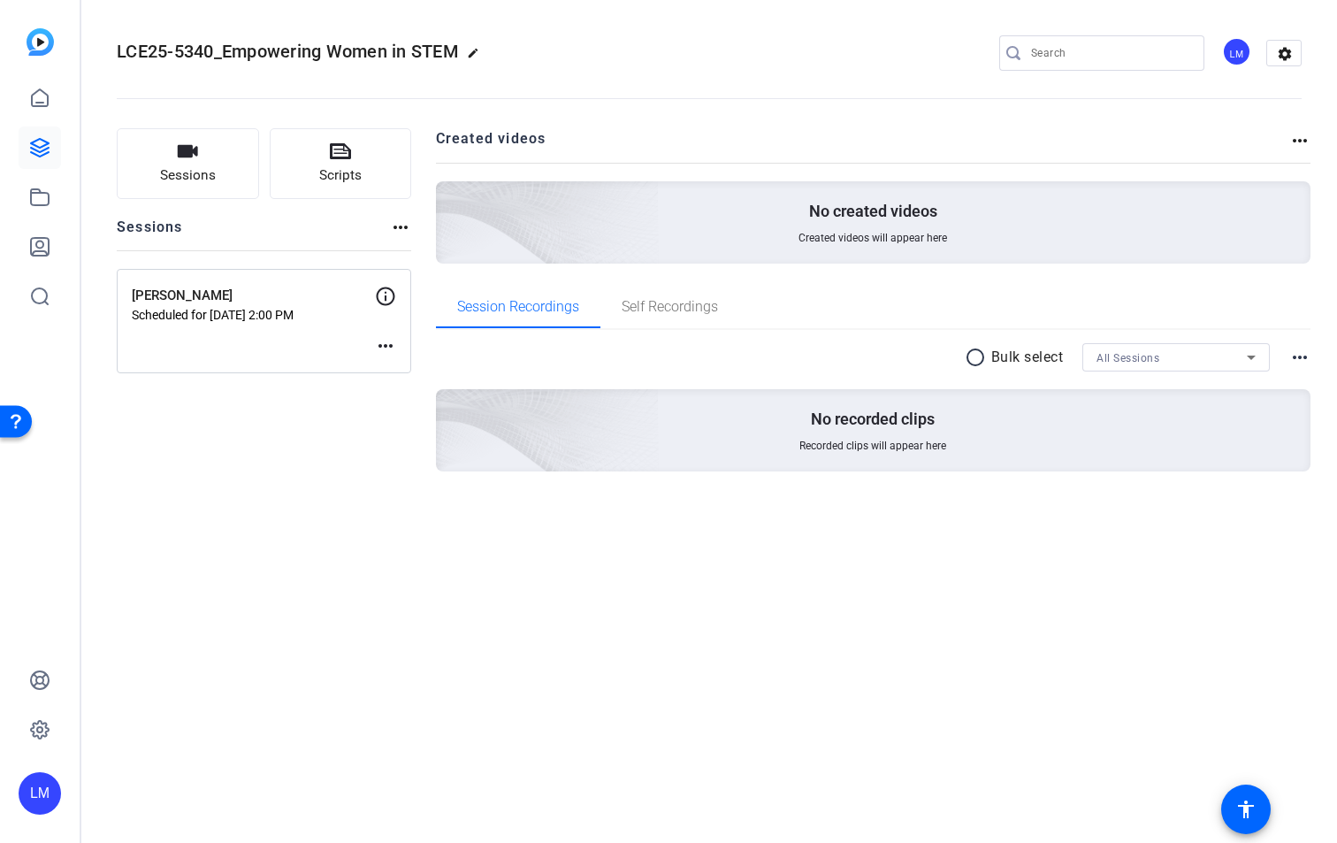
click at [387, 346] on mat-icon "more_horiz" at bounding box center [385, 345] width 21 height 21
click at [415, 374] on span "Edit Session" at bounding box center [429, 372] width 80 height 21
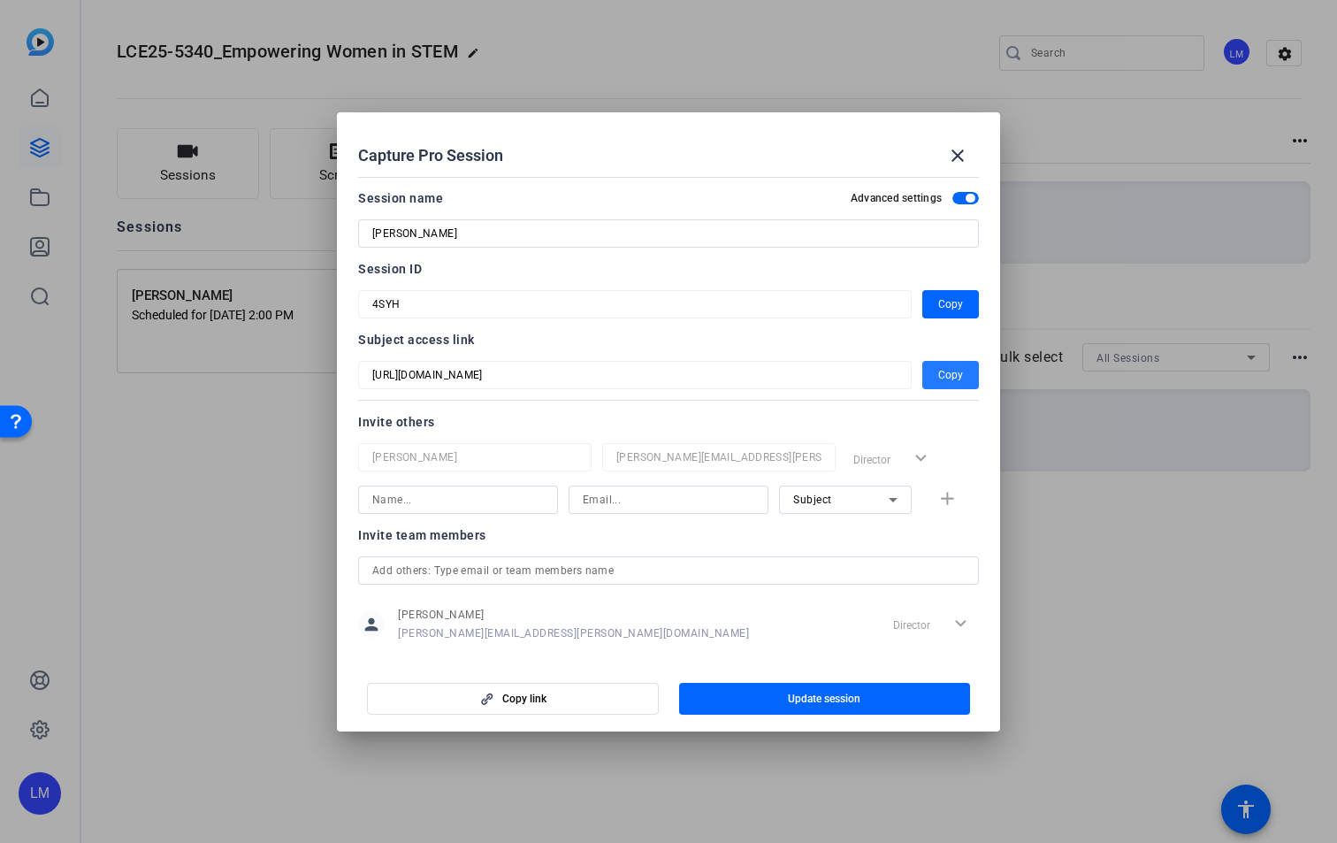
click at [939, 373] on span "Copy" at bounding box center [951, 374] width 25 height 21
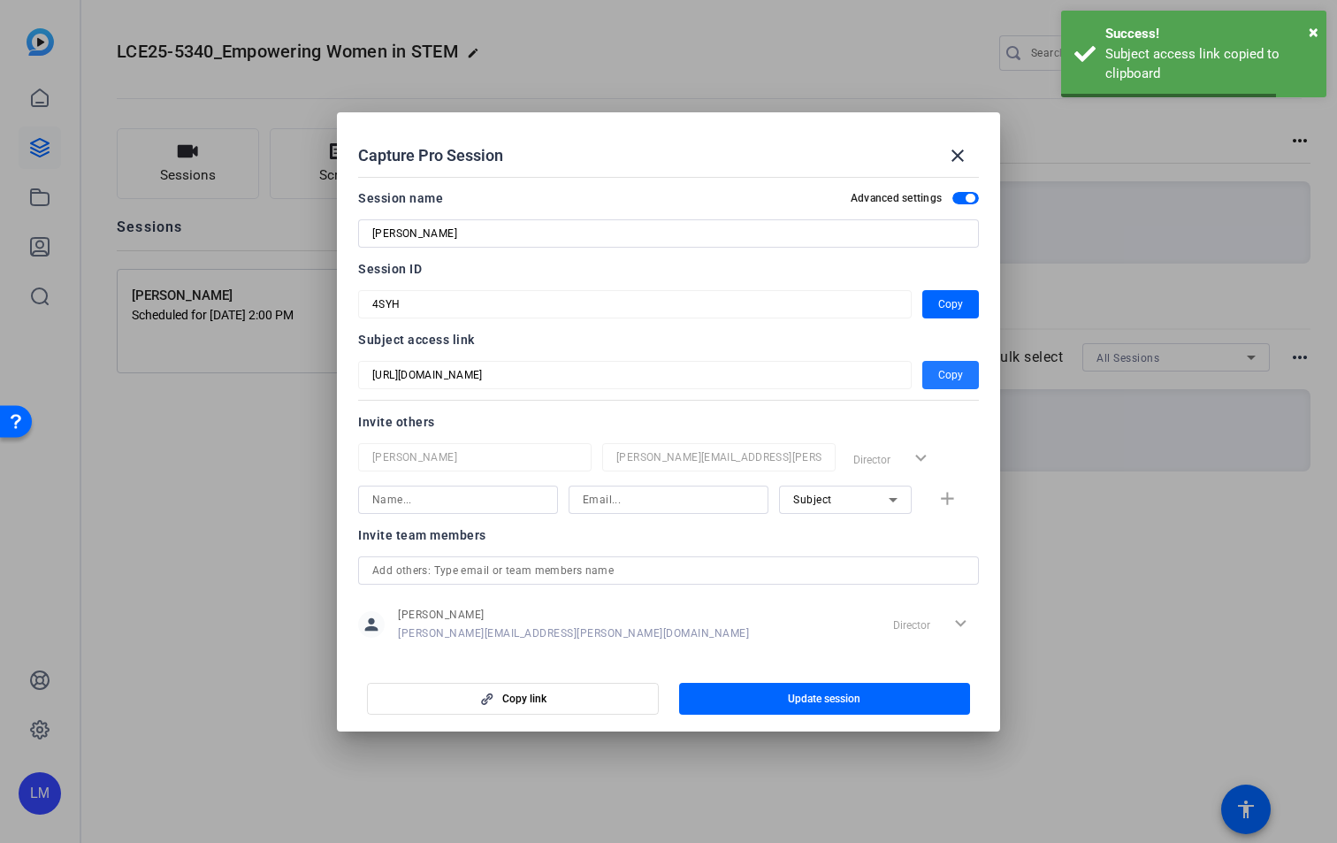
click at [204, 428] on div at bounding box center [668, 421] width 1337 height 843
